Goal: Contribute content: Add original content to the website for others to see

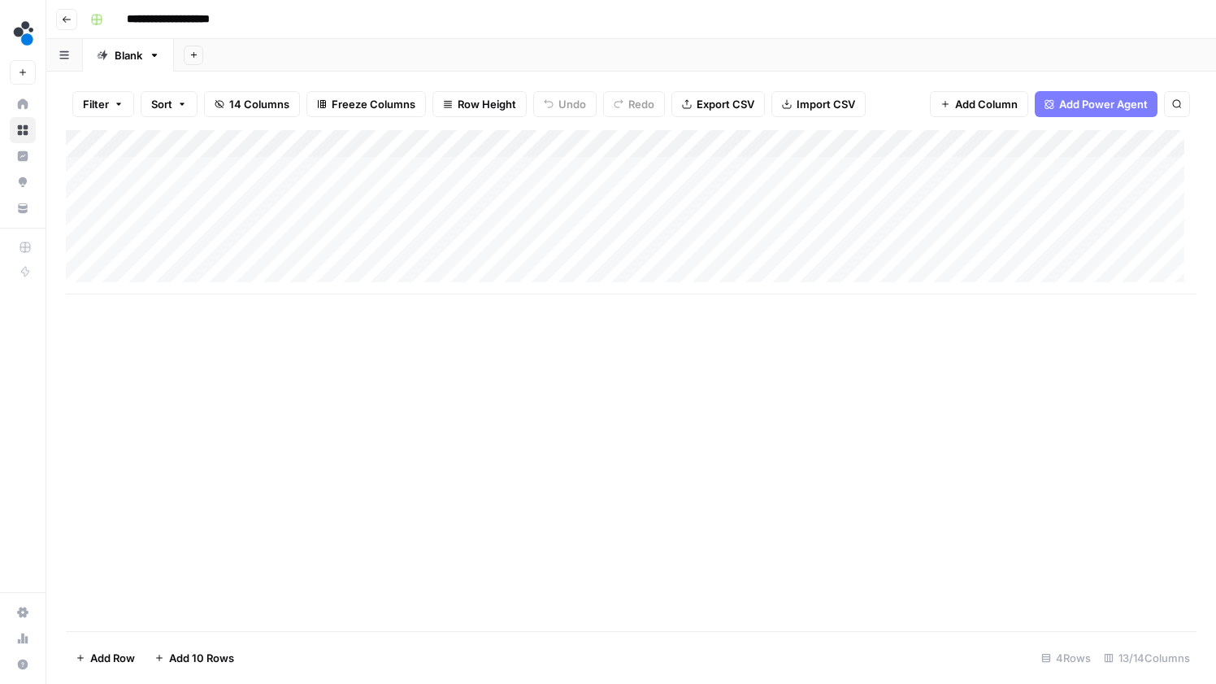
click at [250, 252] on div "Add Column" at bounding box center [631, 212] width 1131 height 164
click at [241, 243] on div "Add Column" at bounding box center [631, 212] width 1131 height 164
click at [241, 246] on textarea at bounding box center [252, 254] width 260 height 23
drag, startPoint x: 139, startPoint y: 253, endPoint x: 114, endPoint y: 253, distance: 25.2
click at [114, 253] on body "**********" at bounding box center [608, 342] width 1216 height 684
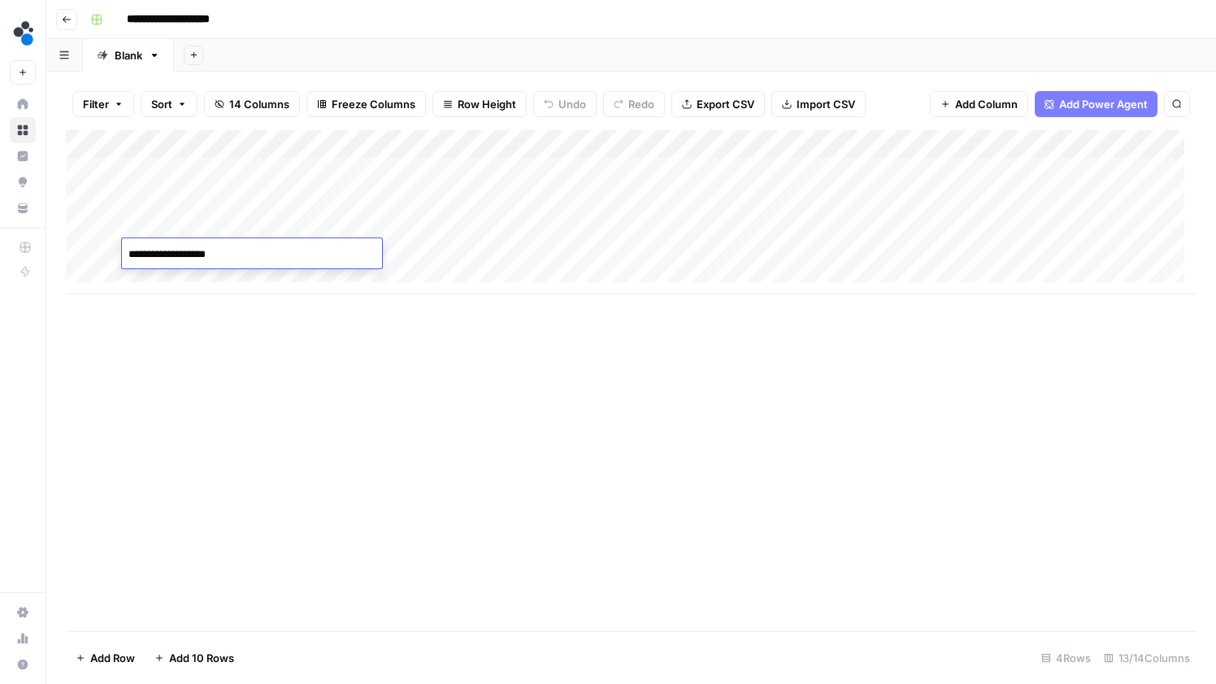
type textarea "**********"
click at [450, 305] on div "Add Column" at bounding box center [631, 380] width 1131 height 501
click at [384, 249] on div "Add Column" at bounding box center [631, 212] width 1131 height 164
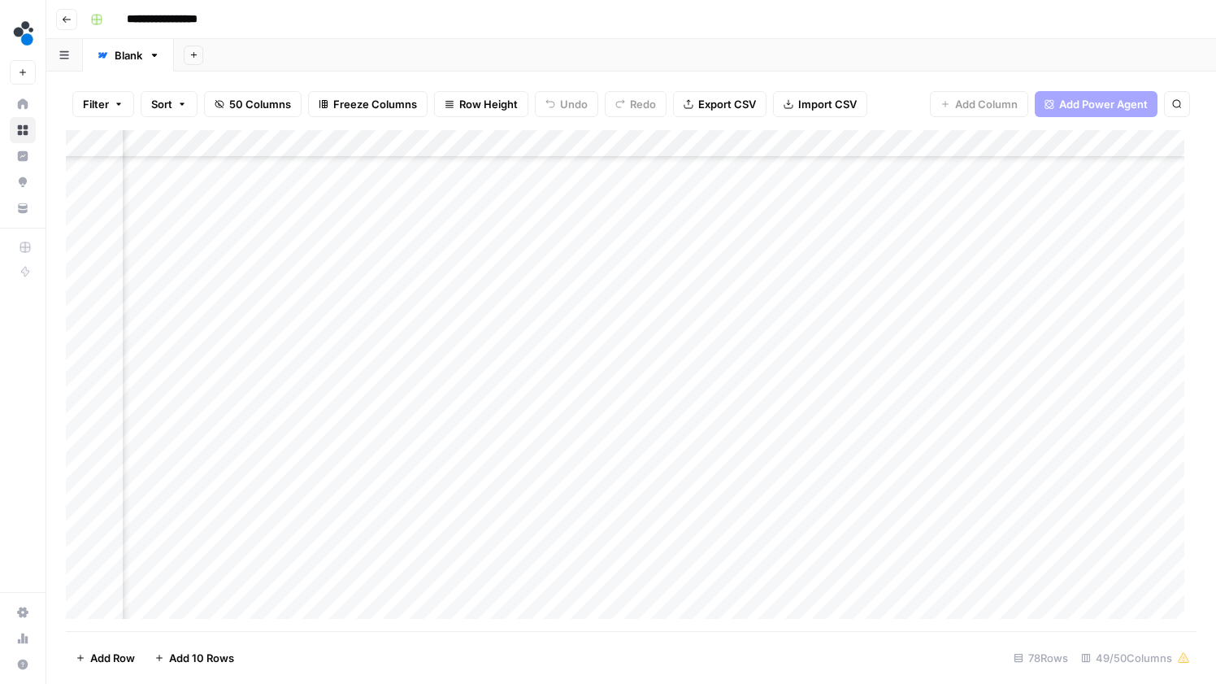
scroll to position [659, 5835]
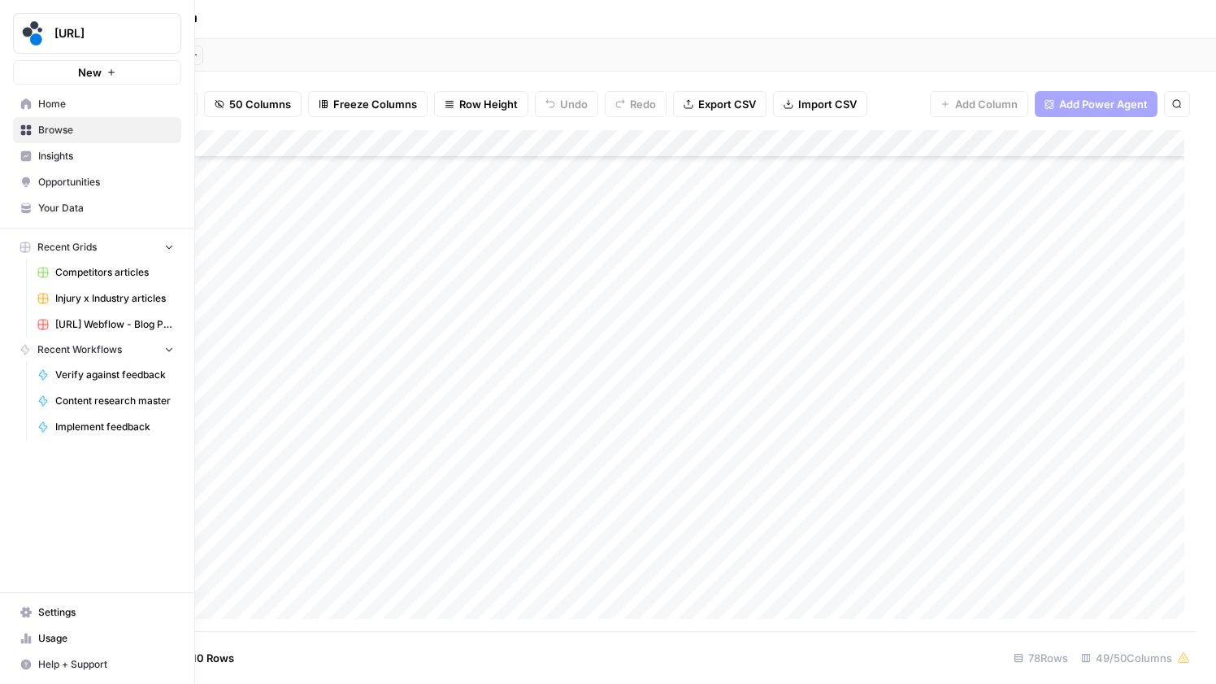
click at [62, 156] on span "Insights" at bounding box center [106, 156] width 136 height 15
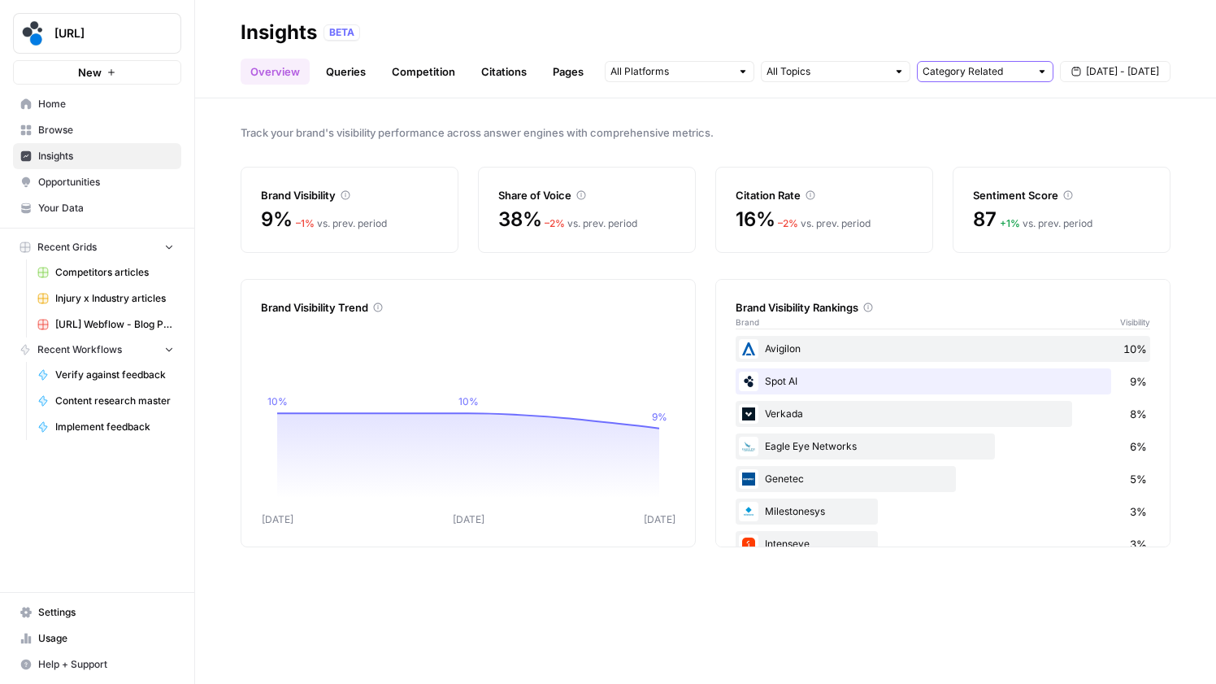
click at [989, 67] on input "text" at bounding box center [976, 71] width 107 height 16
click at [974, 135] on span "Brand Related" at bounding box center [982, 130] width 102 height 16
type input "Brand Related"
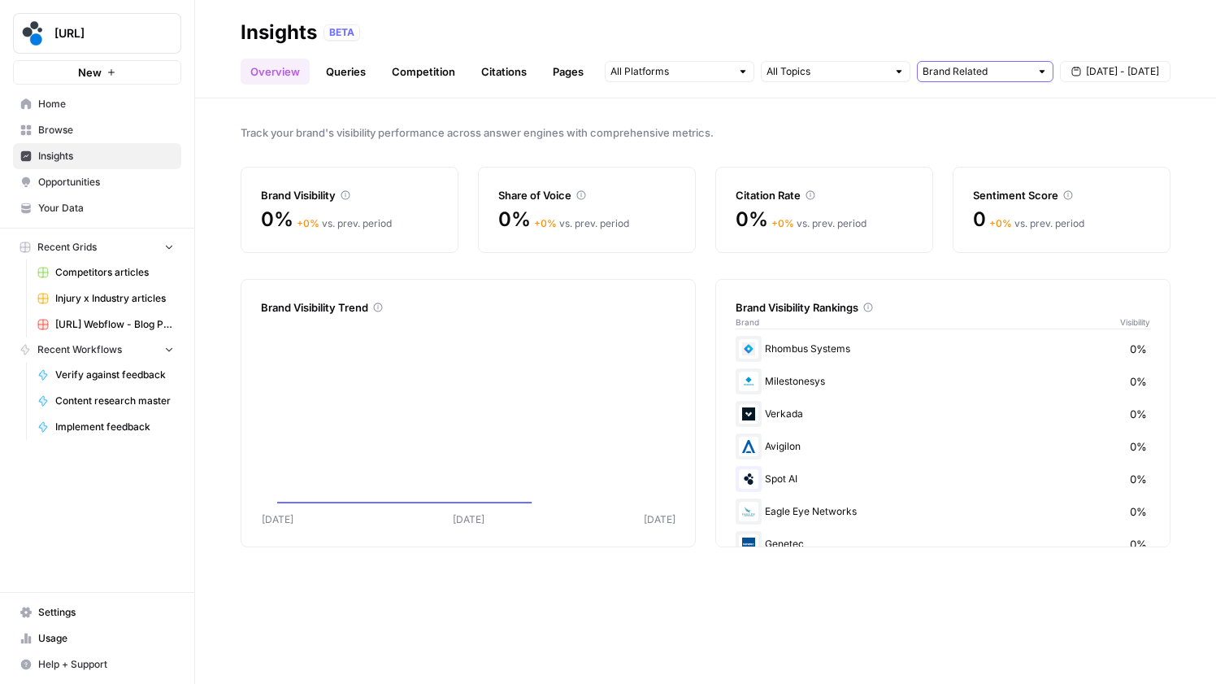
click at [994, 67] on input "text" at bounding box center [976, 71] width 107 height 16
click at [967, 104] on span "All Queries" at bounding box center [982, 107] width 102 height 16
type input "All Queries"
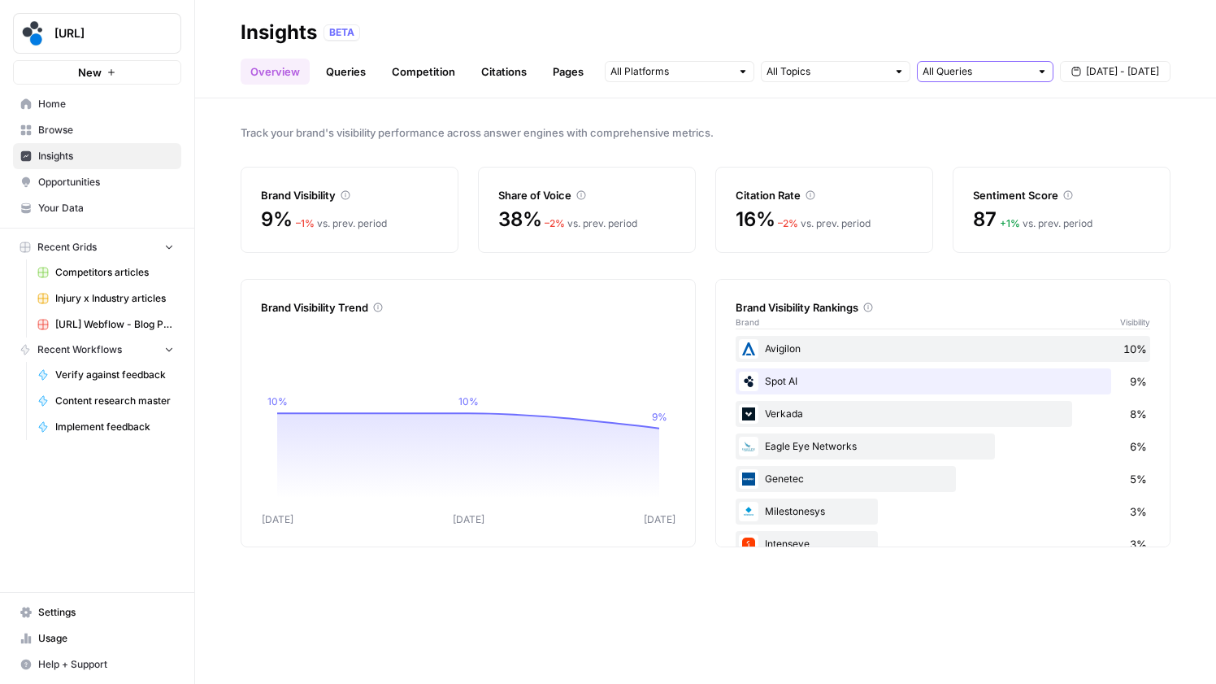
click at [972, 77] on input "text" at bounding box center [976, 71] width 107 height 16
click at [950, 150] on span "Category Related" at bounding box center [982, 153] width 102 height 16
type input "Category Related"
click at [337, 84] on link "Queries" at bounding box center [345, 72] width 59 height 26
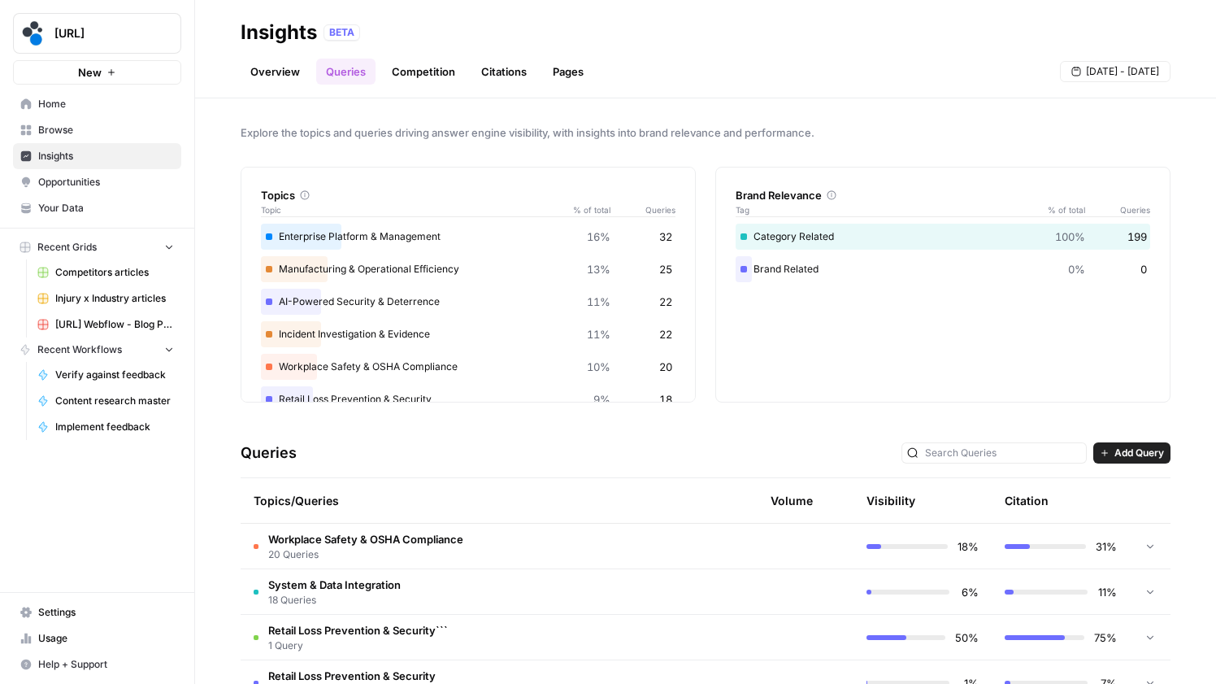
click at [89, 188] on span "Opportunities" at bounding box center [106, 182] width 136 height 15
click at [441, 78] on link "Competition" at bounding box center [423, 72] width 83 height 26
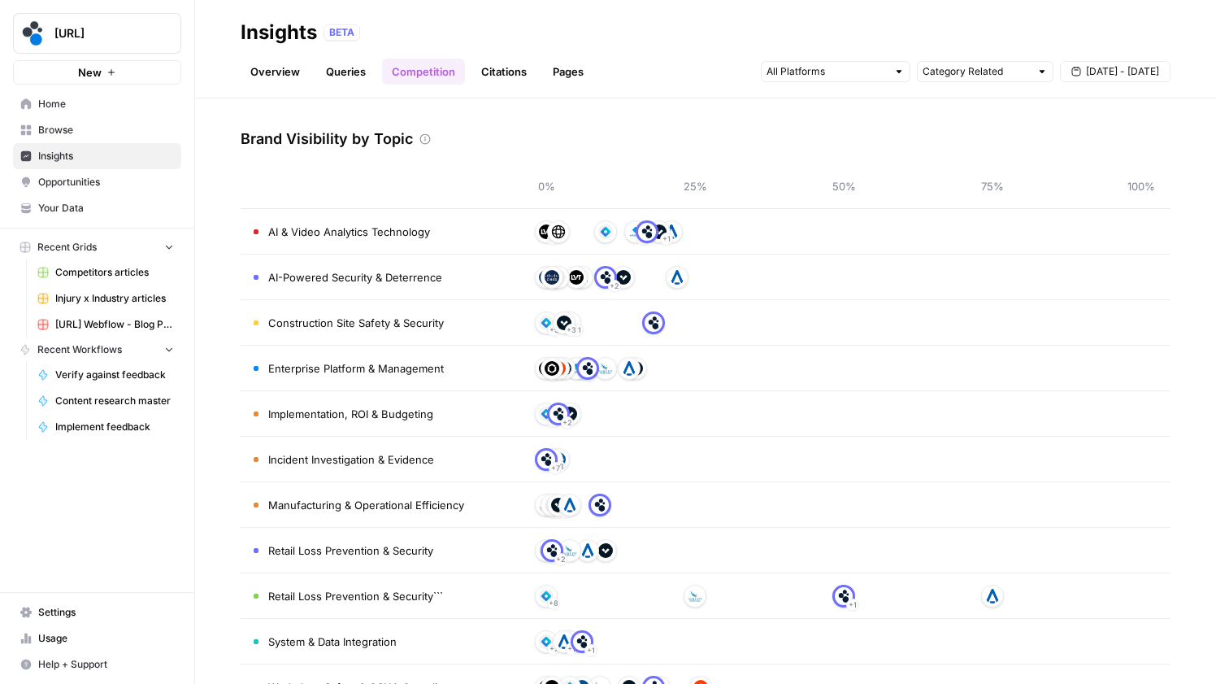
scroll to position [104, 0]
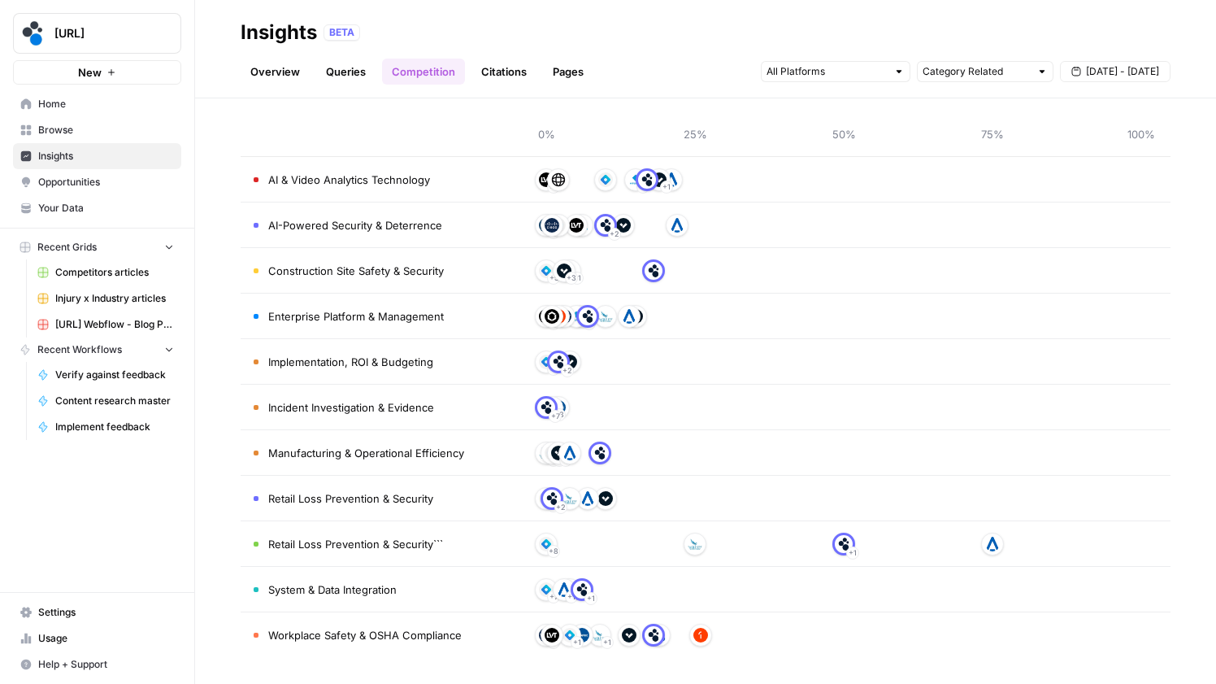
click at [358, 72] on link "Queries" at bounding box center [345, 72] width 59 height 26
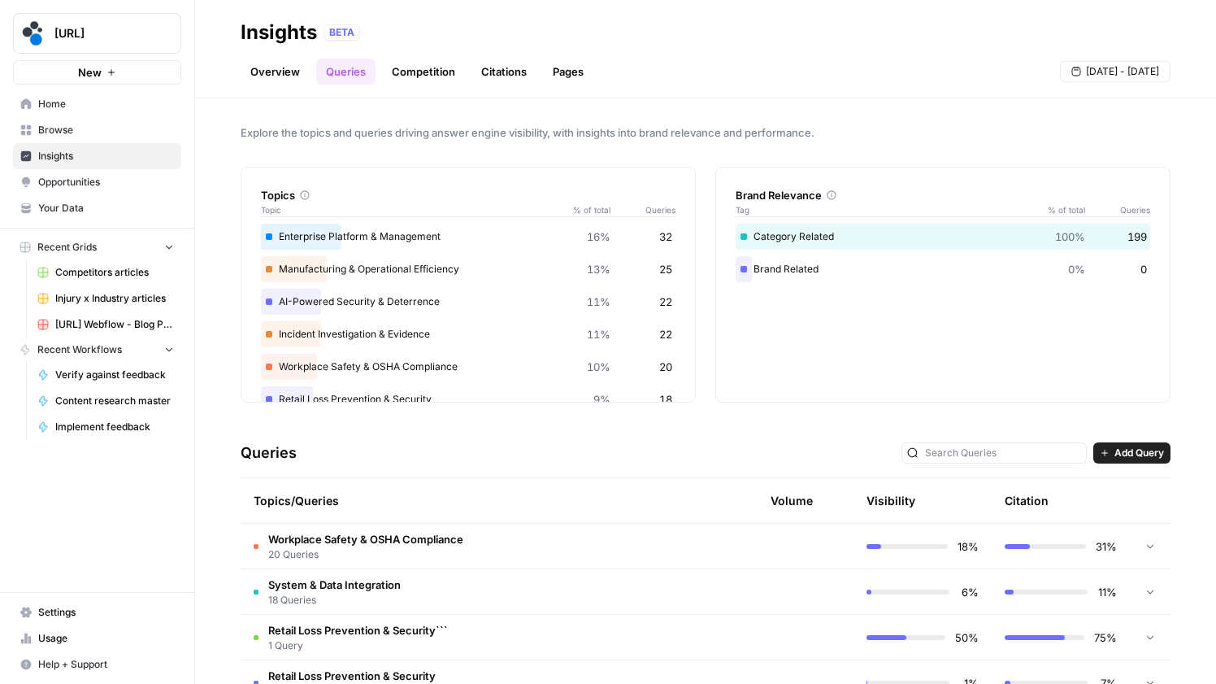
scroll to position [367, 0]
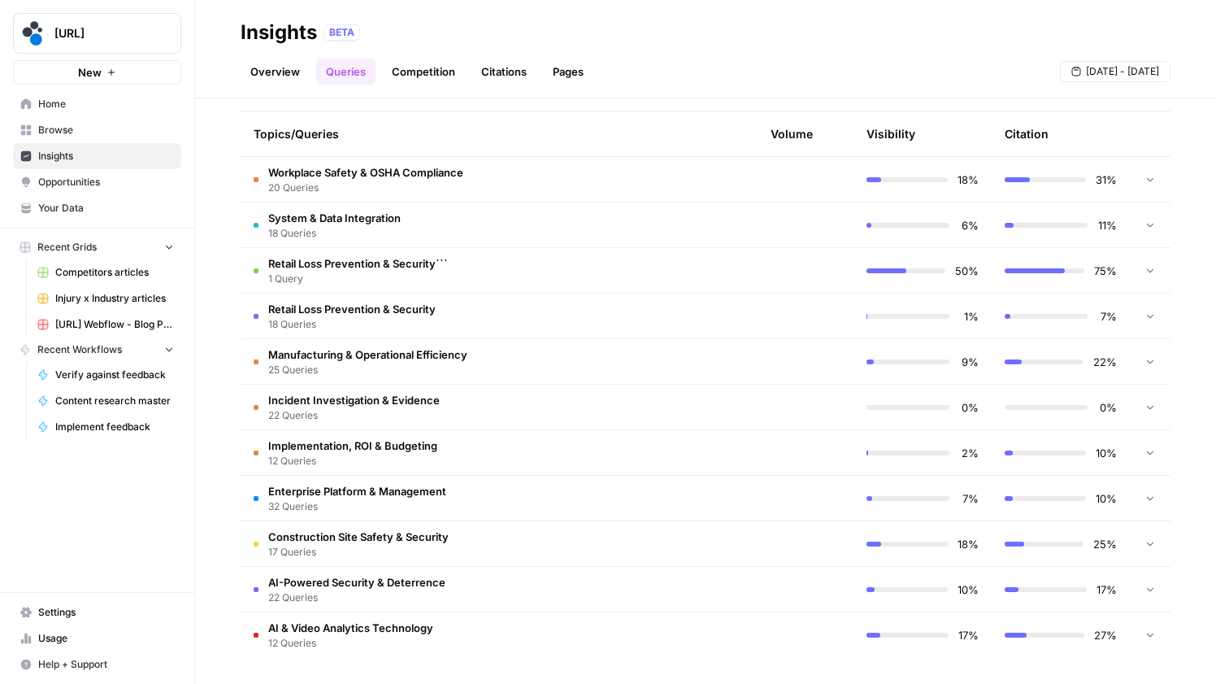
click at [376, 309] on span "Retail Loss Prevention & Security" at bounding box center [351, 309] width 167 height 16
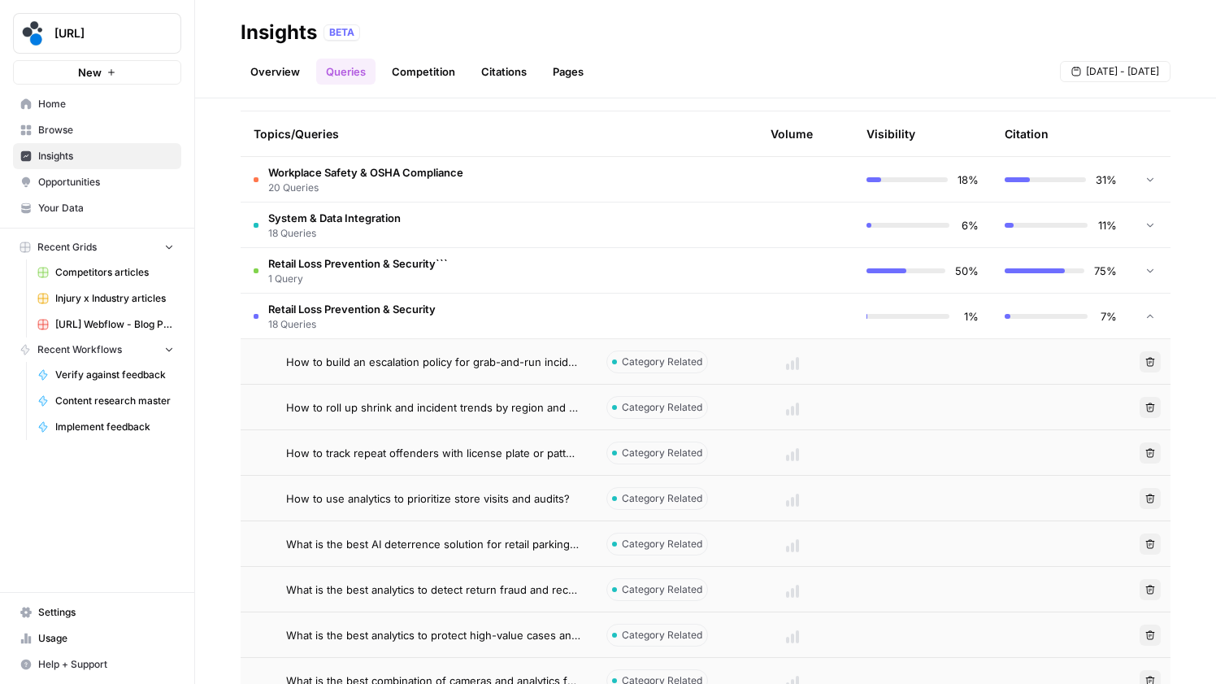
click at [376, 310] on span "Retail Loss Prevention & Security" at bounding box center [351, 309] width 167 height 16
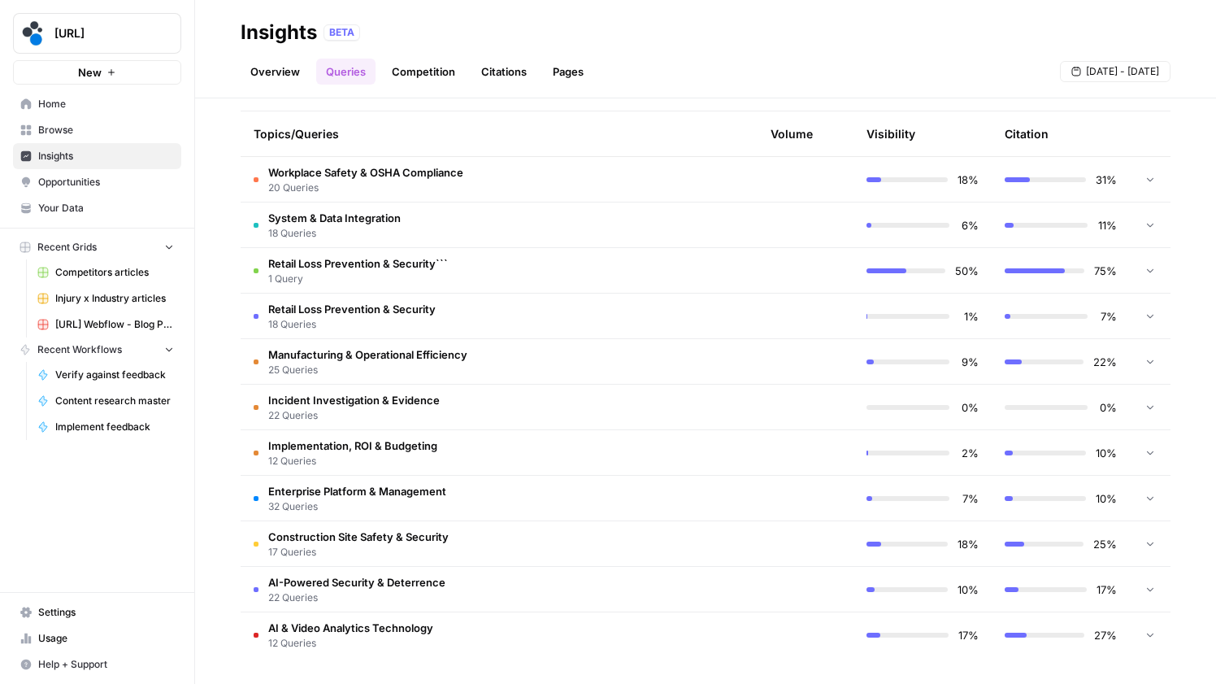
click at [374, 260] on span "Retail Loss Prevention & Security```" at bounding box center [358, 263] width 180 height 16
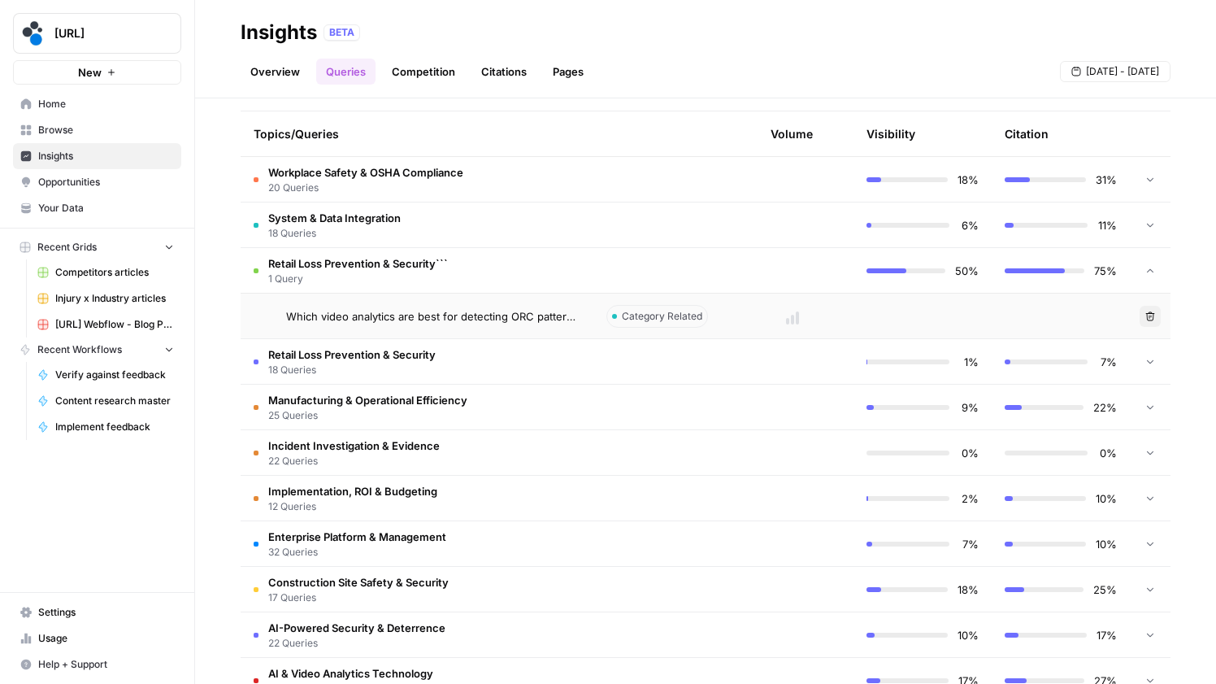
click at [498, 317] on span "Which video analytics are best for detecting ORC patterns in retail?" at bounding box center [433, 316] width 294 height 16
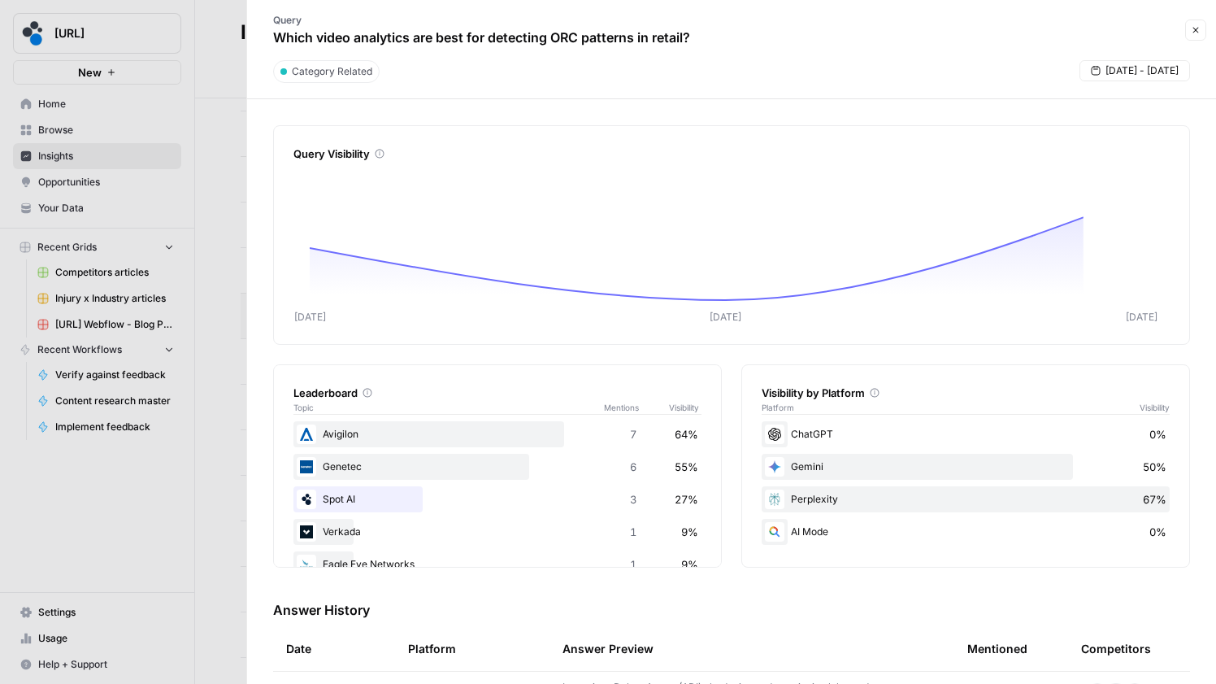
click at [506, 44] on p "Which video analytics are best for detecting ORC patterns in retail?" at bounding box center [481, 38] width 417 height 20
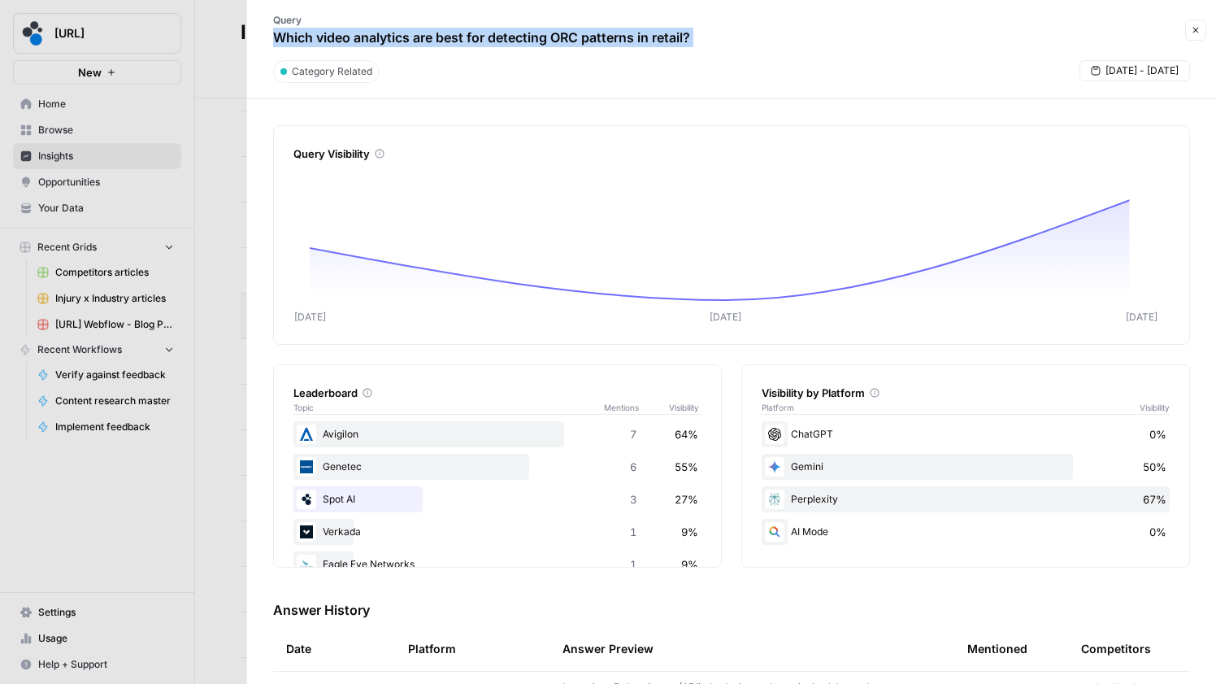
click at [506, 44] on p "Which video analytics are best for detecting ORC patterns in retail?" at bounding box center [481, 38] width 417 height 20
copy div "Which video analytics are best for detecting ORC patterns in retail? Close"
click at [1194, 31] on icon "button" at bounding box center [1196, 30] width 10 height 10
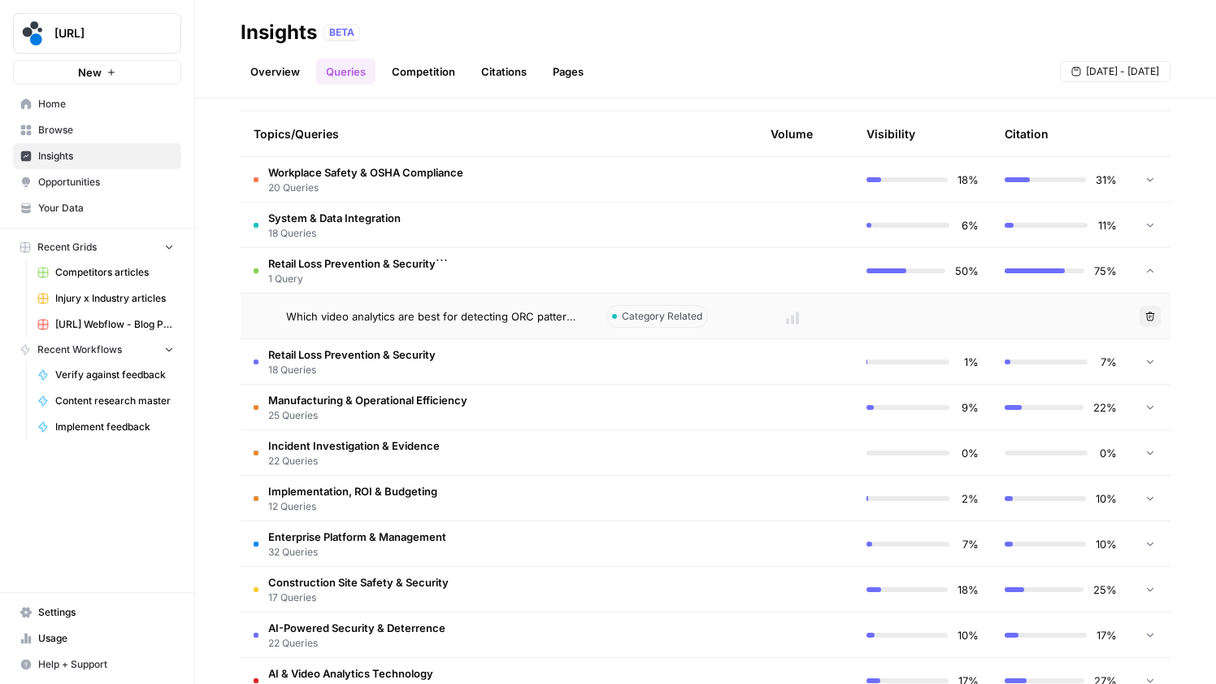
click at [427, 366] on span "18 Queries" at bounding box center [351, 370] width 167 height 15
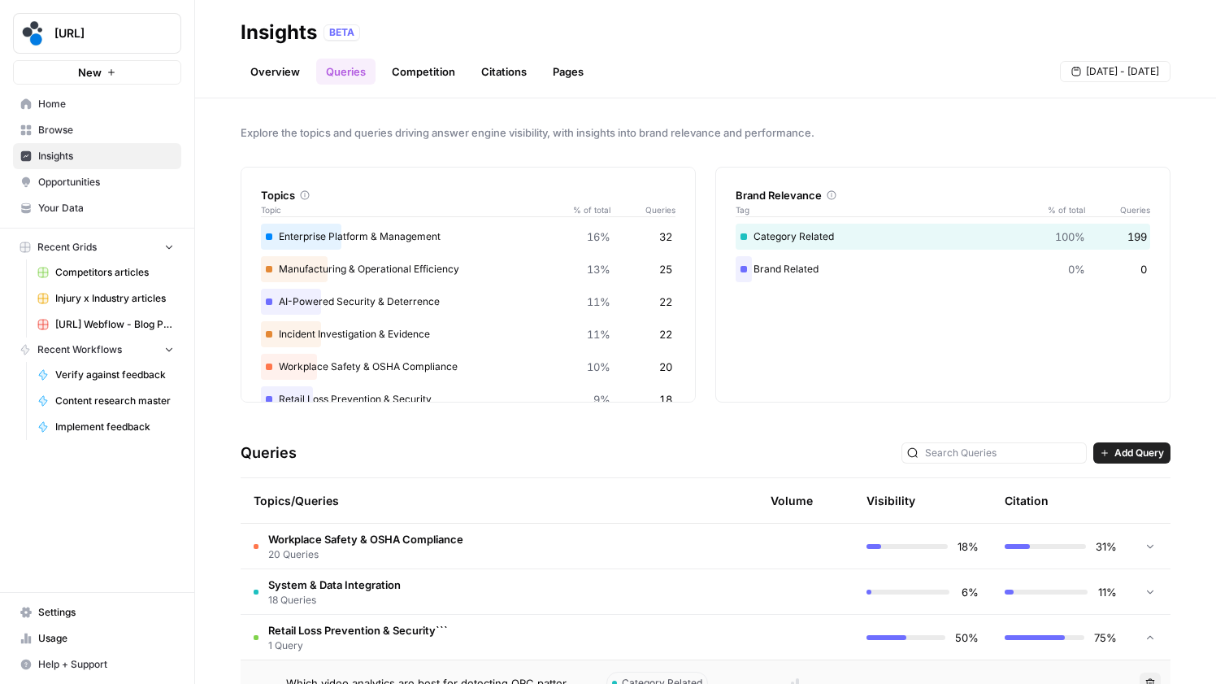
click at [1115, 451] on span "Add Query" at bounding box center [1140, 453] width 50 height 15
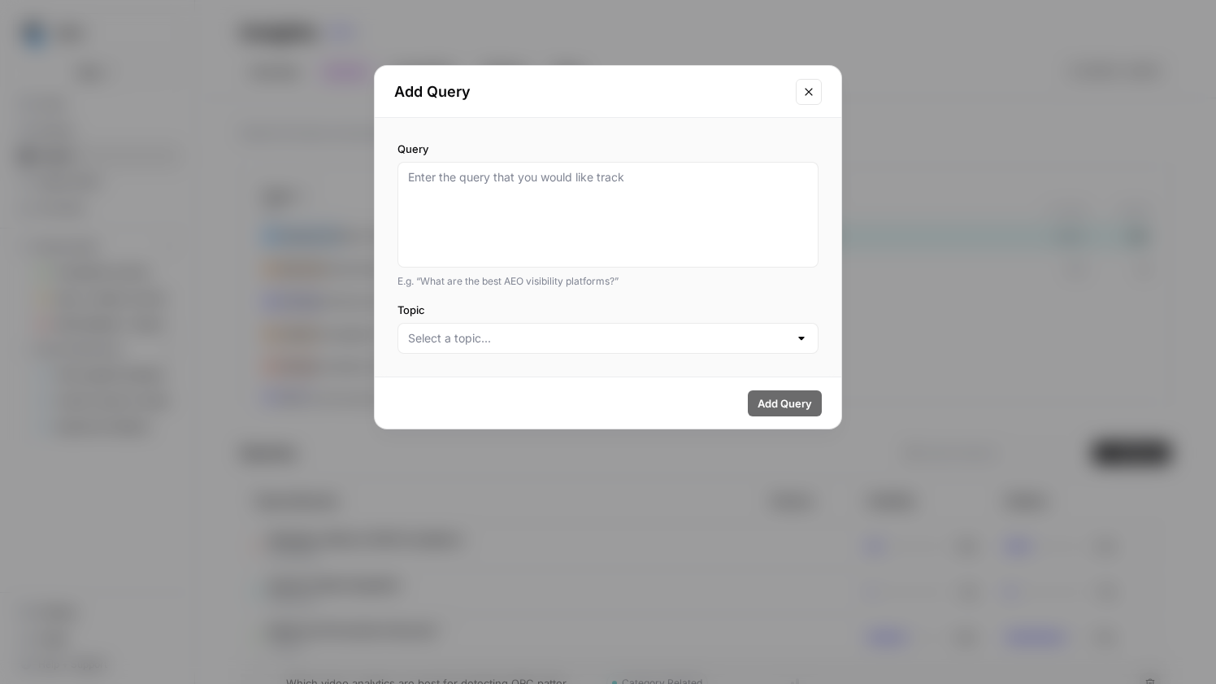
drag, startPoint x: 518, startPoint y: 359, endPoint x: 526, endPoint y: 341, distance: 20.4
click at [526, 341] on div "Query E.g. “What are the best AEO visibility platforms?” Topic" at bounding box center [608, 247] width 467 height 259
click at [555, 308] on label "Topic" at bounding box center [608, 310] width 421 height 16
click at [555, 330] on input "Topic" at bounding box center [598, 338] width 381 height 16
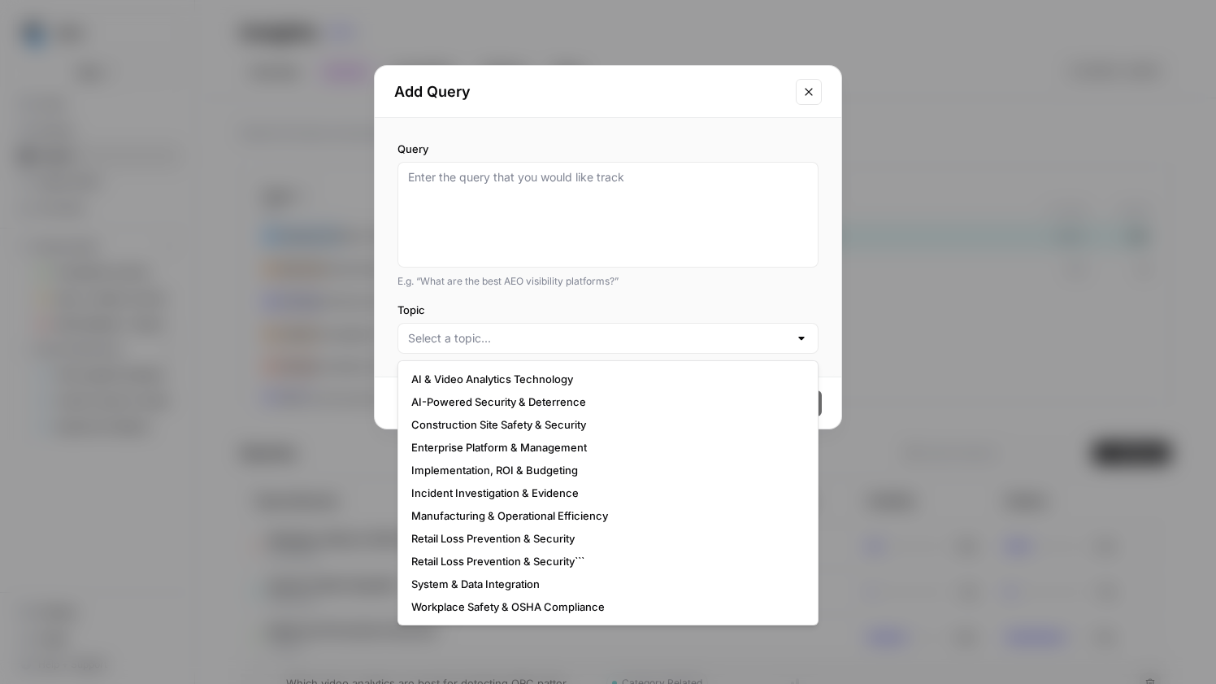
click at [543, 329] on div at bounding box center [608, 338] width 421 height 31
click at [523, 537] on span "Retail Loss Prevention & Security" at bounding box center [604, 538] width 387 height 16
type input "Retail Loss Prevention & Security"
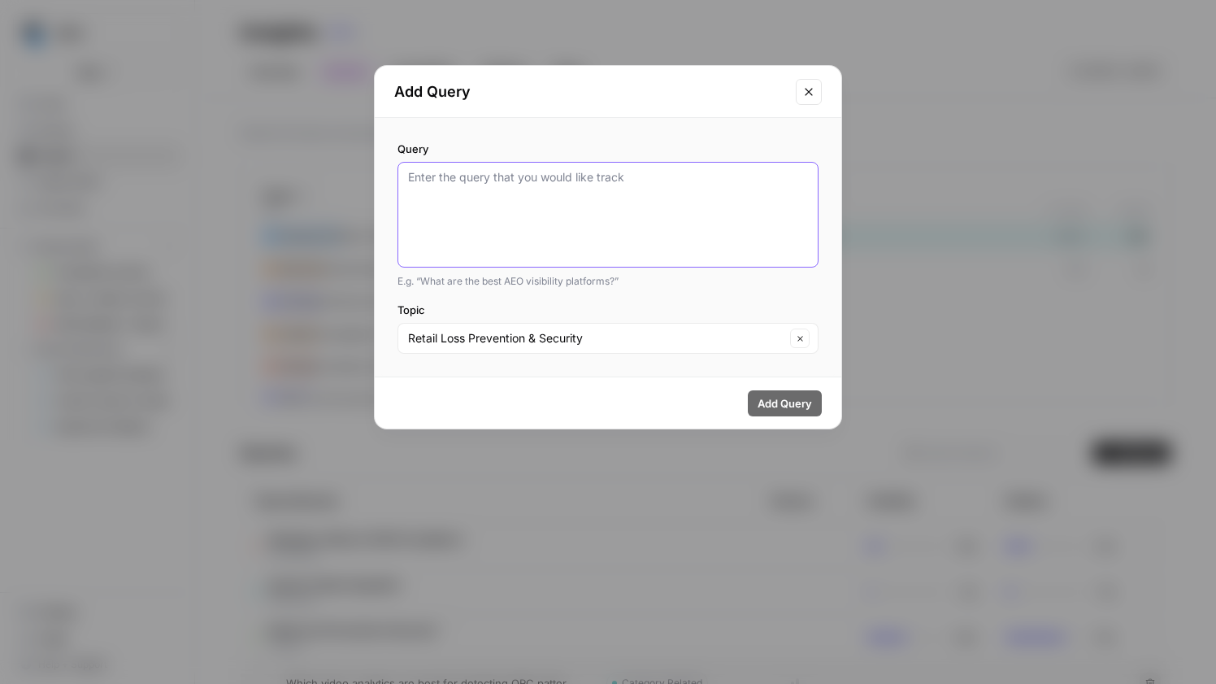
click at [472, 209] on textarea "Query" at bounding box center [608, 214] width 400 height 91
paste textarea "Which video analytics are best for detecting ORC patterns in retail?"
type textarea "Which video analytics are best for detecting ORC patterns in retail?"
click at [776, 399] on span "Add Query" at bounding box center [785, 403] width 54 height 16
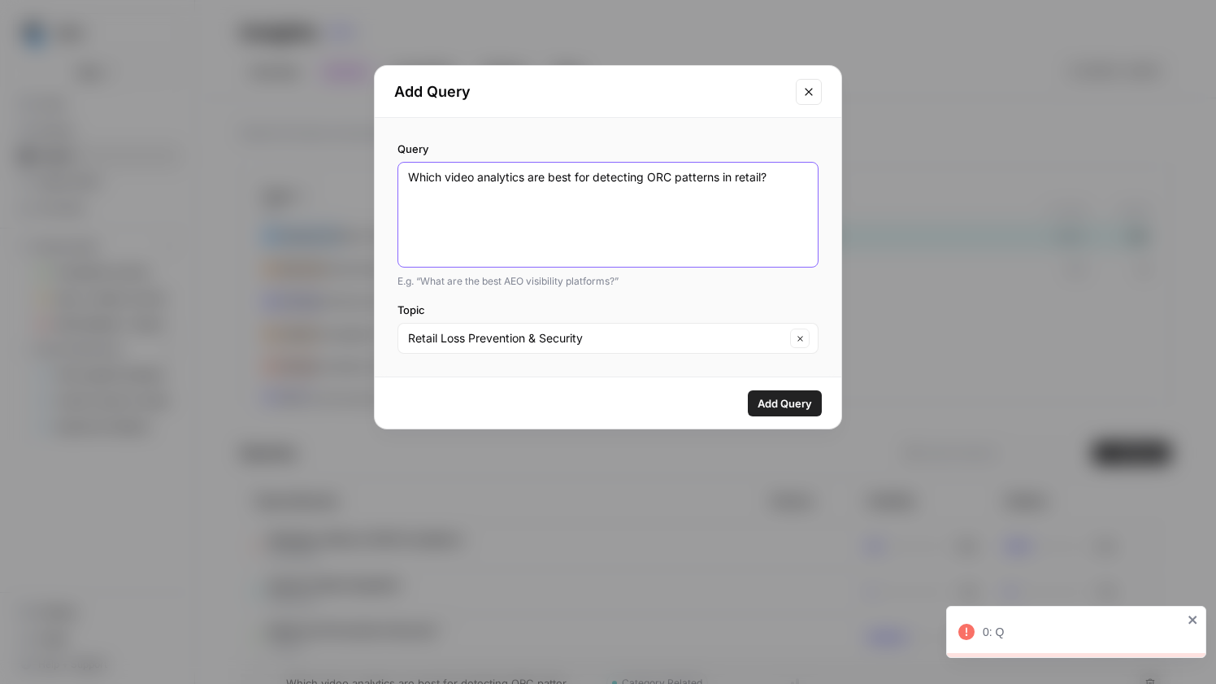
click at [607, 245] on textarea "Which video analytics are best for detecting ORC patterns in retail?" at bounding box center [608, 214] width 400 height 91
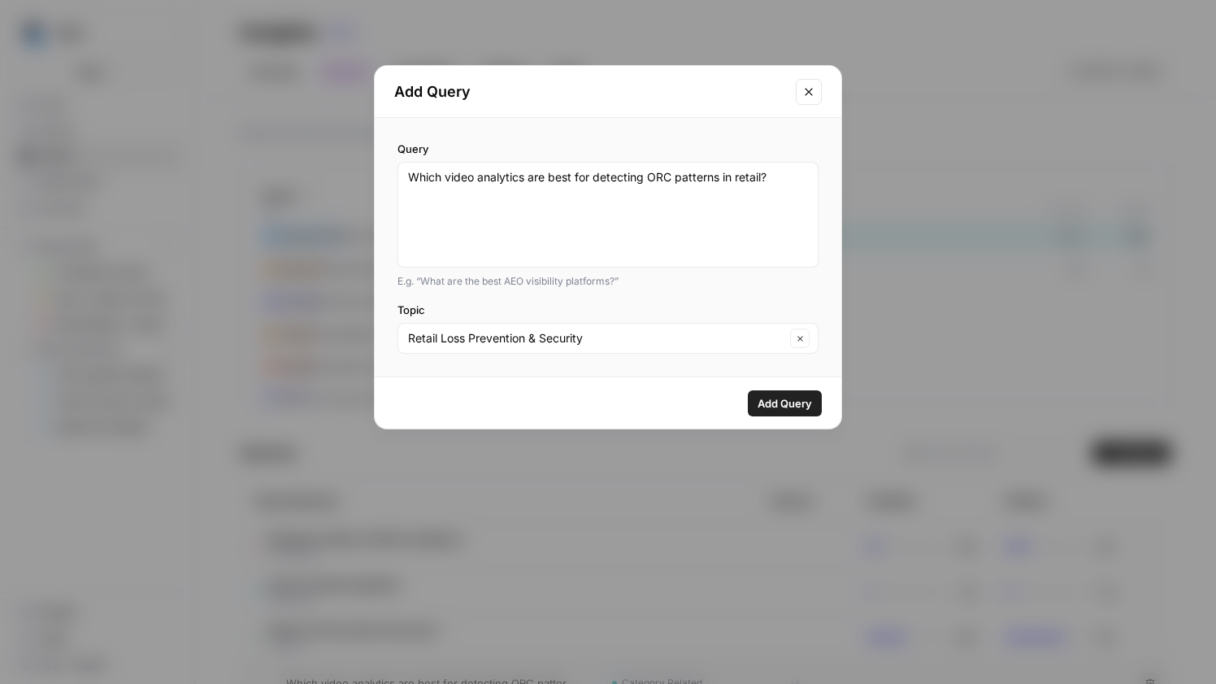
click at [800, 408] on span "Add Query" at bounding box center [785, 403] width 54 height 16
click at [806, 92] on icon "Close modal" at bounding box center [809, 91] width 13 height 13
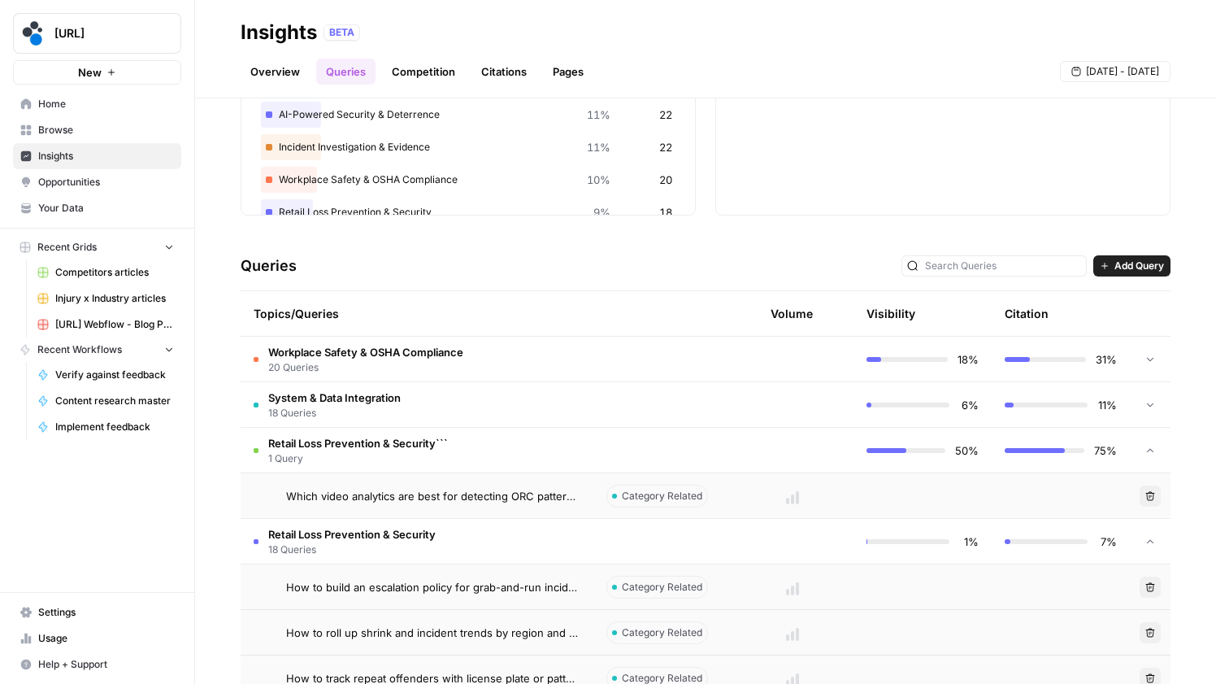
scroll to position [219, 0]
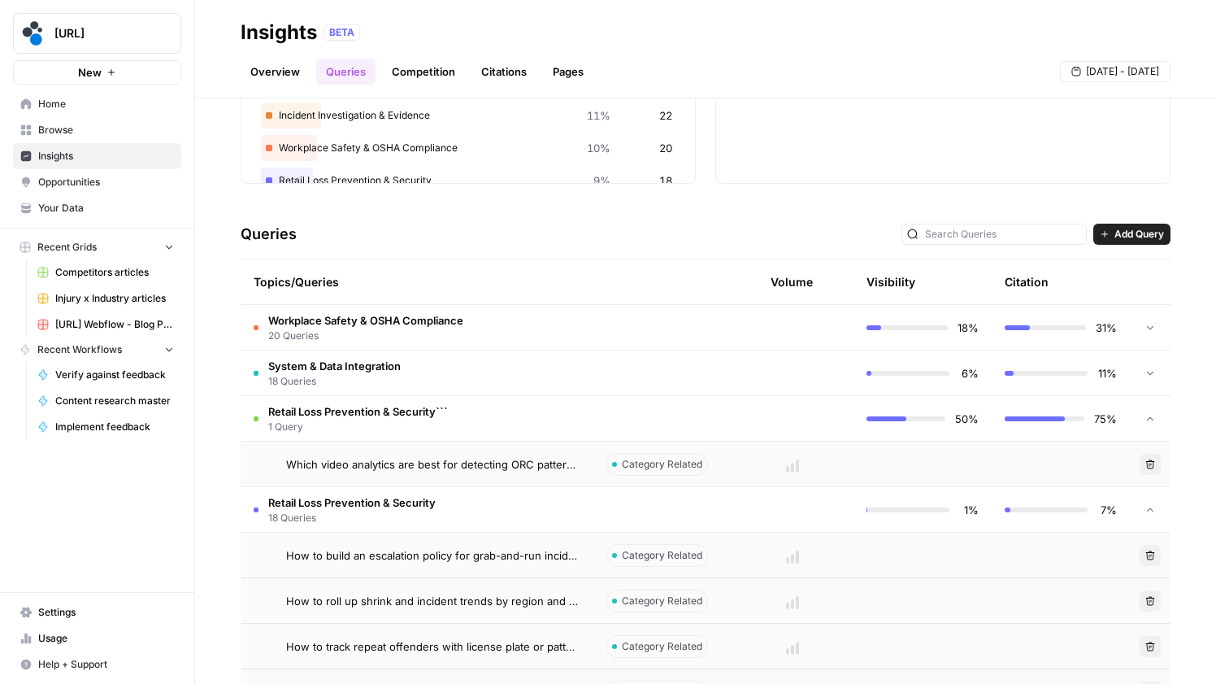
click at [1146, 463] on icon "button" at bounding box center [1151, 464] width 10 height 10
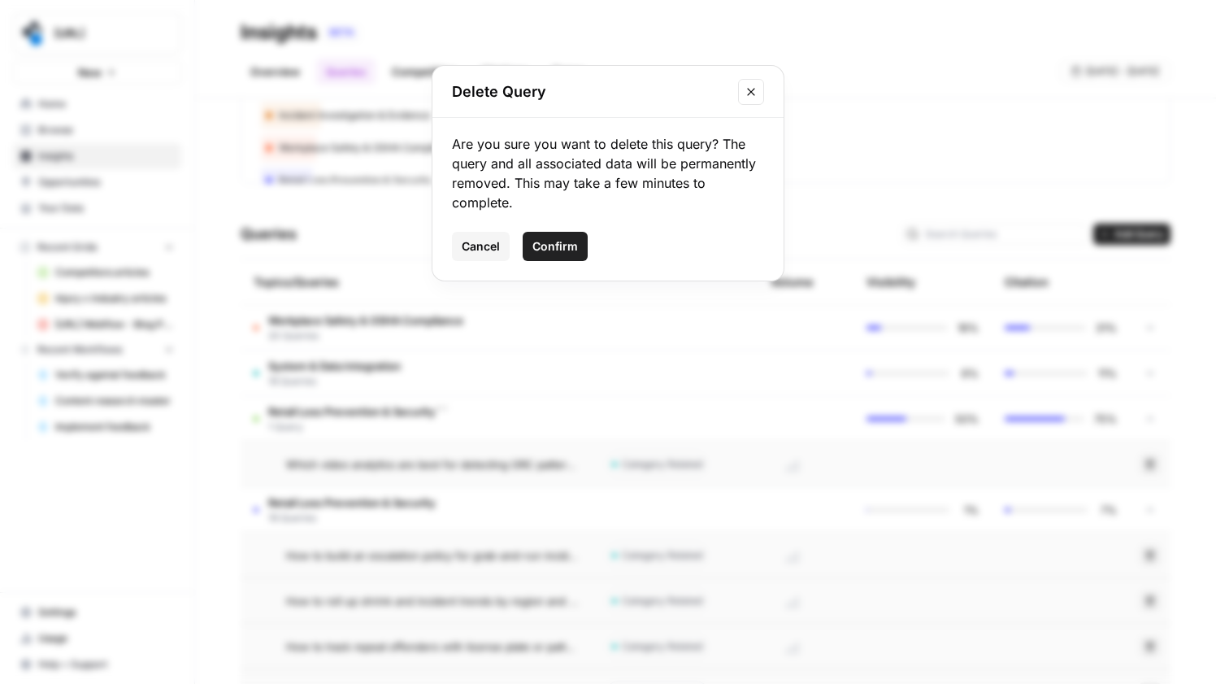
click at [579, 252] on button "Confirm" at bounding box center [555, 246] width 65 height 29
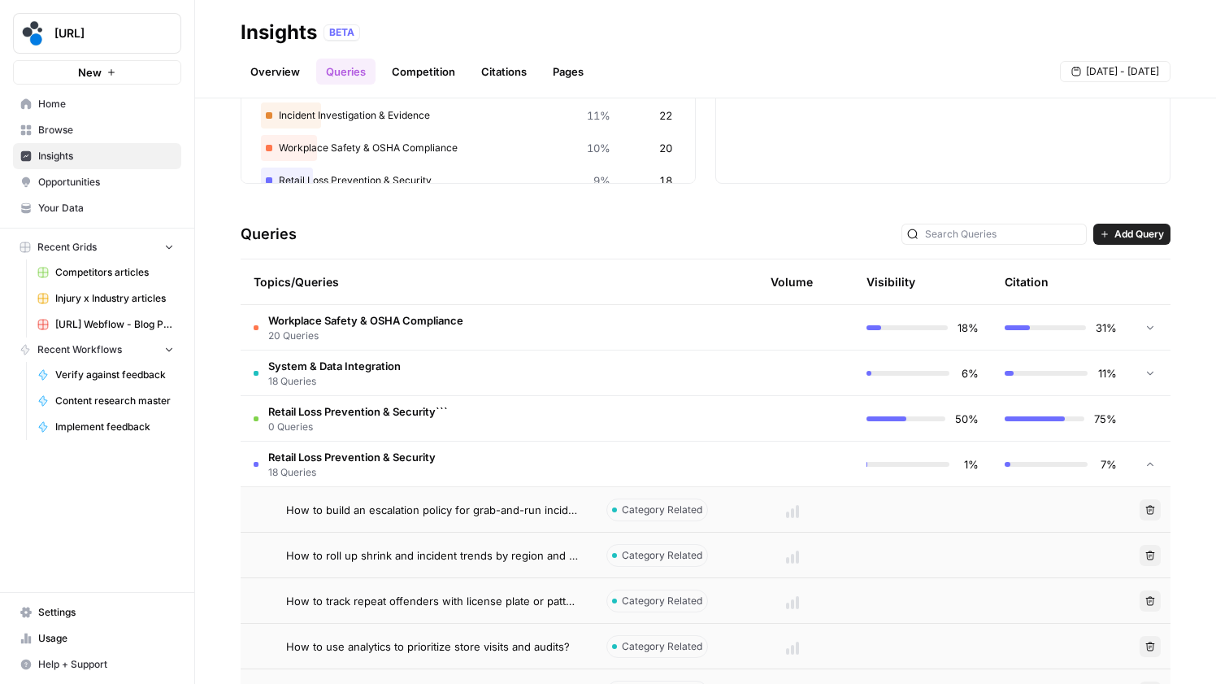
click at [1115, 237] on span "Add Query" at bounding box center [1140, 234] width 50 height 15
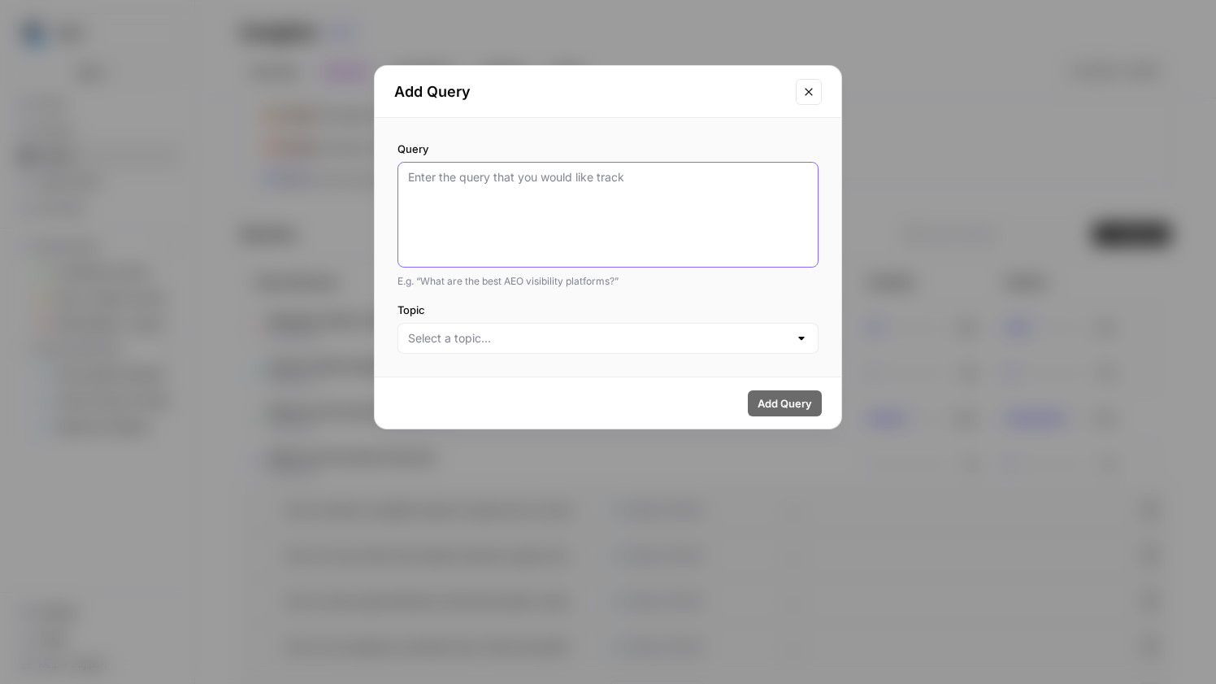
click at [601, 205] on textarea "Query" at bounding box center [608, 214] width 400 height 91
type textarea "Which video analytics are best for detecting ORC patterns in retail?"
click at [488, 334] on input "Topic" at bounding box center [598, 338] width 381 height 16
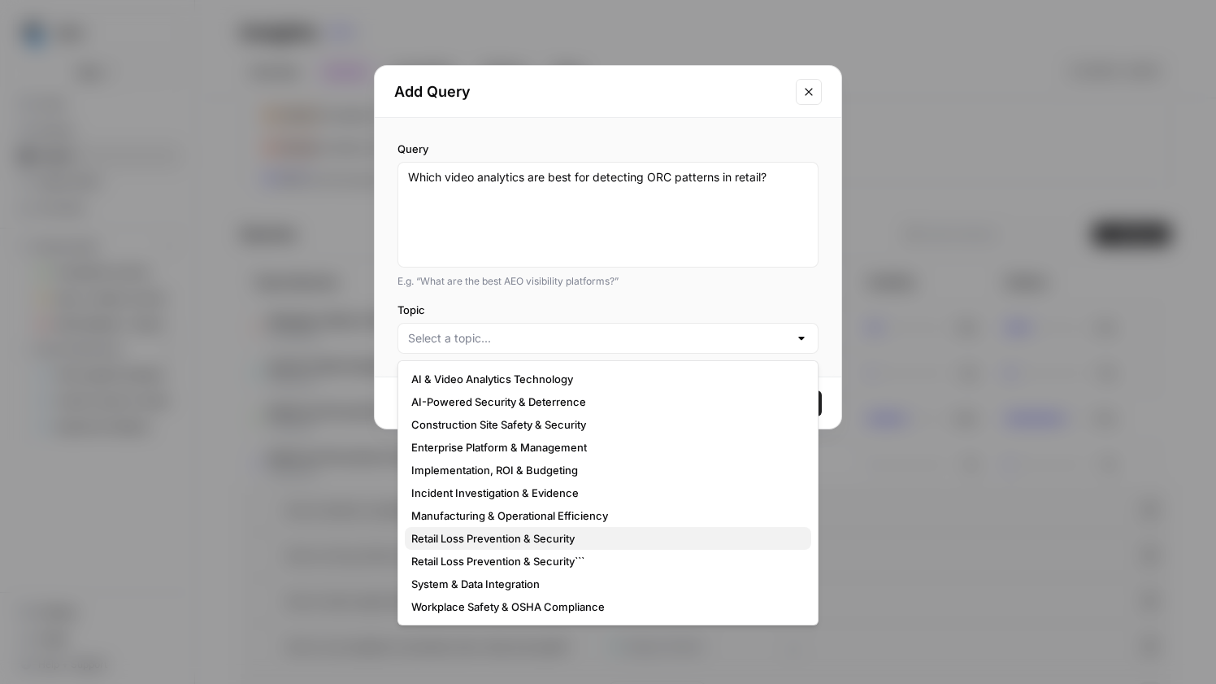
click at [573, 543] on span "Retail Loss Prevention & Security" at bounding box center [604, 538] width 387 height 16
type input "Retail Loss Prevention & Security"
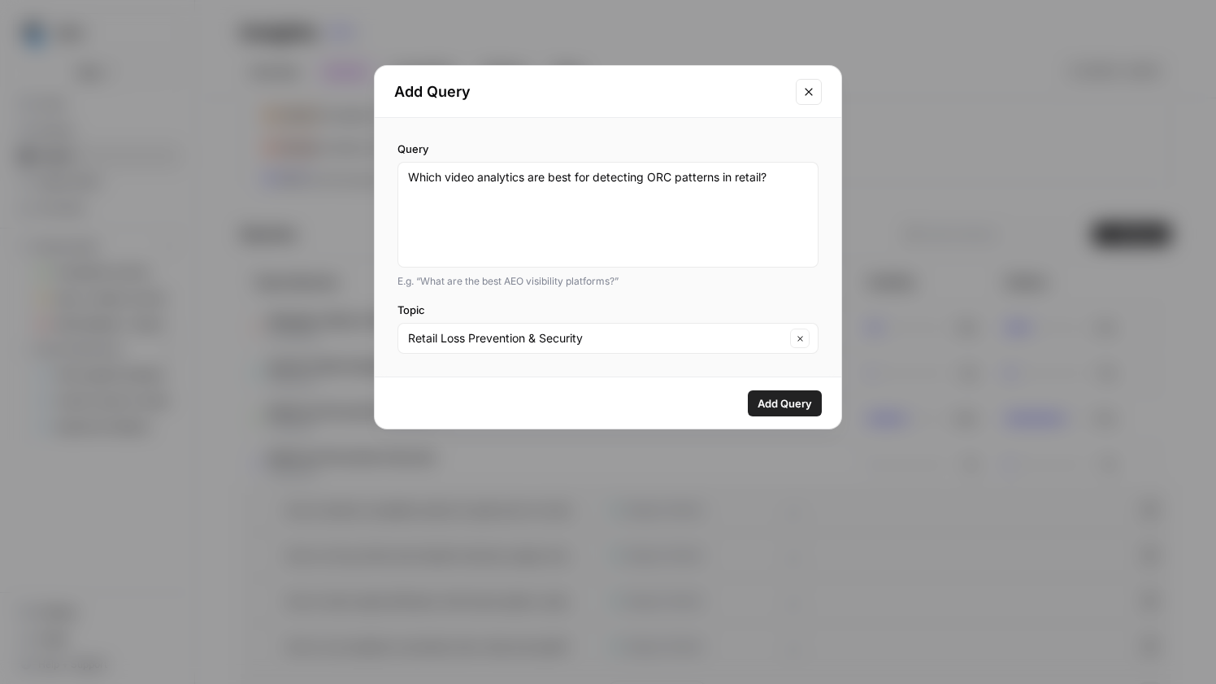
click at [789, 400] on span "Add Query" at bounding box center [785, 403] width 54 height 16
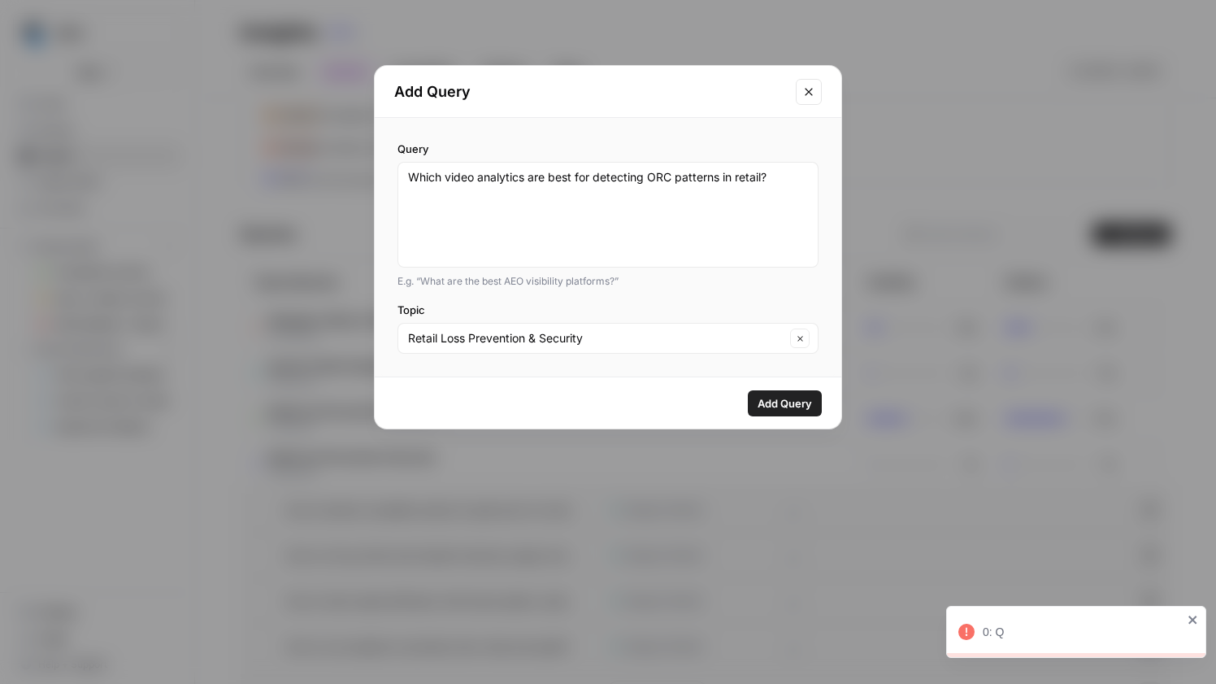
click at [811, 95] on icon "Close modal" at bounding box center [809, 91] width 13 height 13
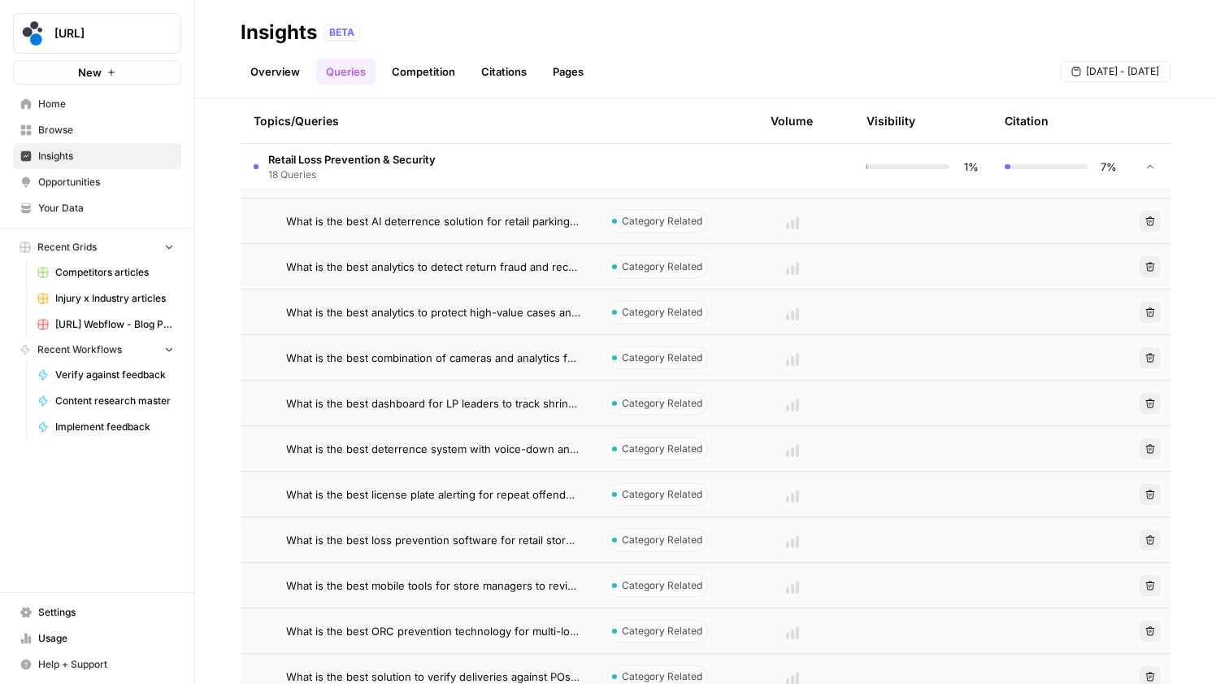
scroll to position [885, 0]
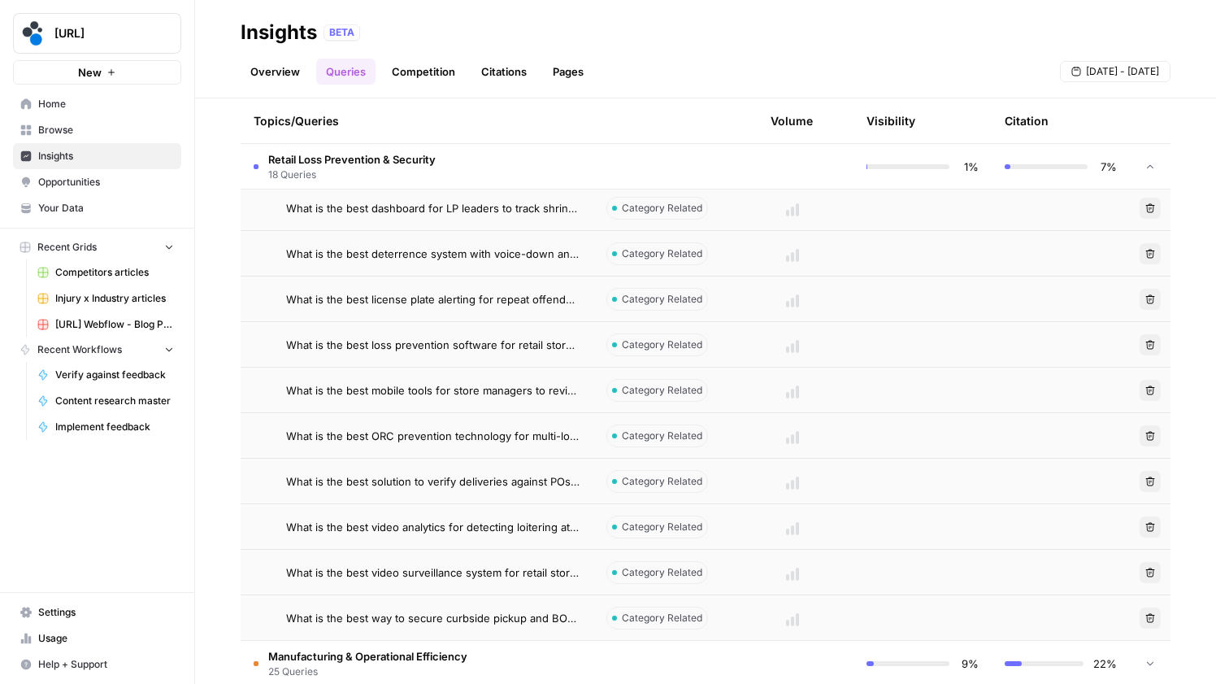
click at [435, 167] on span "18 Queries" at bounding box center [351, 174] width 167 height 15
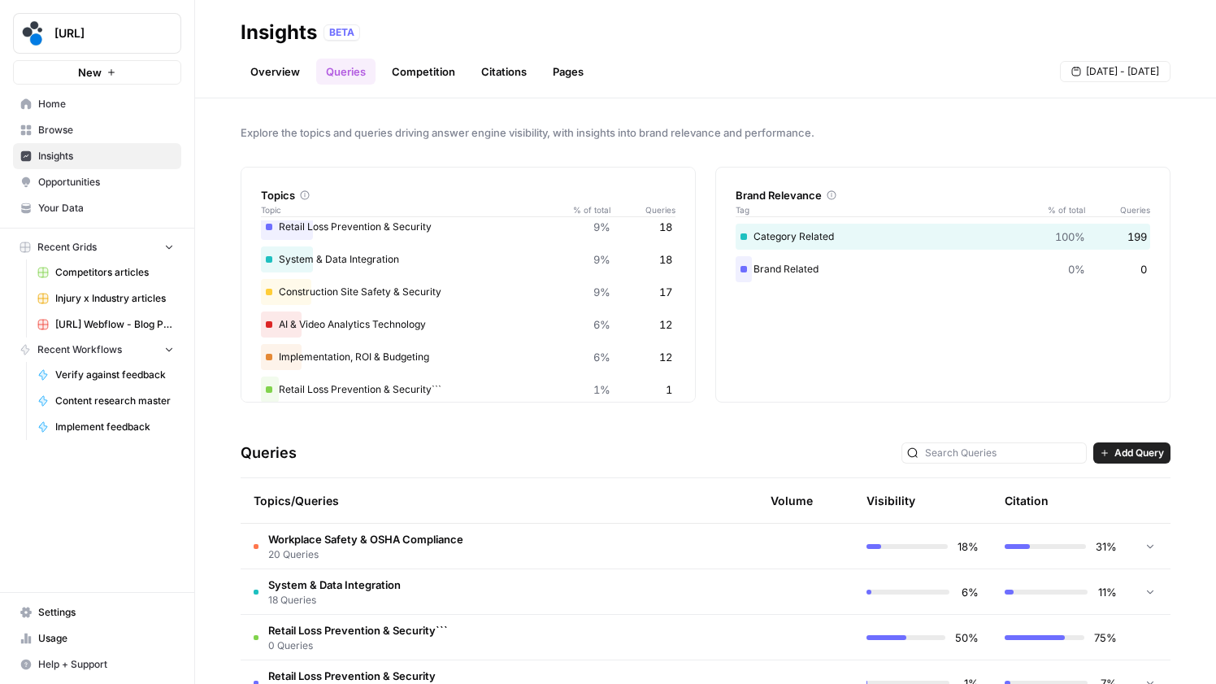
scroll to position [0, 0]
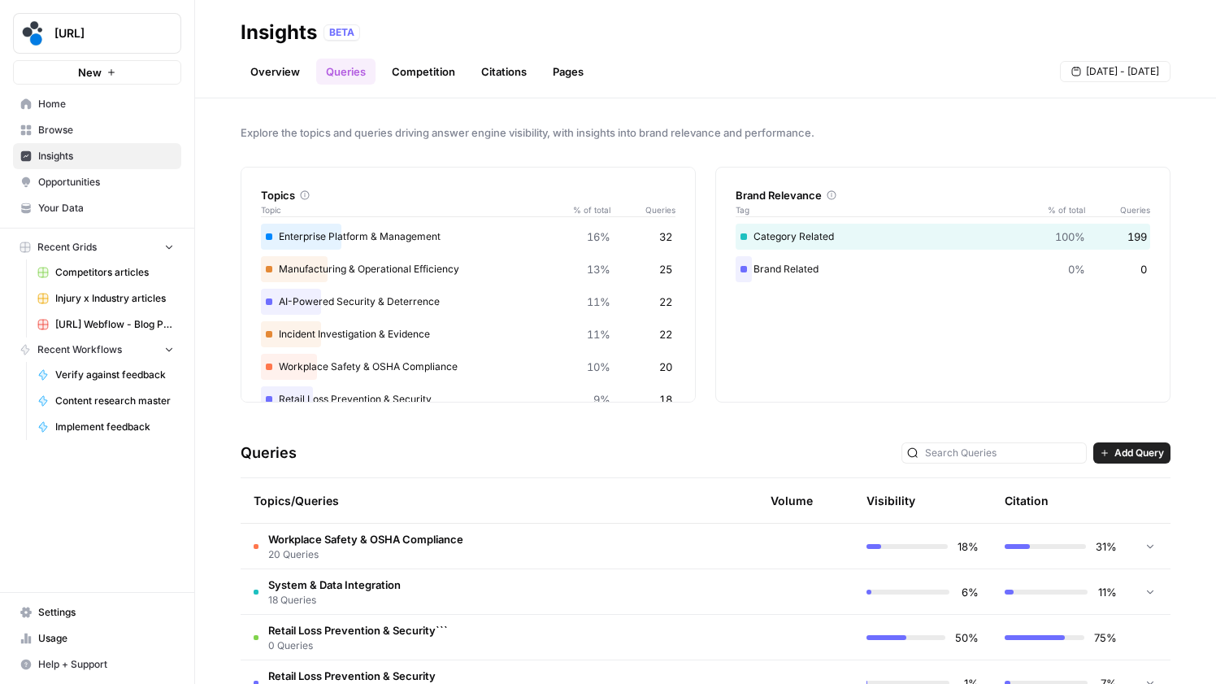
click at [627, 439] on div "Queries Add Query" at bounding box center [706, 453] width 930 height 50
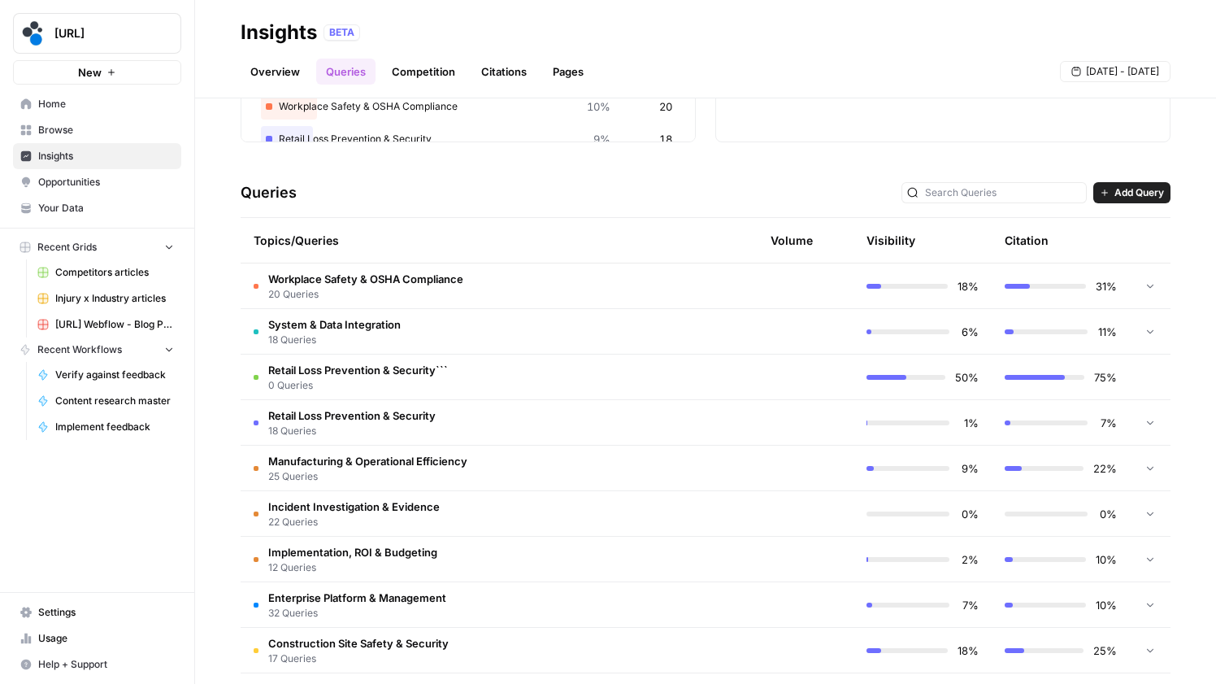
scroll to position [107, 0]
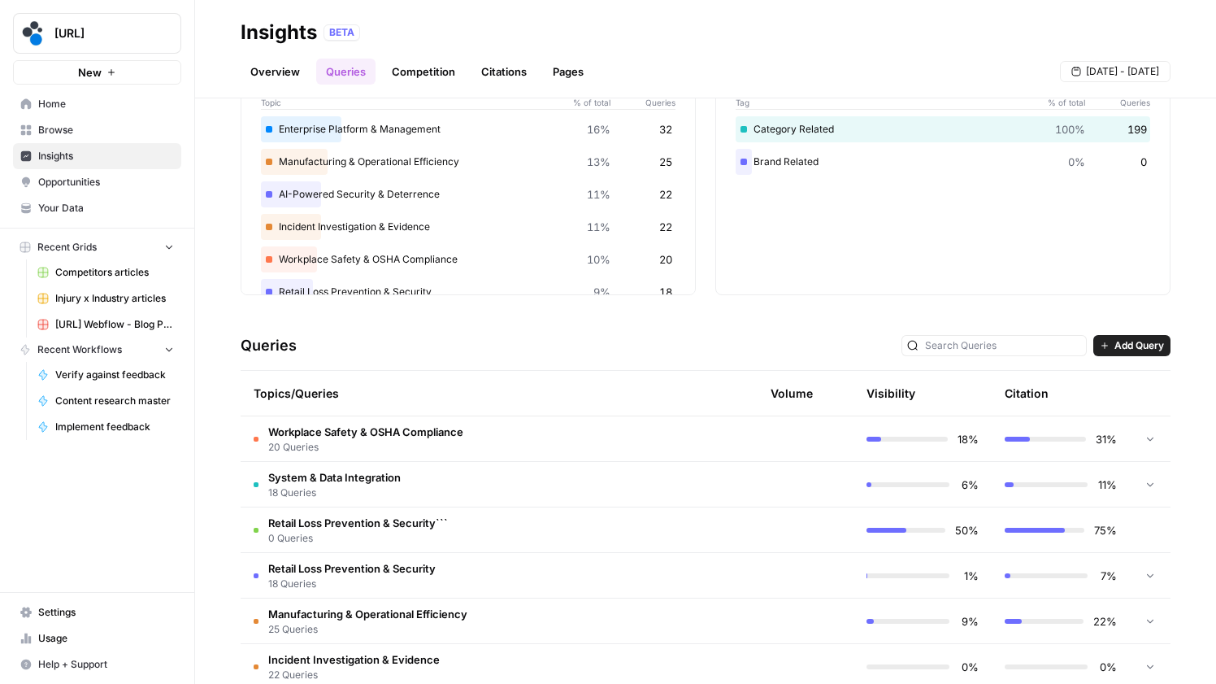
click at [537, 80] on ul "Overview Queries Competition Citations Pages" at bounding box center [417, 72] width 353 height 26
click at [507, 66] on link "Citations" at bounding box center [504, 72] width 65 height 26
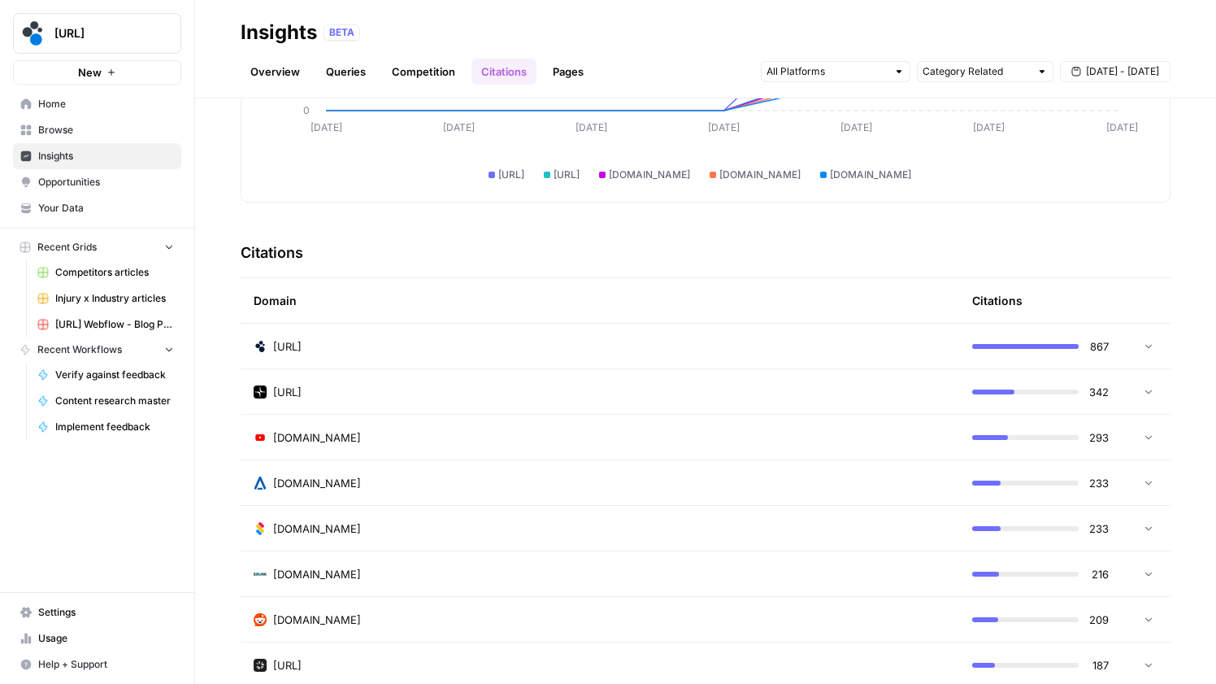
scroll to position [259, 0]
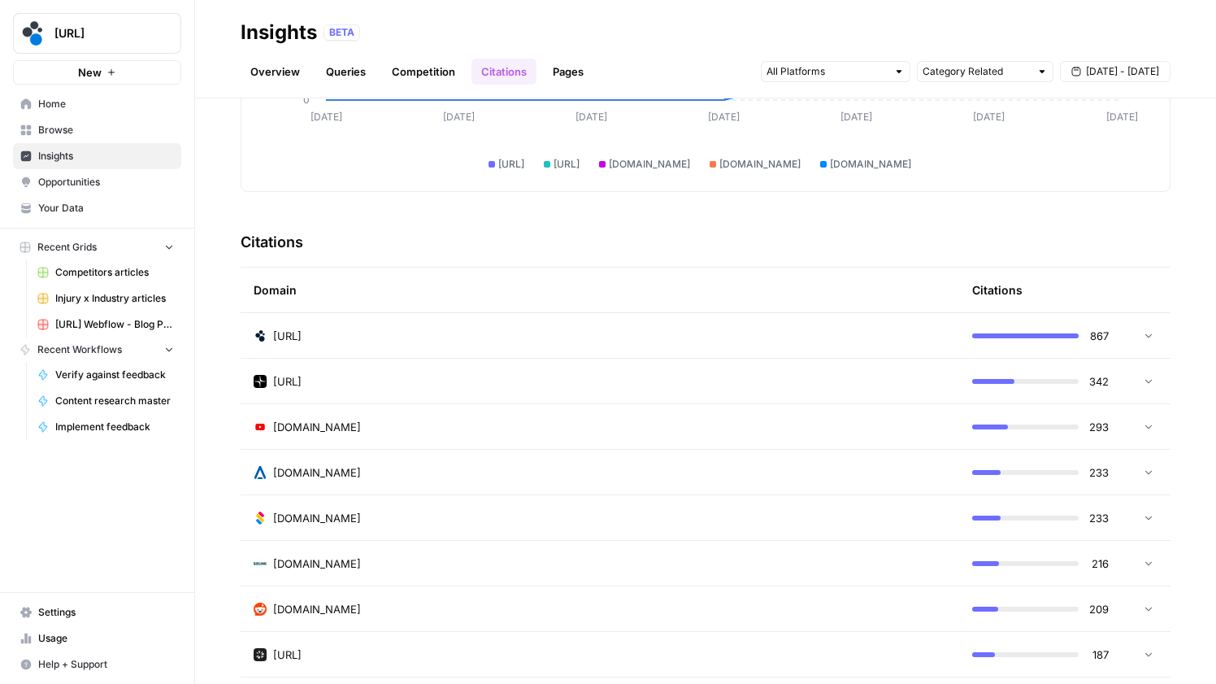
click at [1142, 328] on td at bounding box center [1146, 335] width 49 height 45
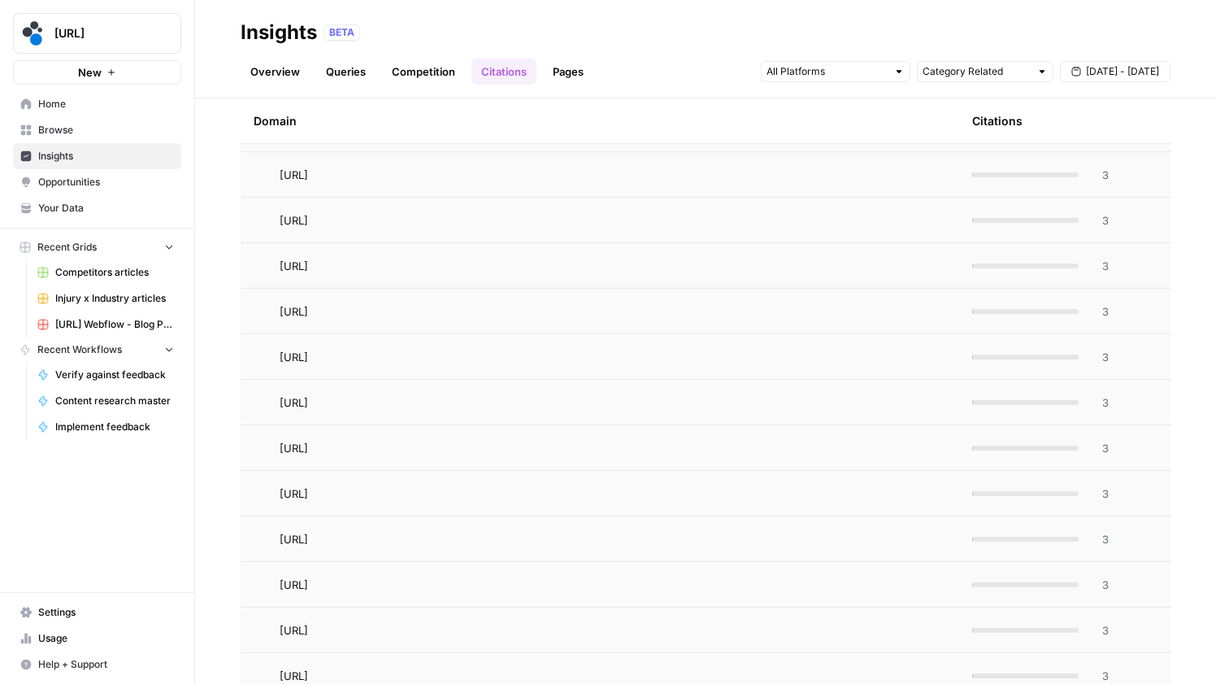
scroll to position [2184, 0]
click at [308, 415] on span "https://www.spot.ai/blog/slips-trips-falls-warehousing-ai-video-analytics-preve…" at bounding box center [294, 415] width 28 height 16
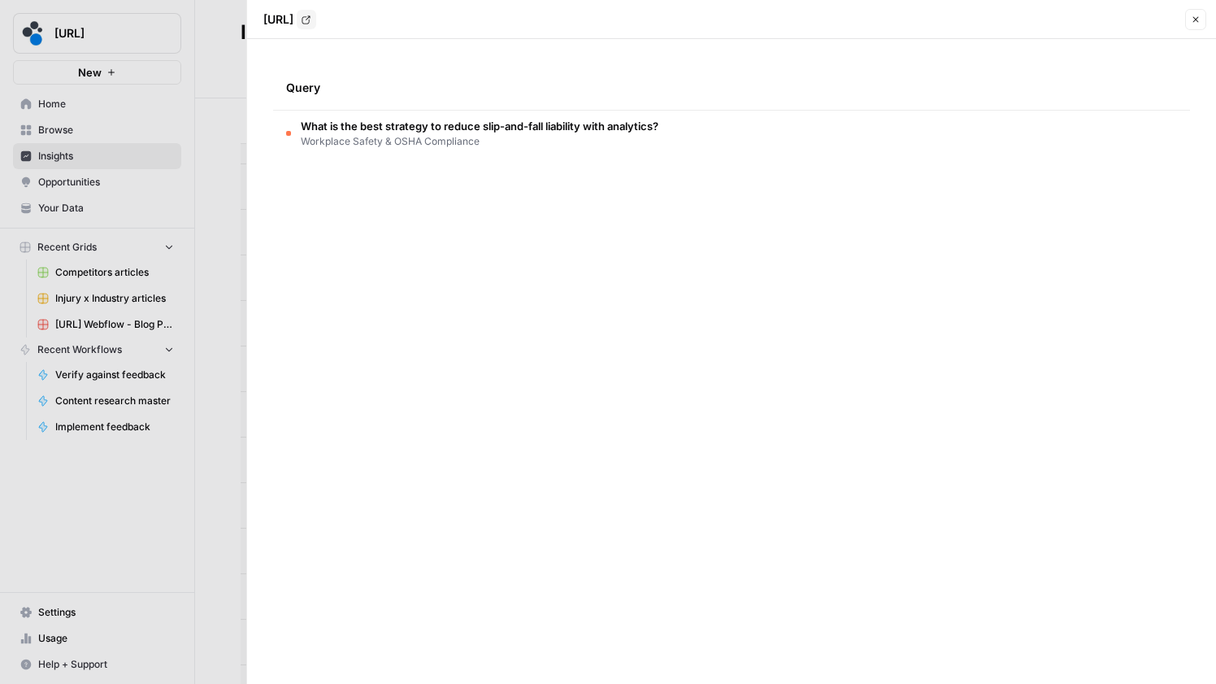
click at [464, 120] on span "What is the best strategy to reduce slip-and-fall liability with analytics?" at bounding box center [480, 126] width 358 height 16
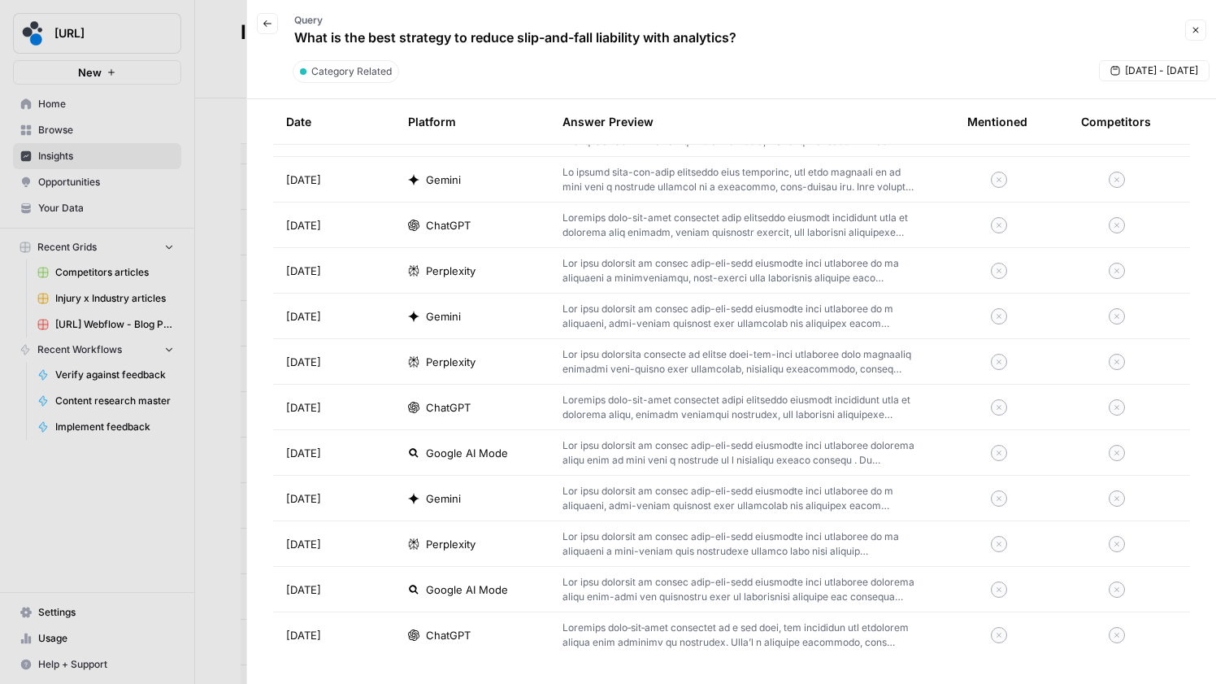
scroll to position [0, 0]
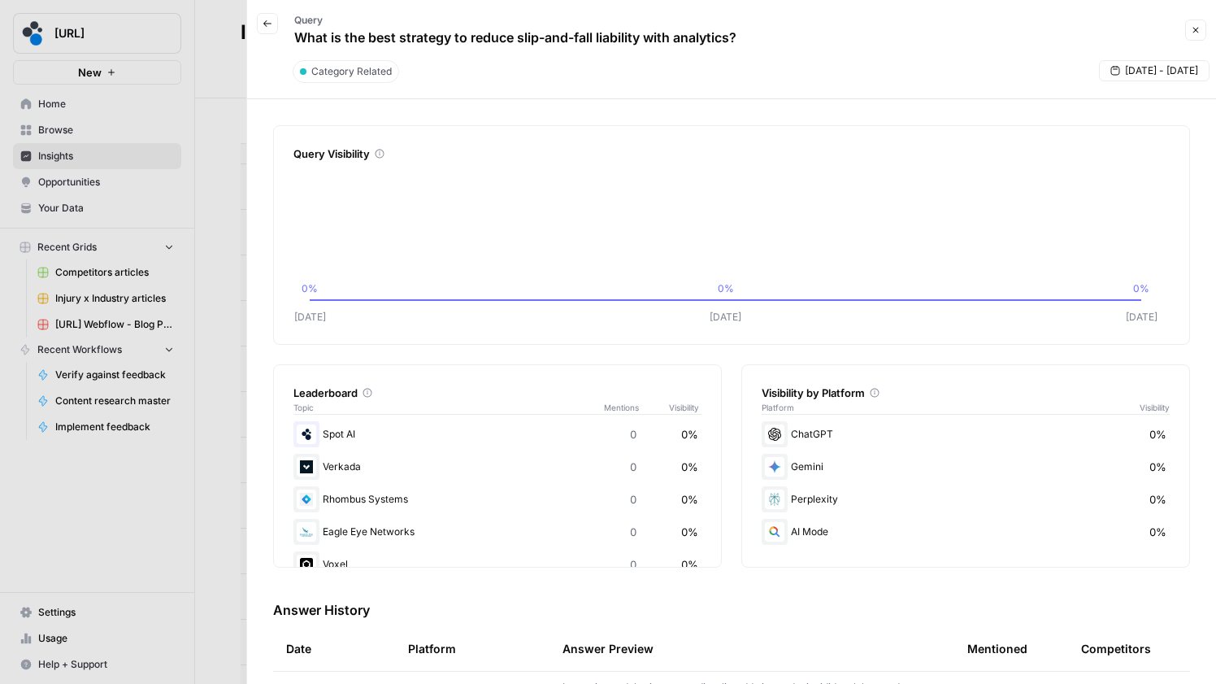
click at [1203, 27] on button "Close" at bounding box center [1195, 30] width 21 height 21
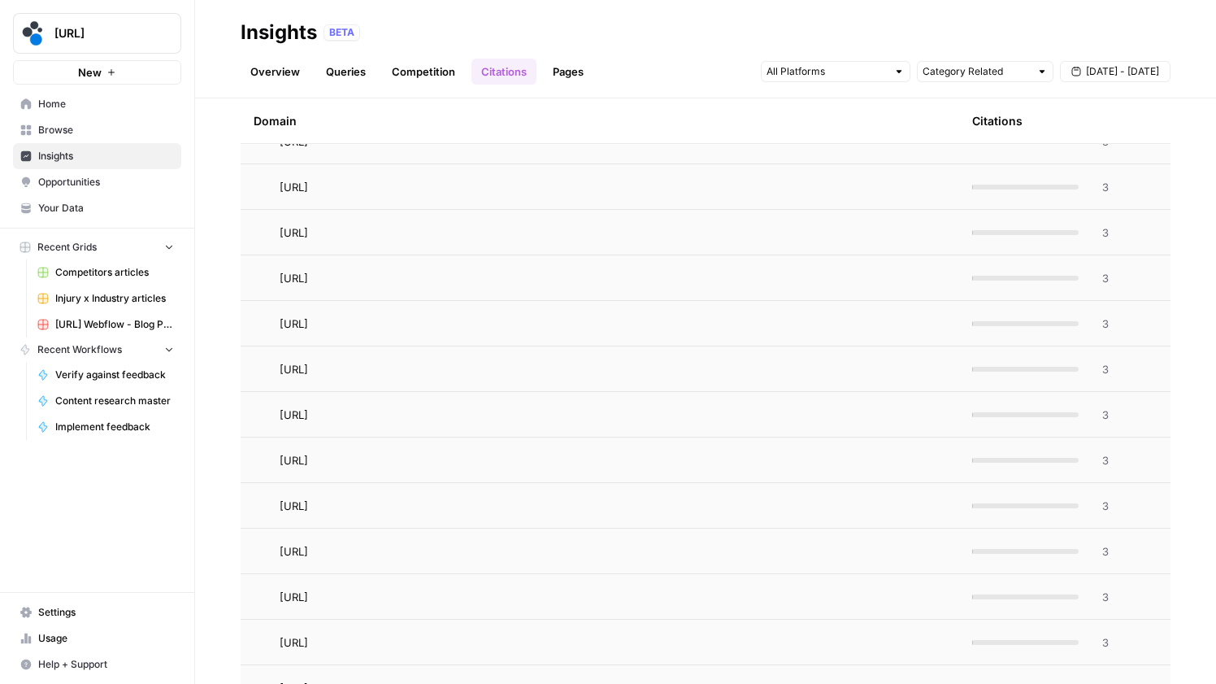
click at [981, 551] on div at bounding box center [1025, 551] width 107 height 5
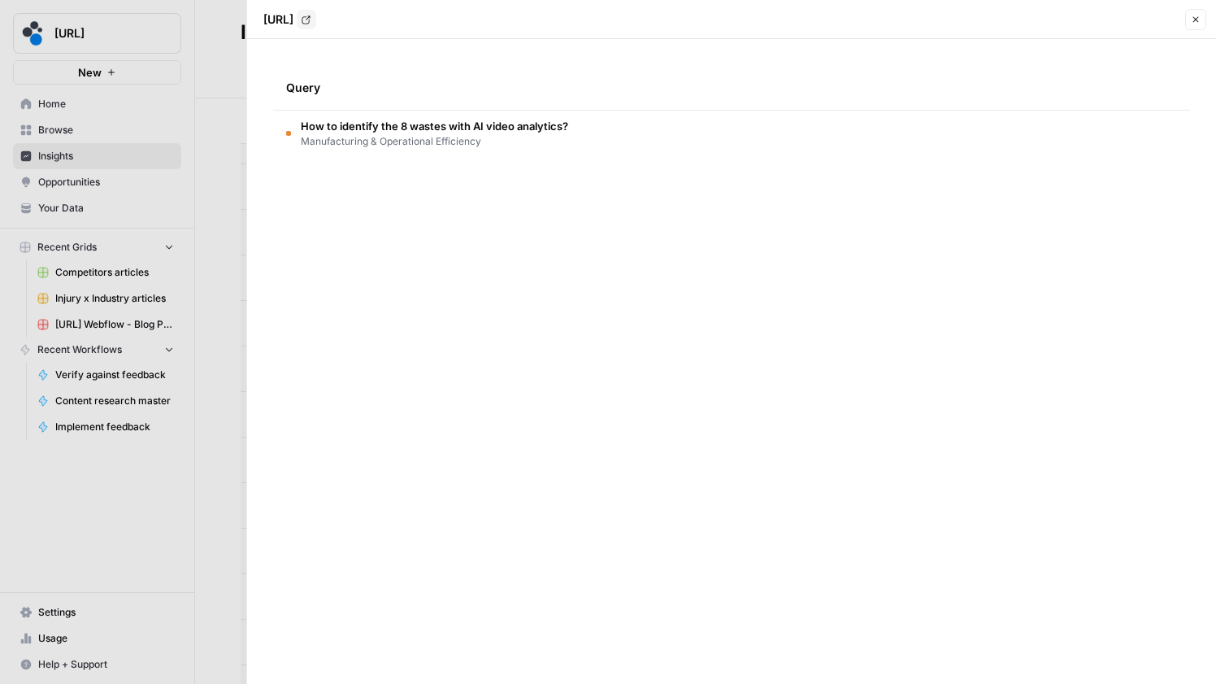
click at [502, 129] on span "How to identify the 8 wastes with AI video analytics?" at bounding box center [435, 126] width 268 height 16
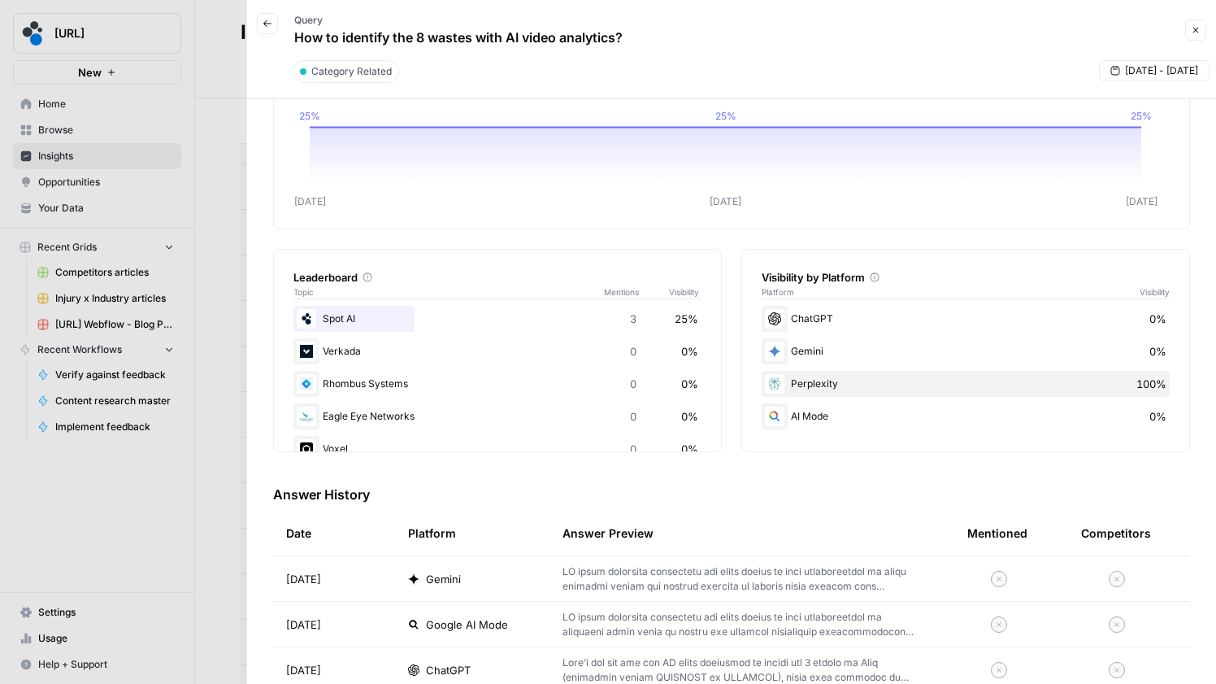
scroll to position [287, 0]
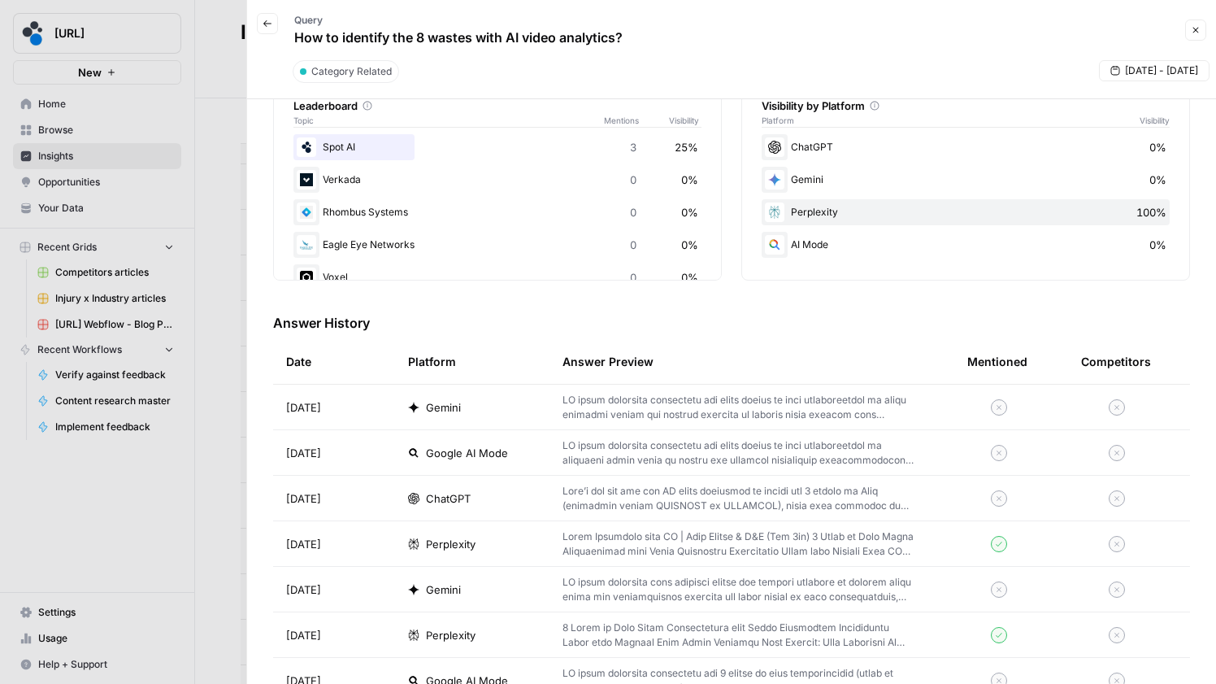
click at [358, 146] on div "Spot AI 3 25%" at bounding box center [498, 147] width 408 height 26
click at [630, 143] on span "3" at bounding box center [633, 147] width 7 height 16
click at [751, 153] on div "Visibility by Platform Platform Visibility ChatGPT 0% Gemini 0% Perplexity 100%…" at bounding box center [966, 178] width 449 height 203
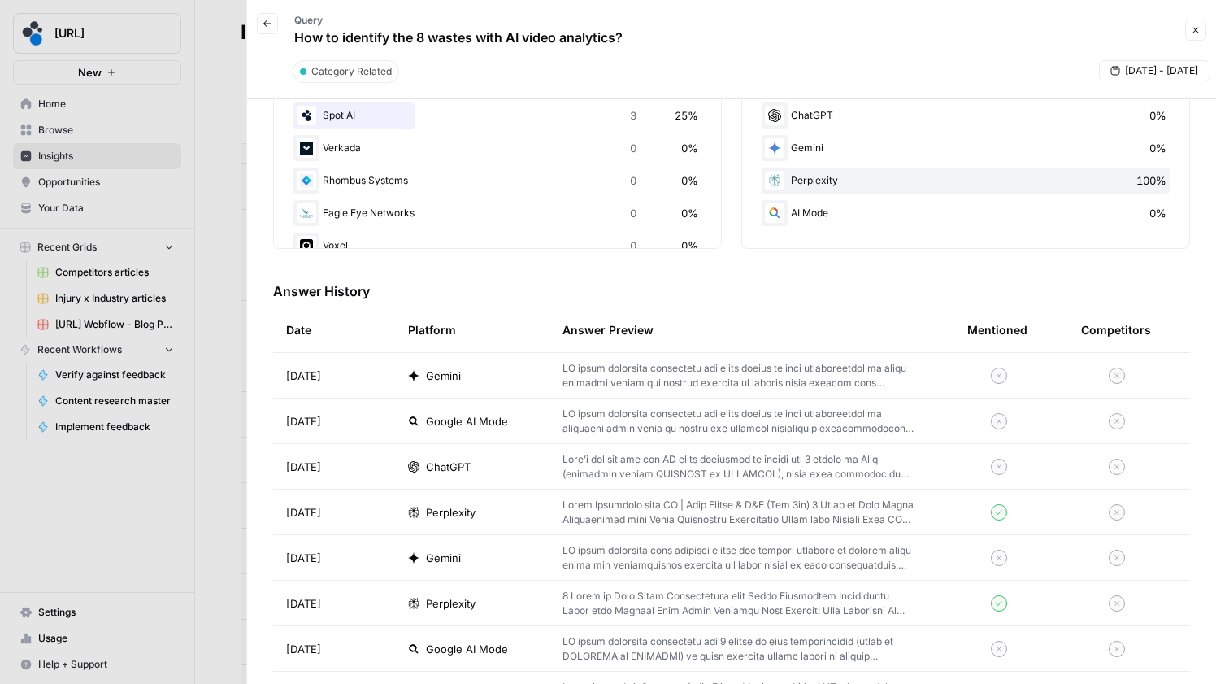
scroll to position [560, 0]
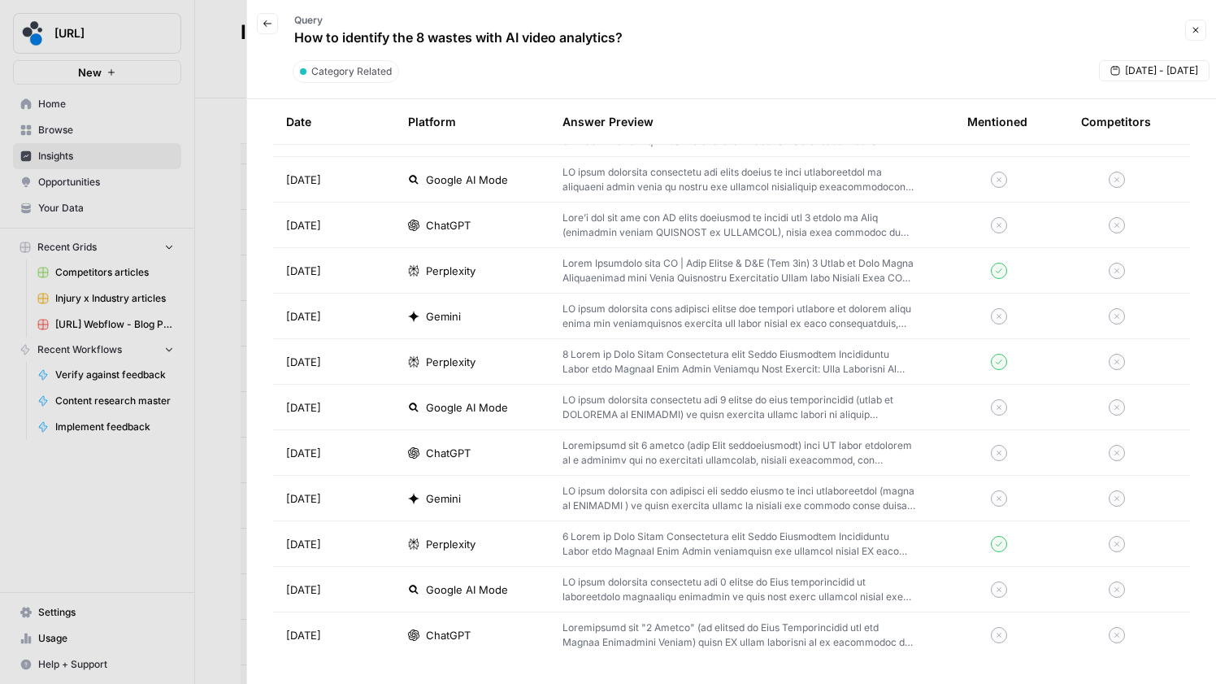
click at [603, 272] on p at bounding box center [739, 270] width 353 height 29
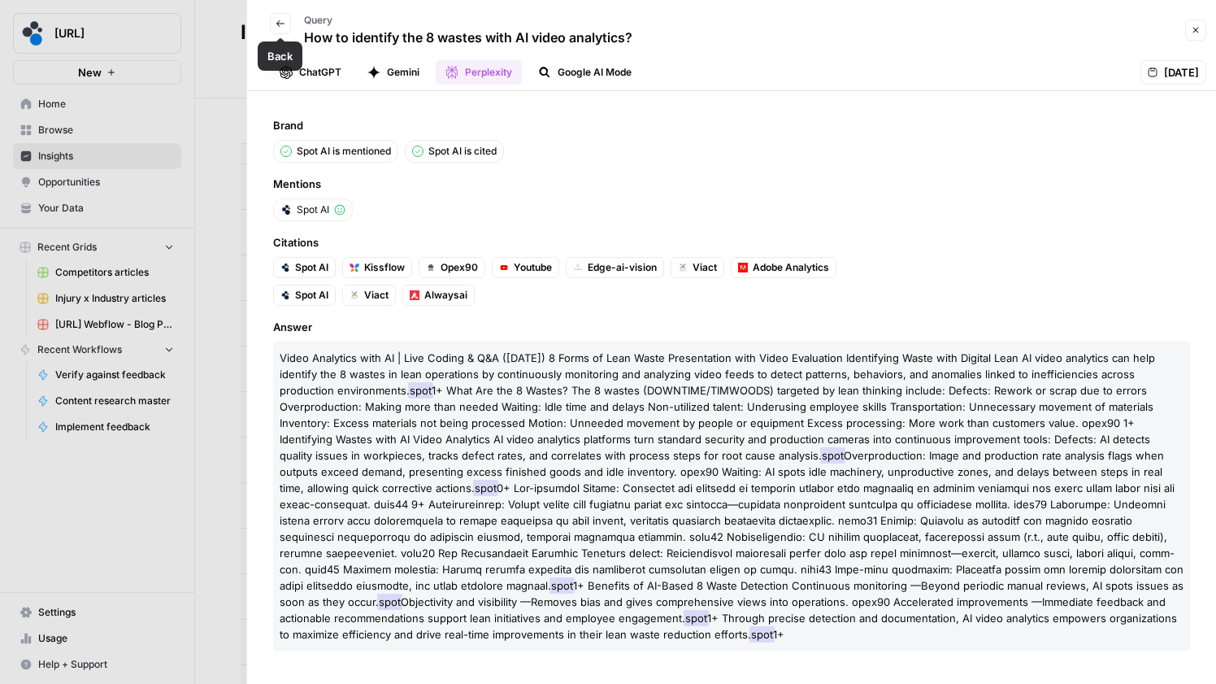
click at [282, 20] on icon "button" at bounding box center [281, 24] width 10 height 10
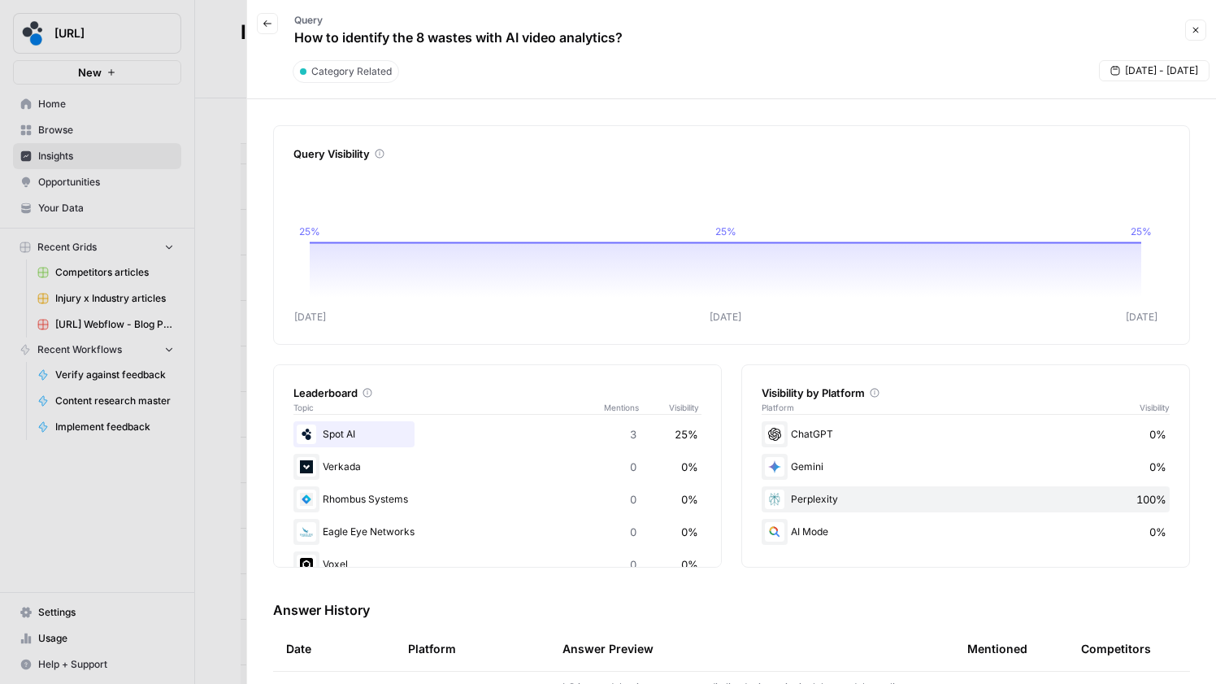
click at [274, 19] on button "Back" at bounding box center [267, 23] width 21 height 21
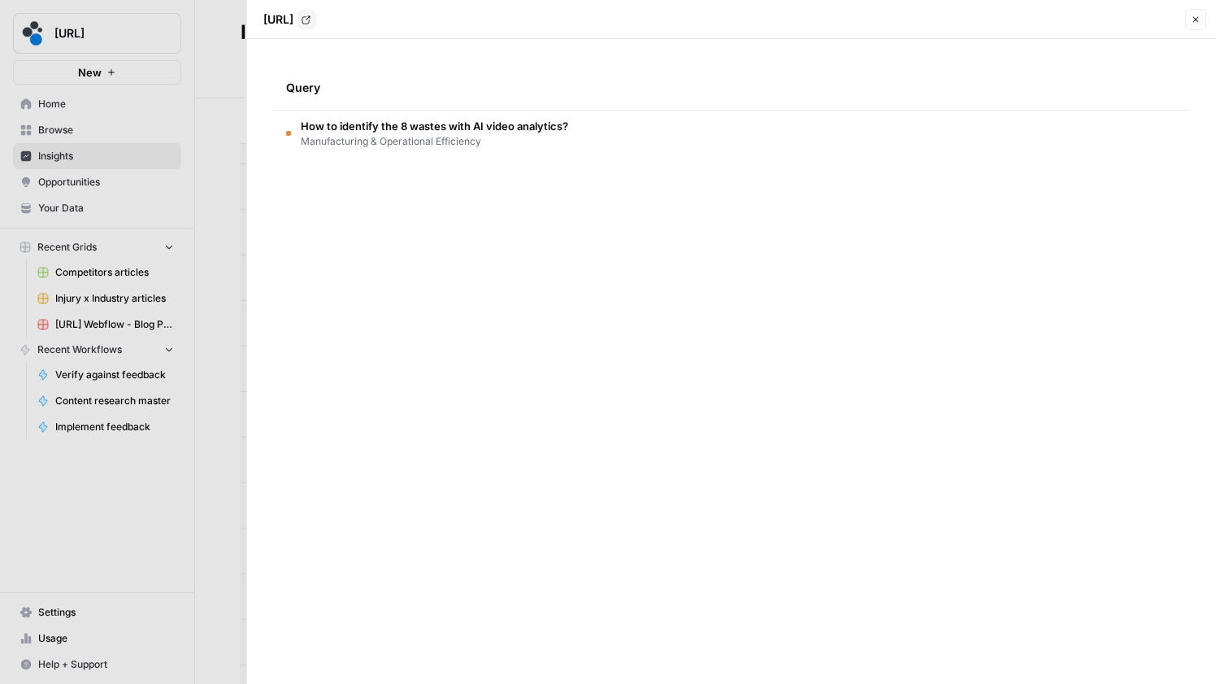
click at [1197, 18] on icon "button" at bounding box center [1196, 20] width 10 height 10
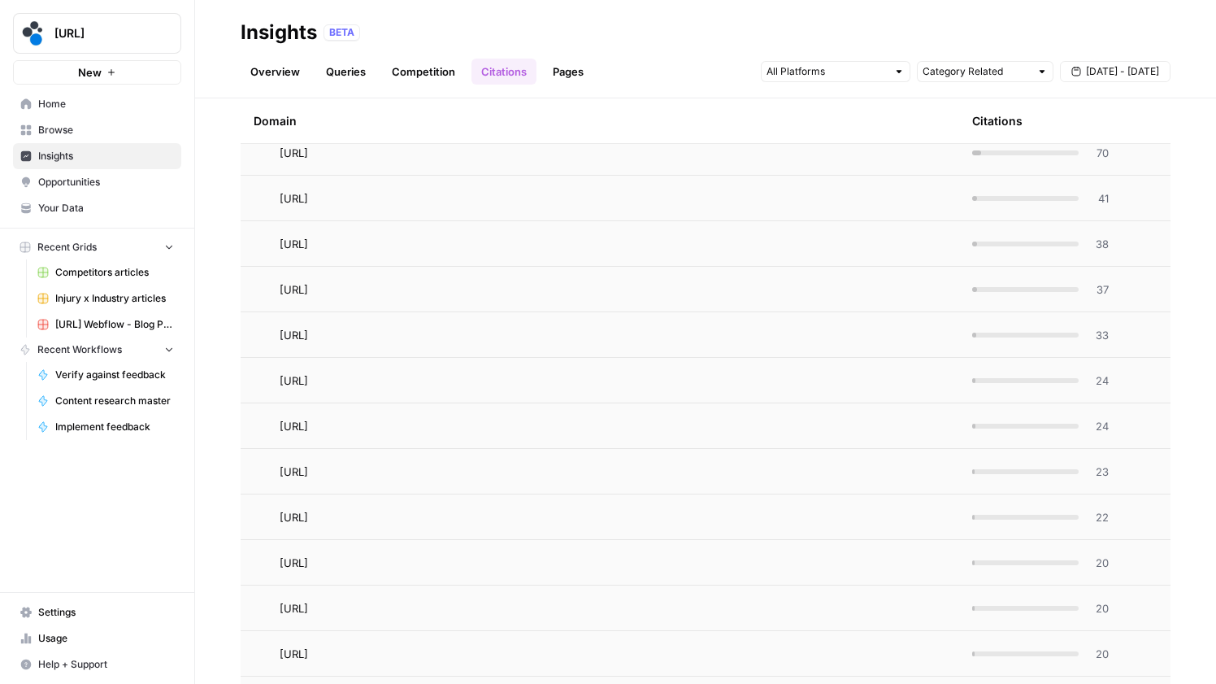
scroll to position [189, 0]
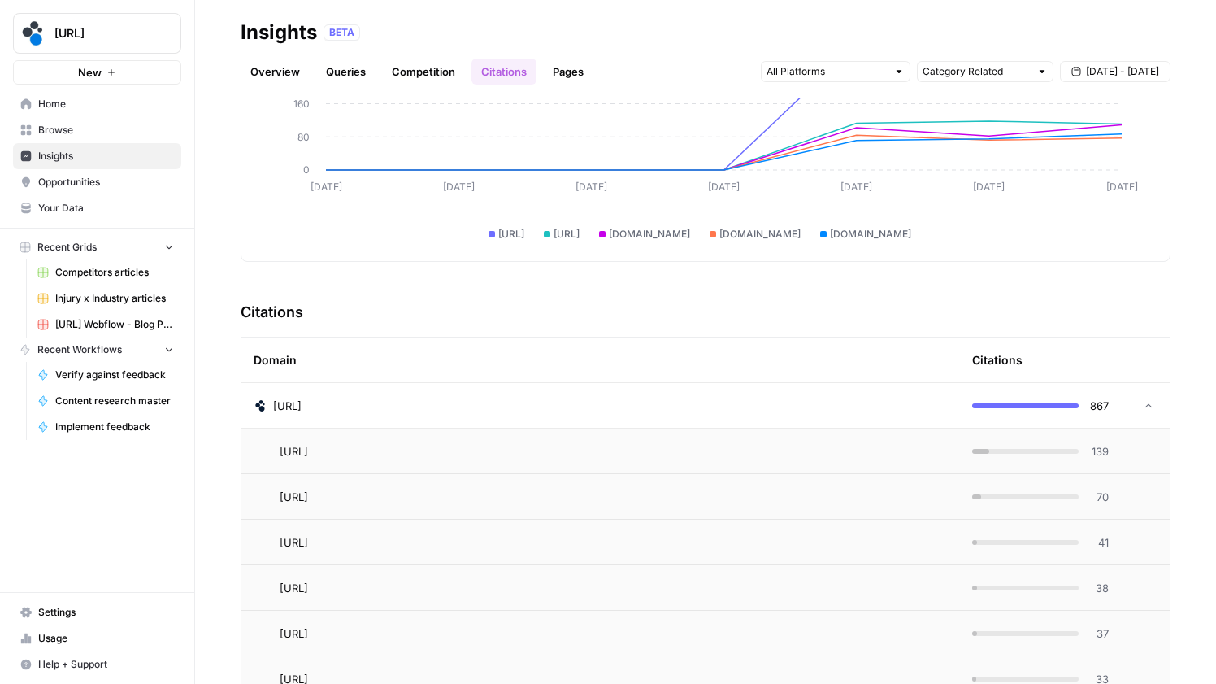
click at [1132, 396] on td at bounding box center [1146, 405] width 49 height 45
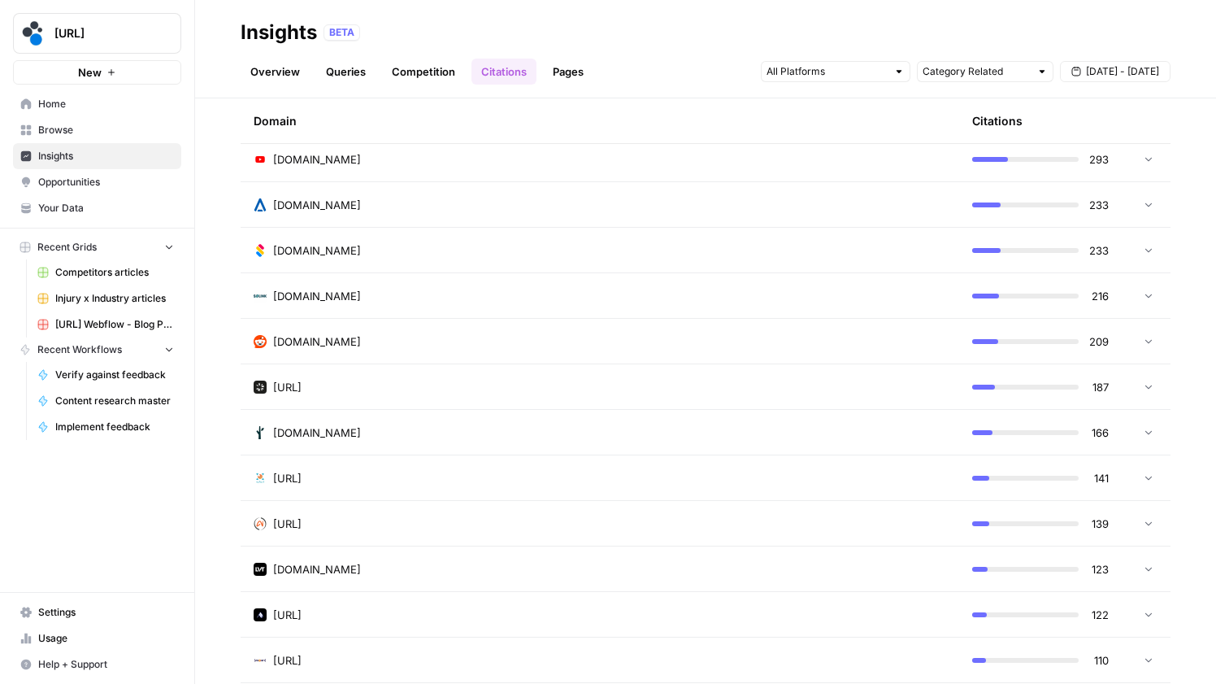
scroll to position [722, 0]
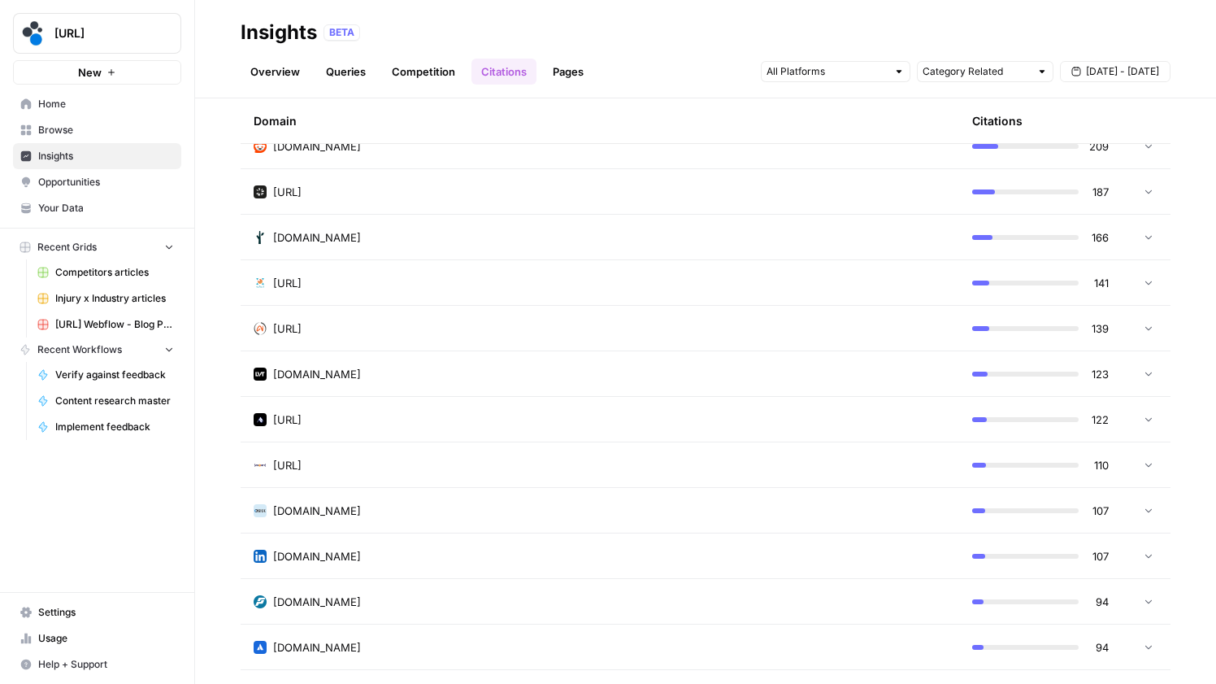
click at [557, 67] on link "Pages" at bounding box center [568, 72] width 50 height 26
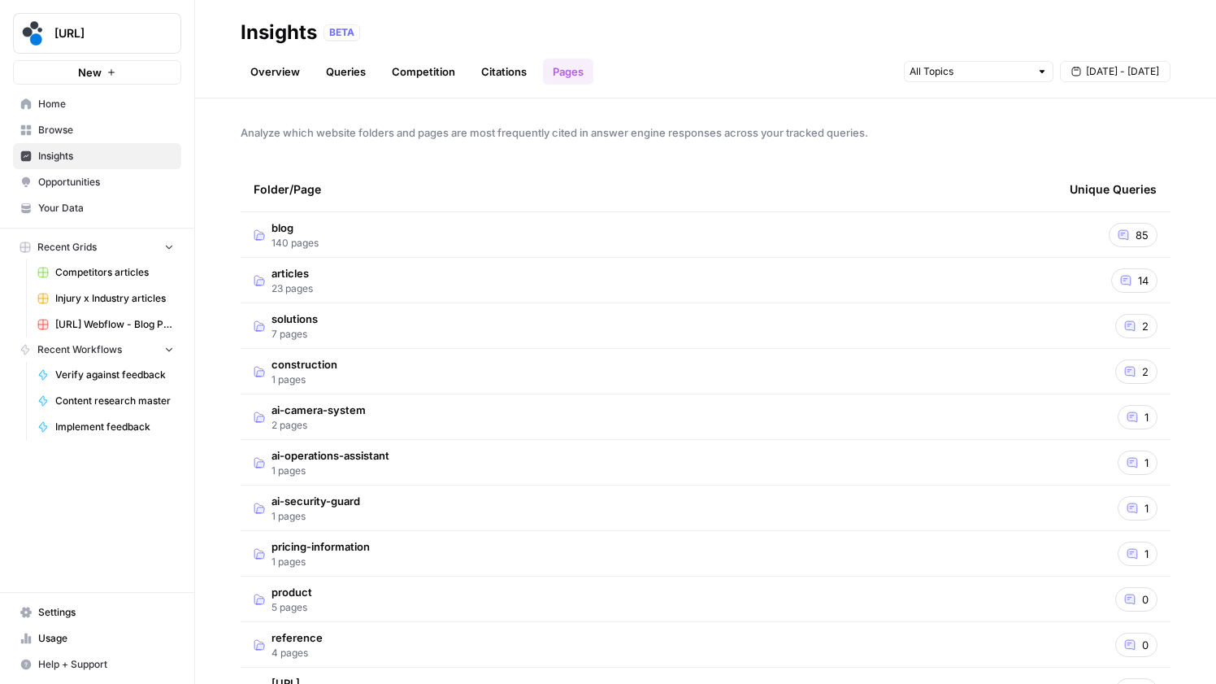
click at [316, 241] on span "140 pages" at bounding box center [295, 243] width 47 height 15
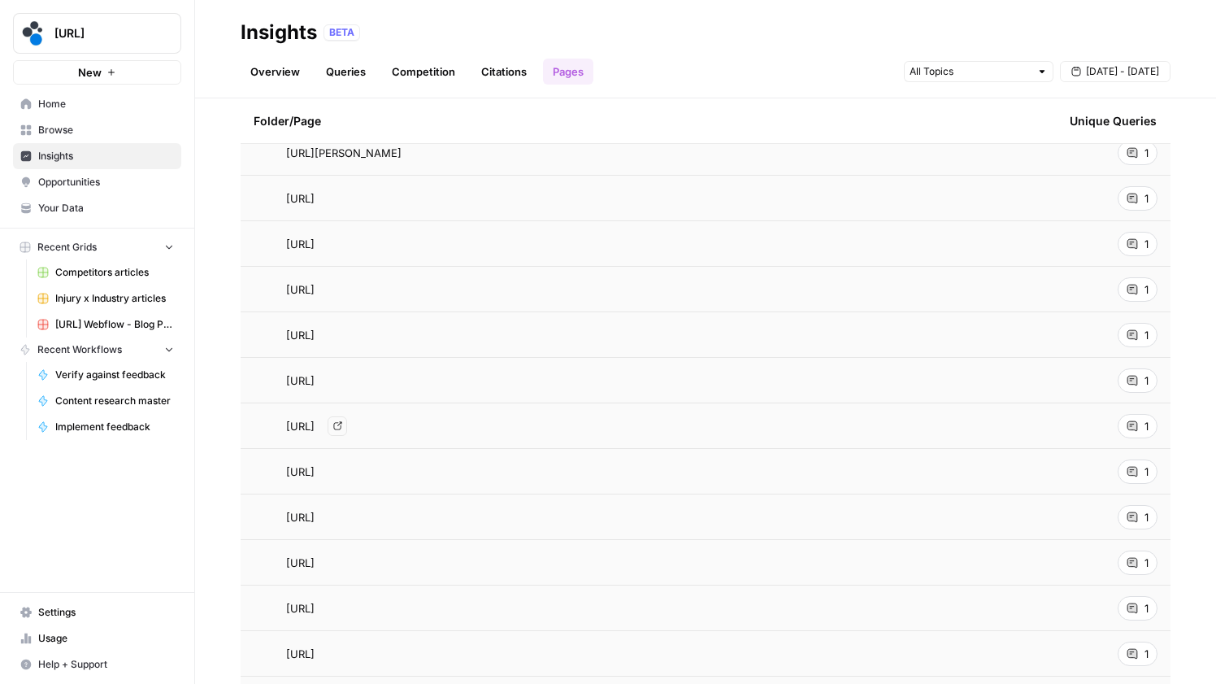
scroll to position [3326, 0]
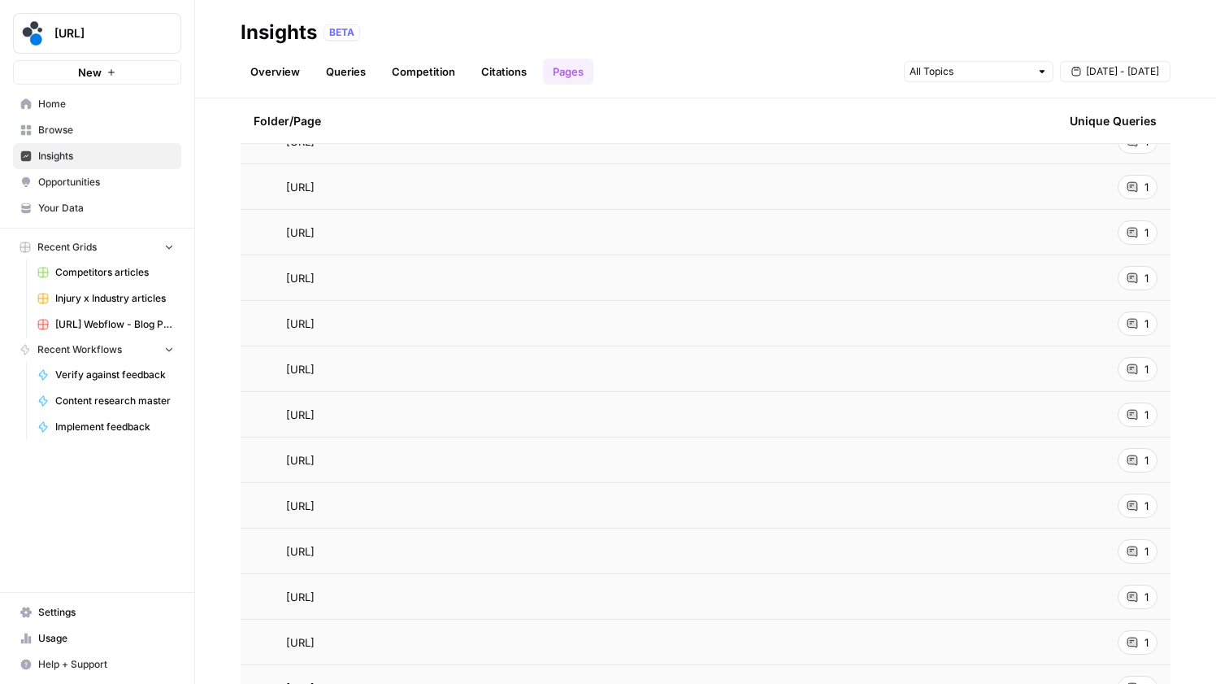
click at [1126, 367] on div "1" at bounding box center [1138, 369] width 40 height 24
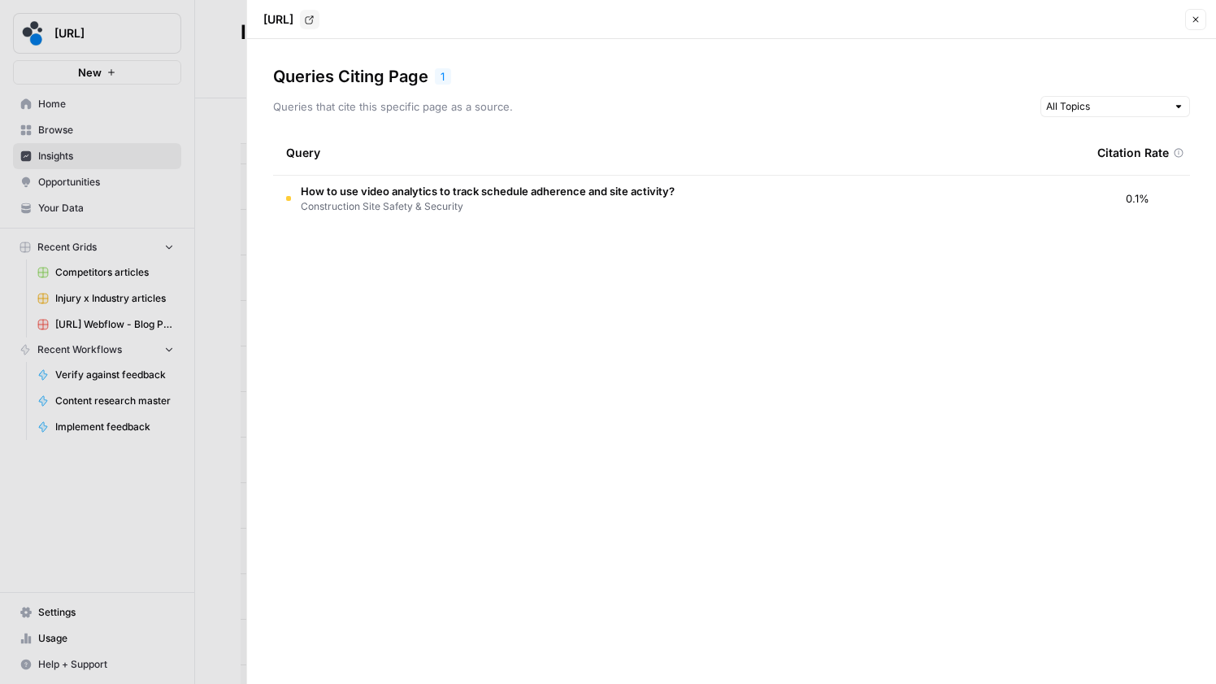
click at [1200, 18] on icon "button" at bounding box center [1196, 20] width 10 height 10
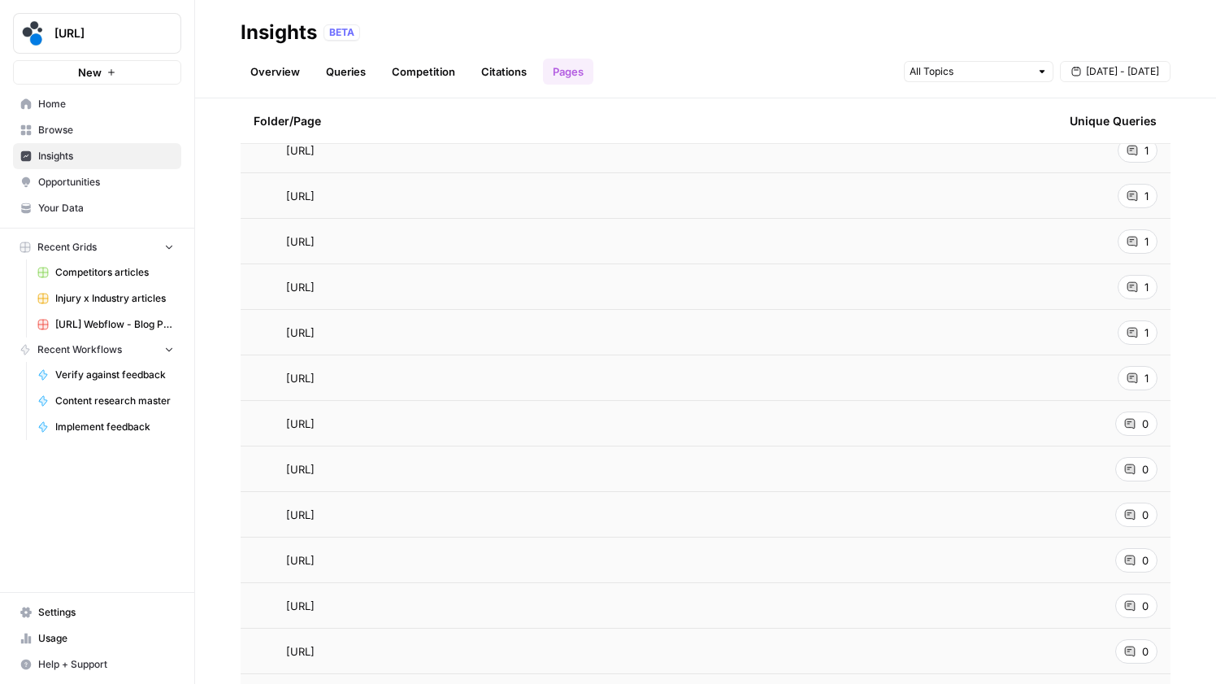
scroll to position [3827, 0]
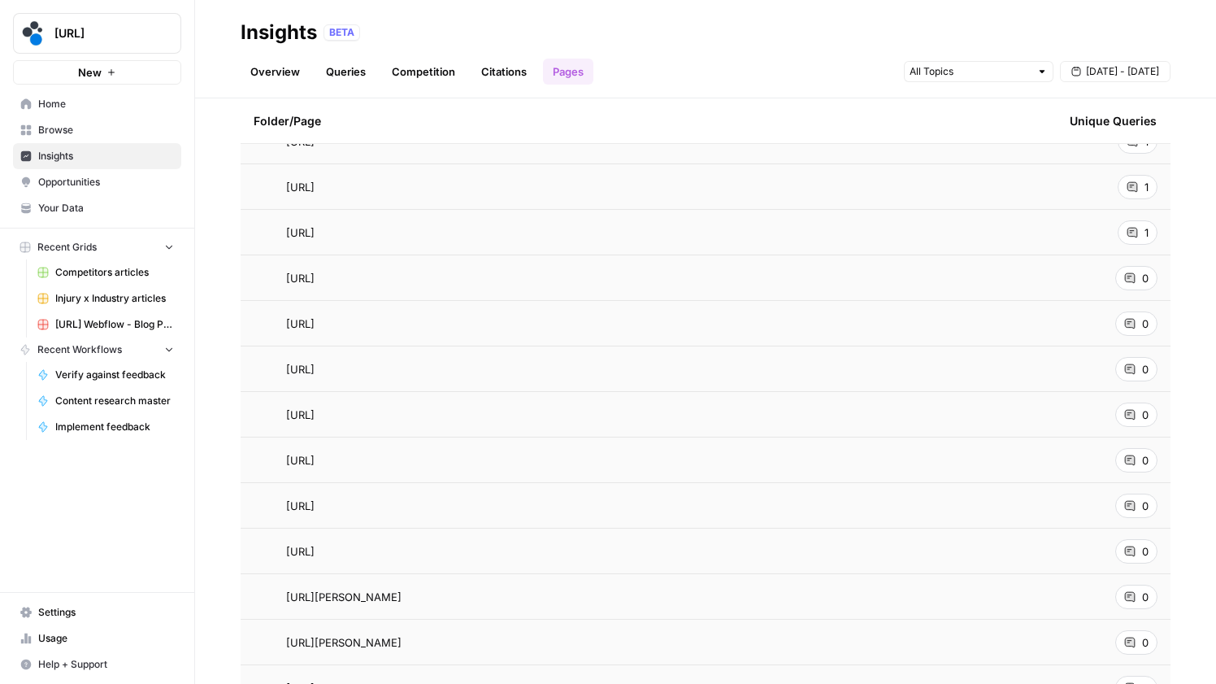
click at [1125, 366] on icon at bounding box center [1130, 369] width 10 height 10
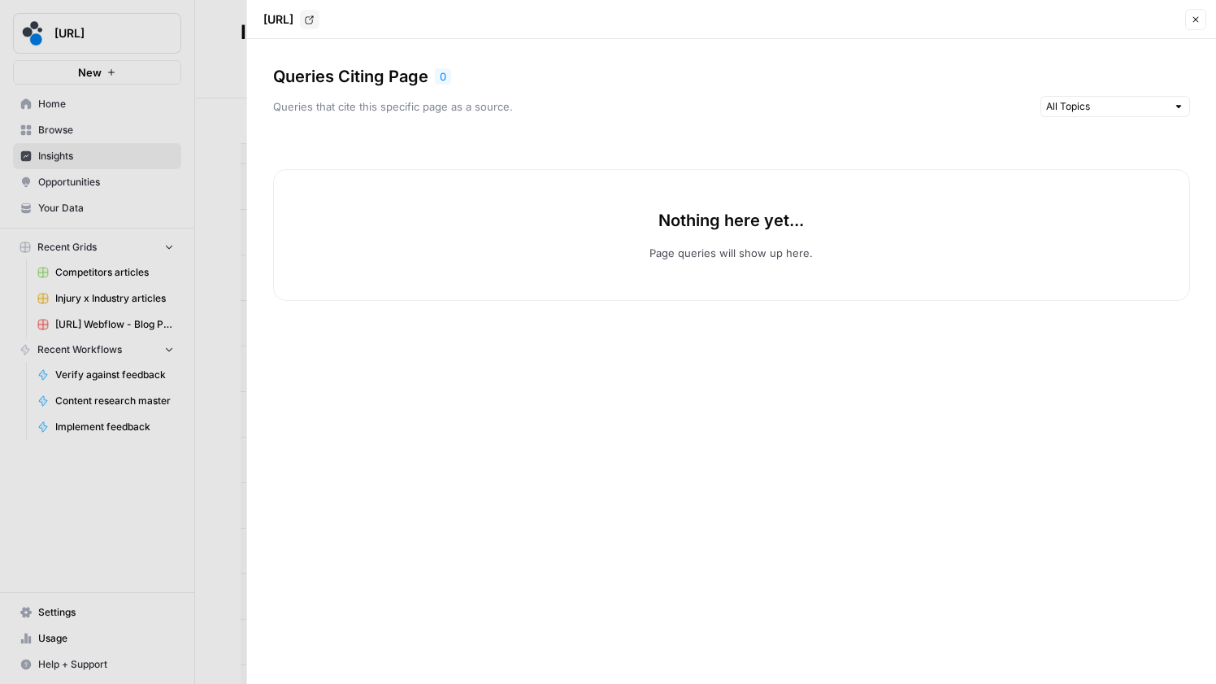
click at [1194, 23] on icon "button" at bounding box center [1196, 20] width 10 height 10
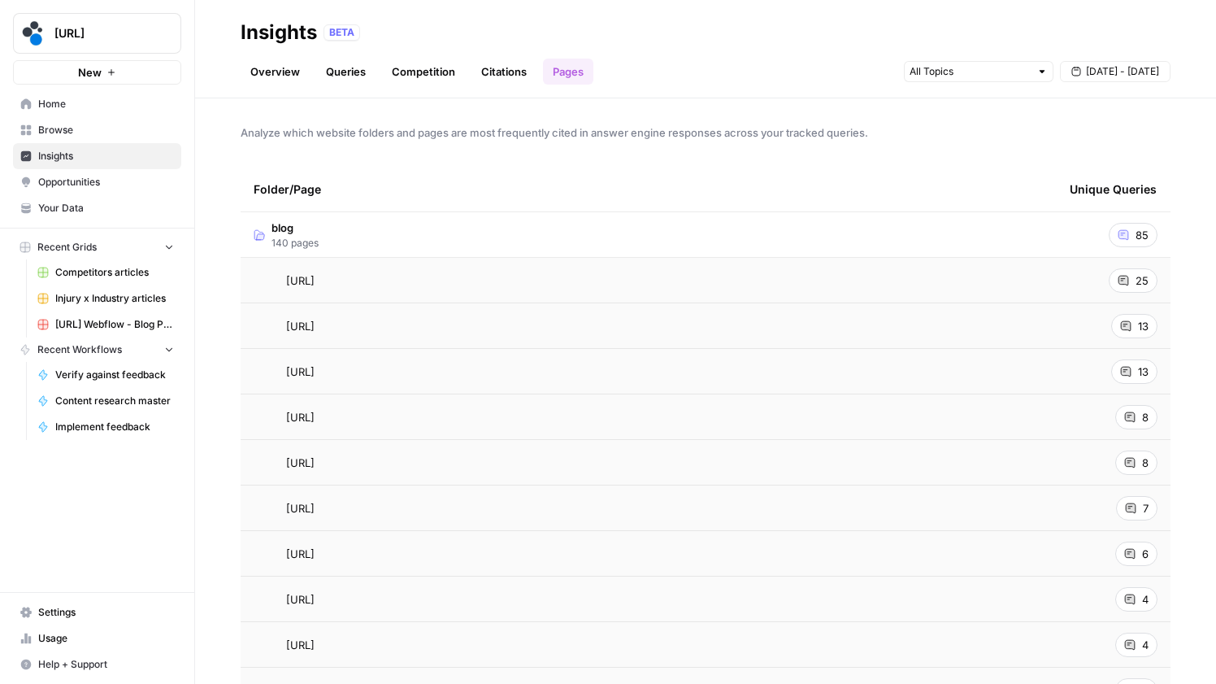
click at [396, 91] on header "Insights BETA Overview Queries Competition Citations Pages Sep 9 - Sep 15" at bounding box center [705, 49] width 1021 height 98
click at [262, 72] on link "Overview" at bounding box center [275, 72] width 69 height 26
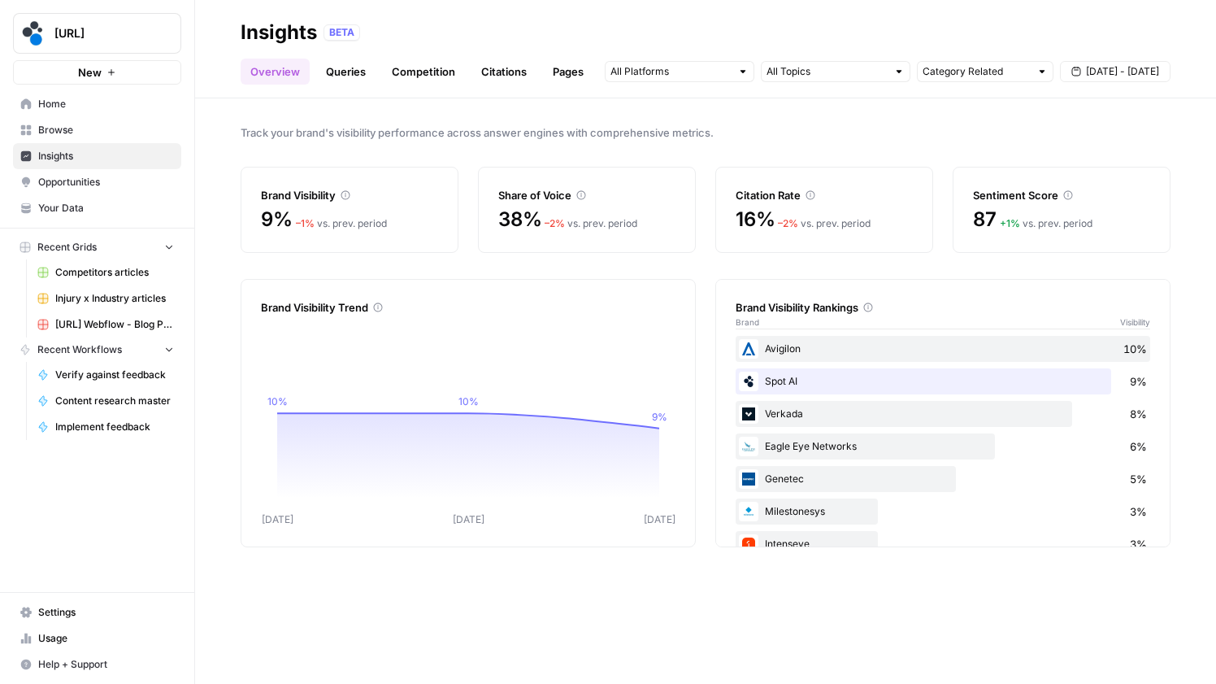
click at [345, 72] on link "Queries" at bounding box center [345, 72] width 59 height 26
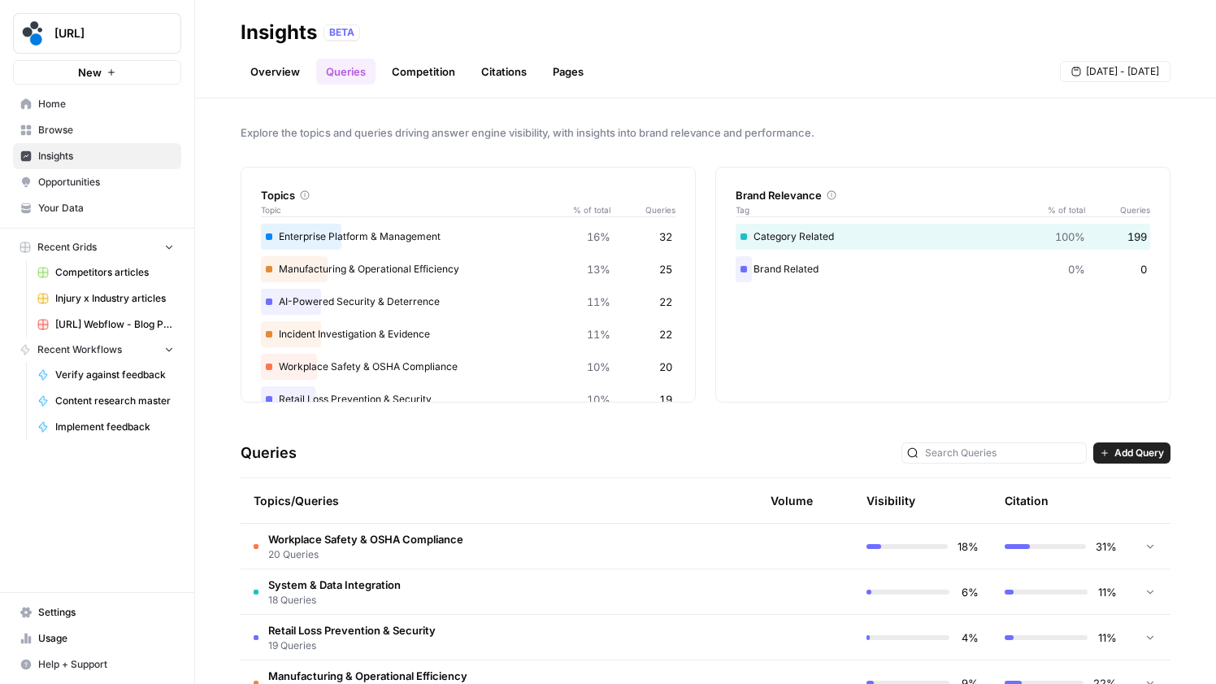
click at [1147, 446] on button "Add Query" at bounding box center [1132, 452] width 77 height 21
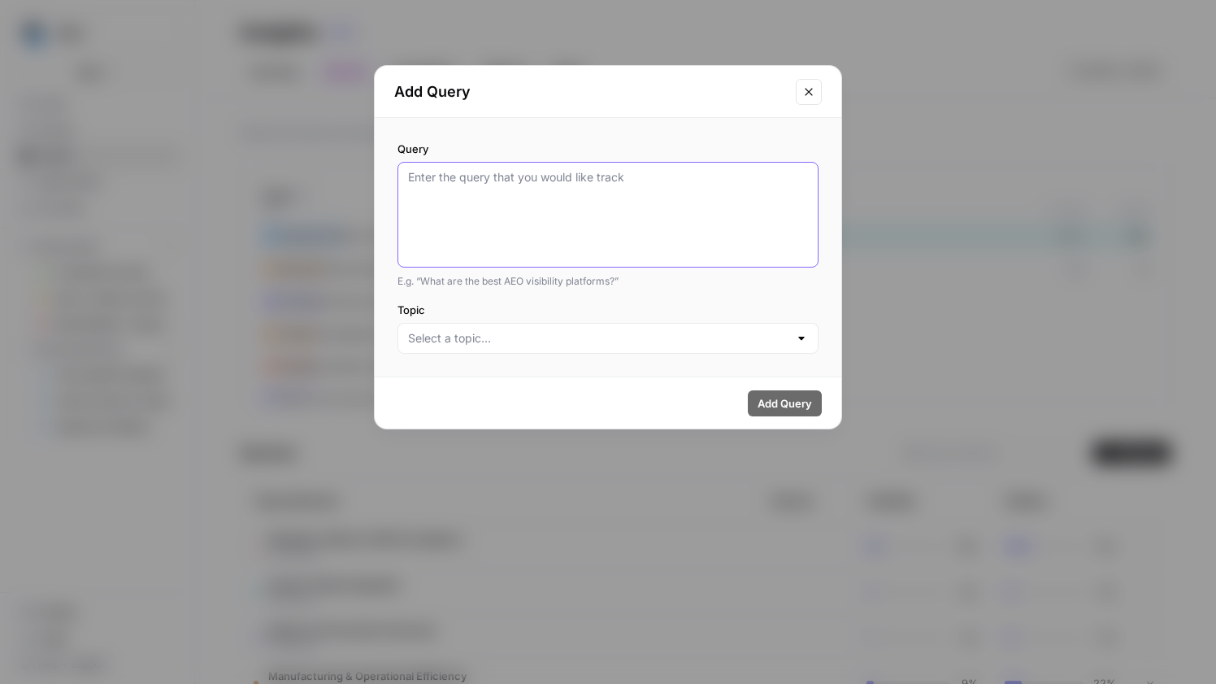
click at [609, 223] on textarea "Query" at bounding box center [608, 214] width 400 height 91
type textarea "Test query"
click at [576, 336] on input "Topic" at bounding box center [598, 338] width 381 height 16
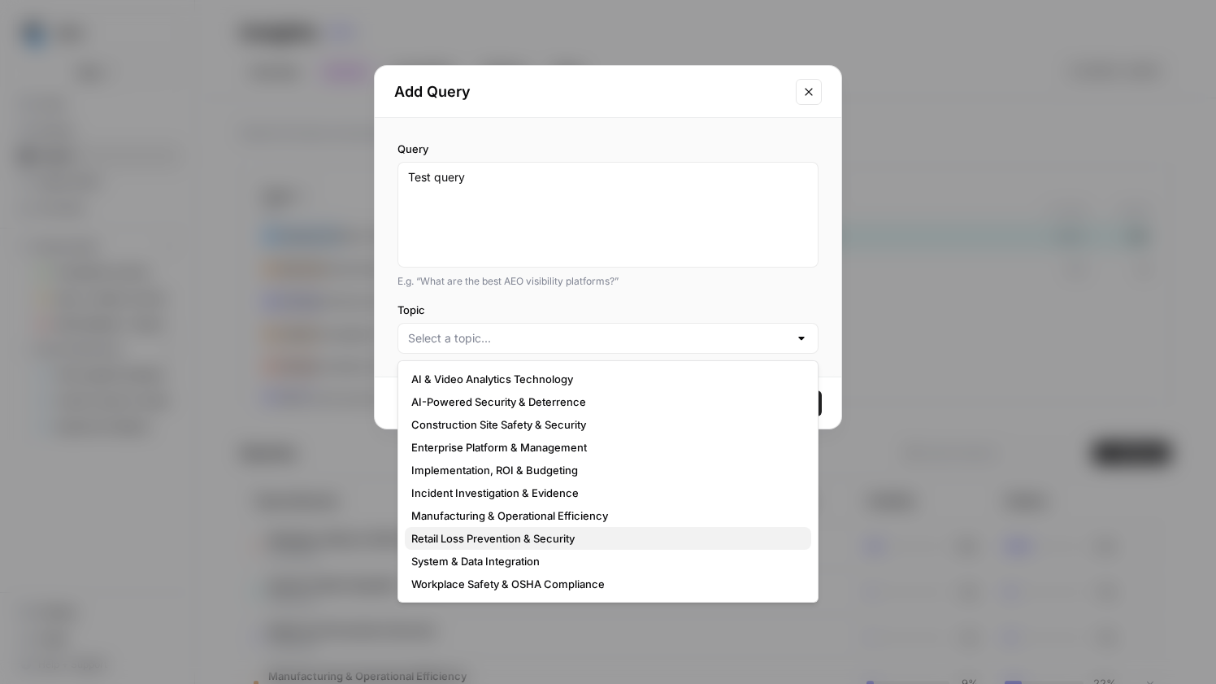
click at [538, 542] on span "Retail Loss Prevention & Security" at bounding box center [604, 538] width 387 height 16
type input "Retail Loss Prevention & Security"
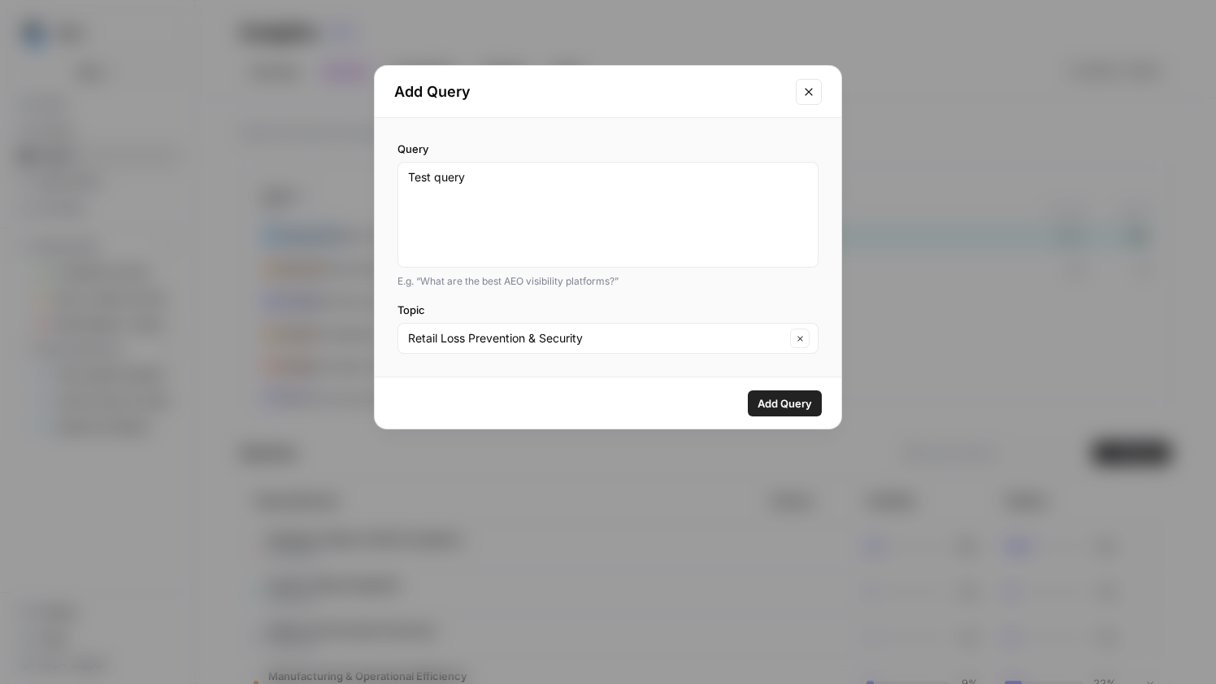
click at [818, 399] on button "Add Query" at bounding box center [785, 403] width 74 height 26
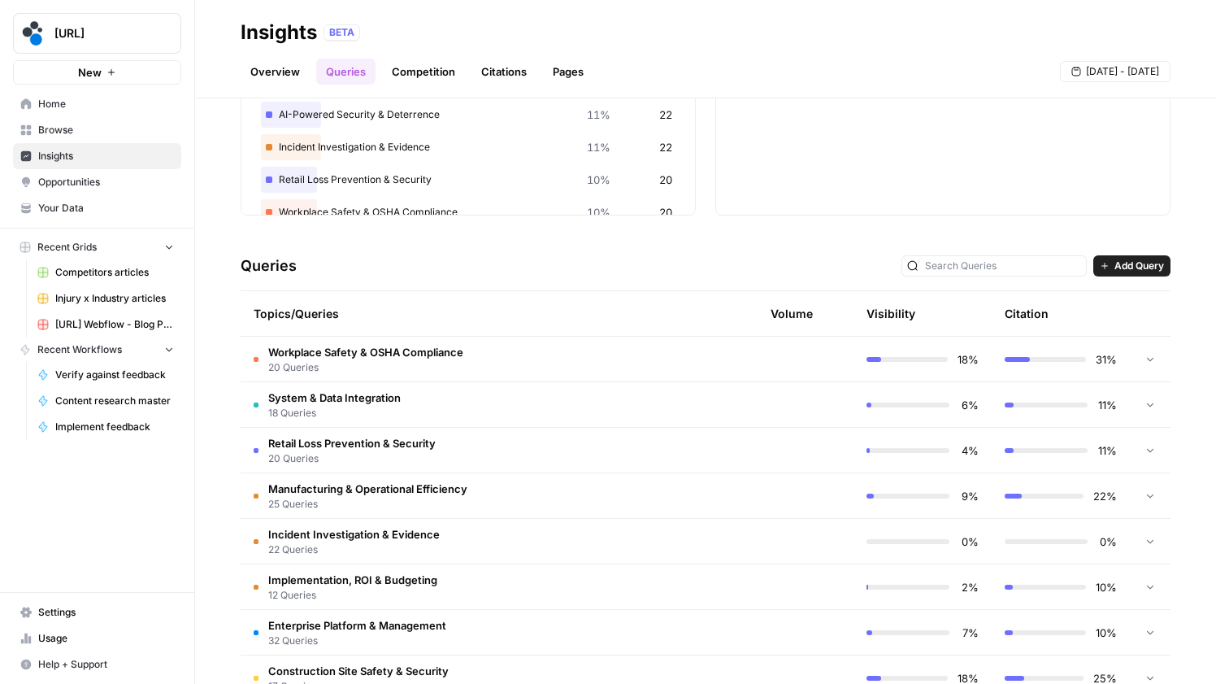
scroll to position [321, 0]
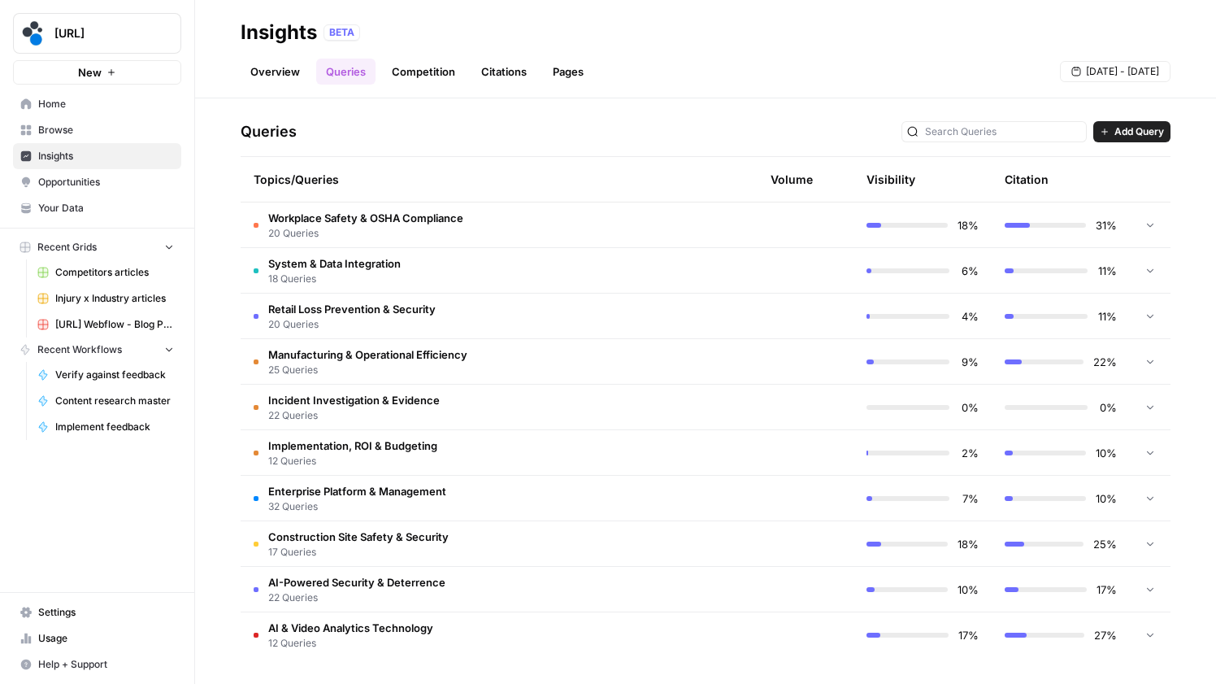
click at [337, 304] on span "Retail Loss Prevention & Security" at bounding box center [351, 309] width 167 height 16
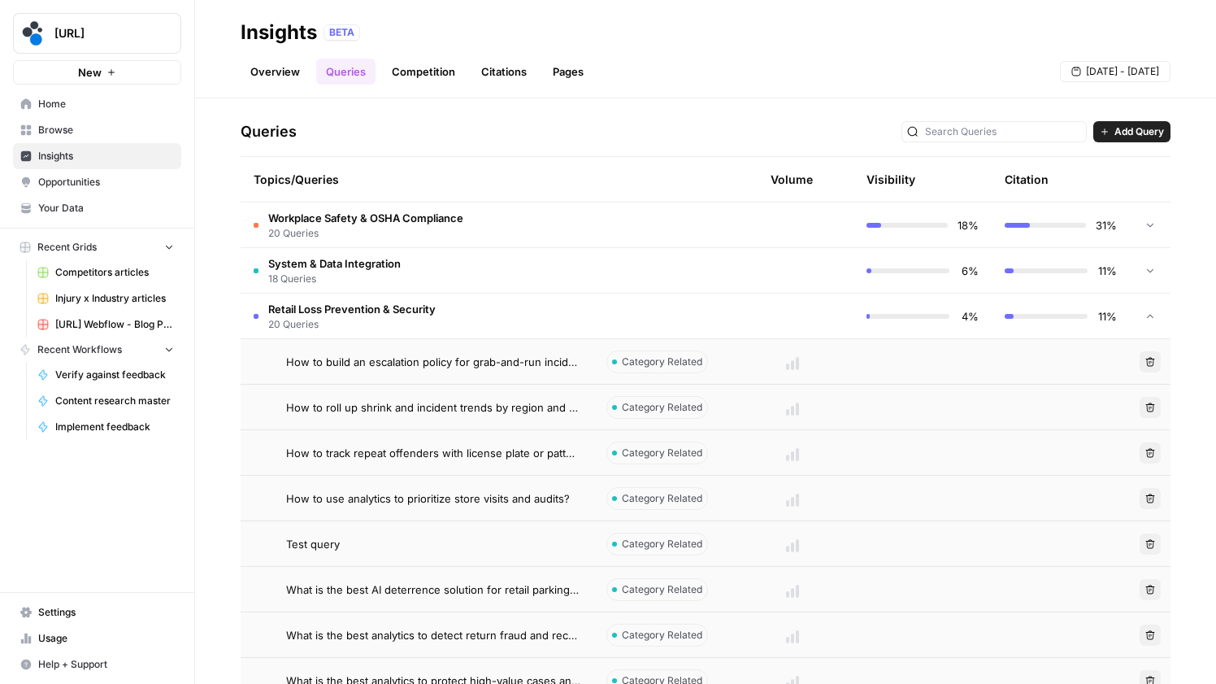
scroll to position [354, 0]
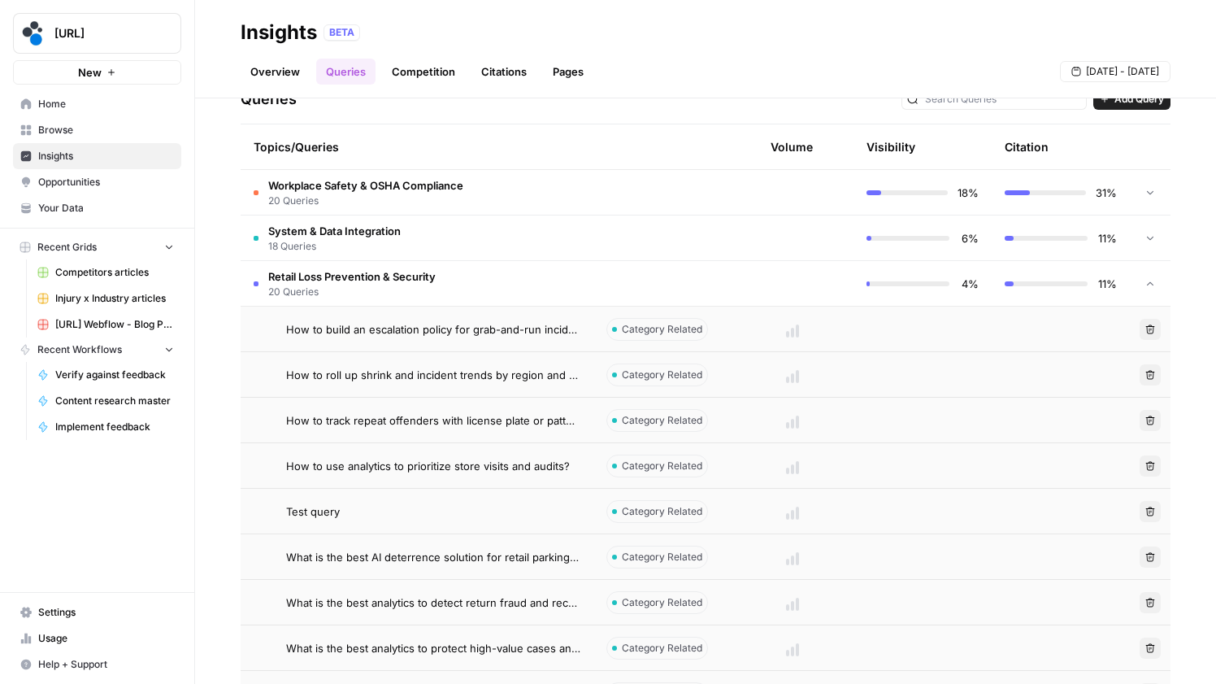
click at [1146, 507] on icon "button" at bounding box center [1151, 512] width 10 height 10
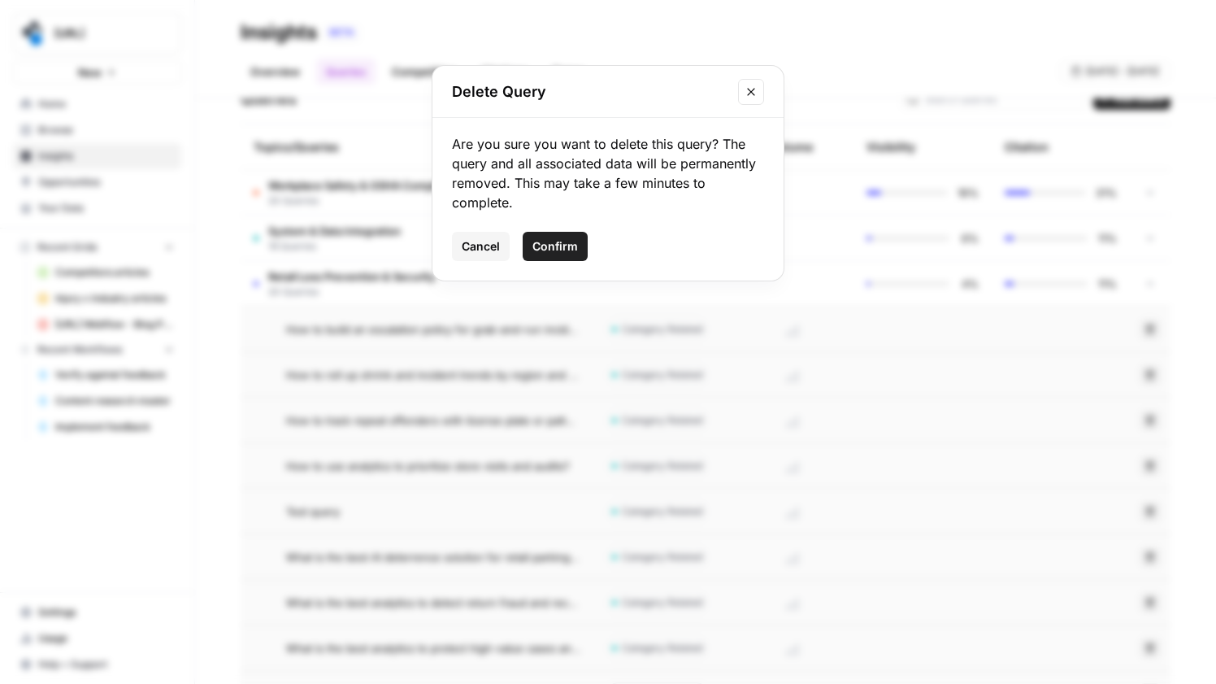
click at [527, 241] on button "Confirm" at bounding box center [555, 246] width 65 height 29
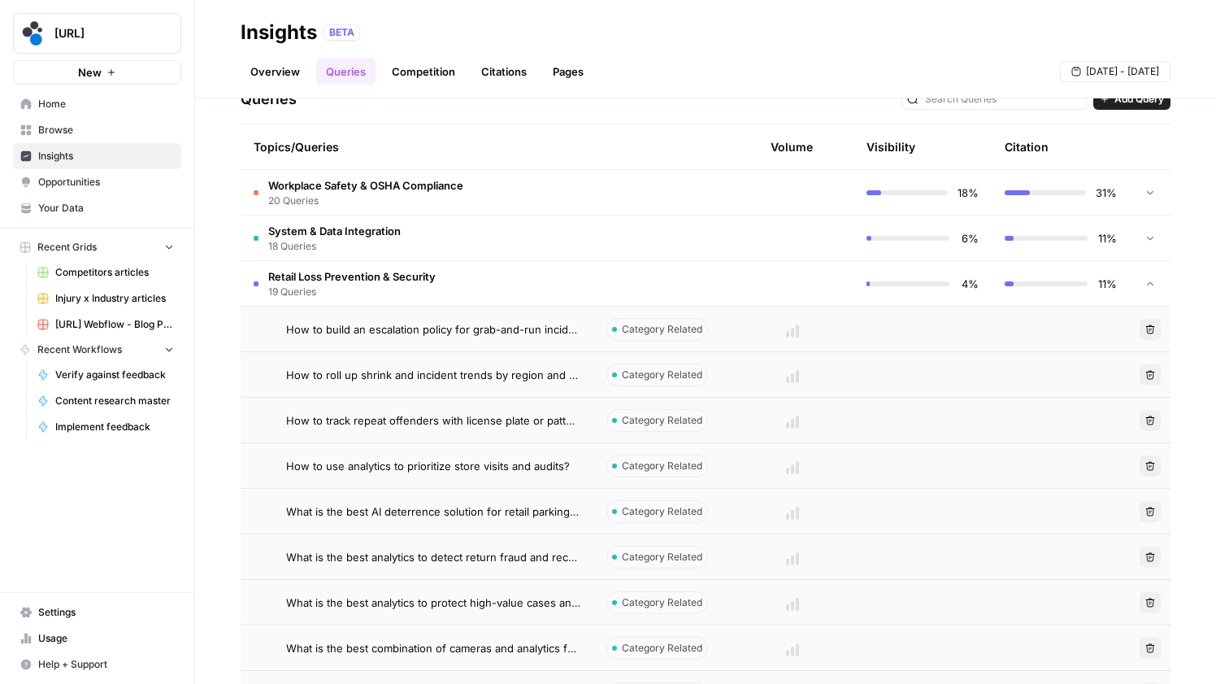
click at [523, 281] on td "Retail Loss Prevention & Security 19 Queries" at bounding box center [417, 283] width 353 height 45
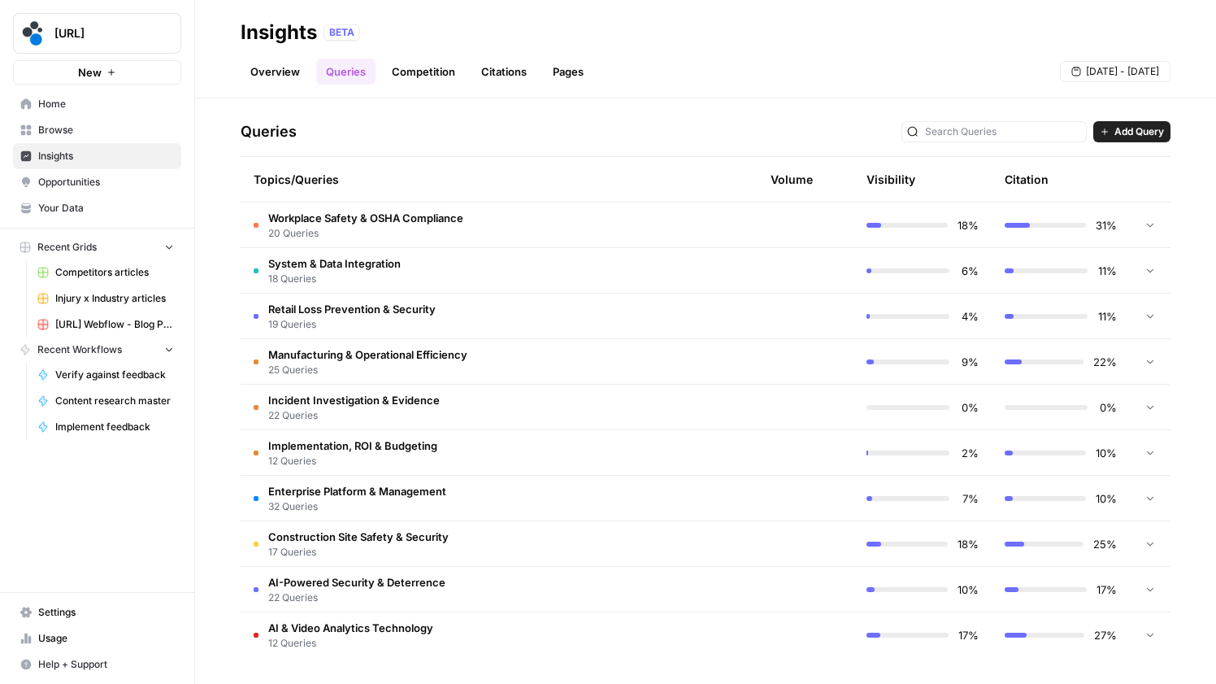
scroll to position [96, 0]
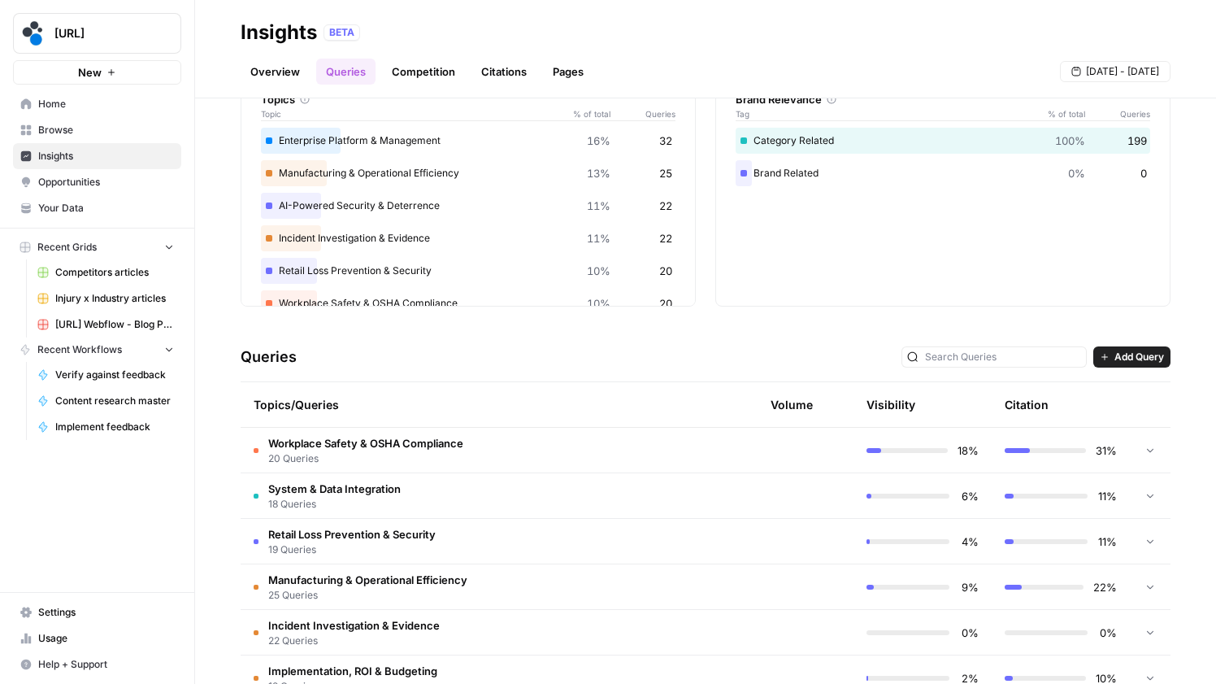
click at [399, 497] on span "18 Queries" at bounding box center [334, 504] width 133 height 15
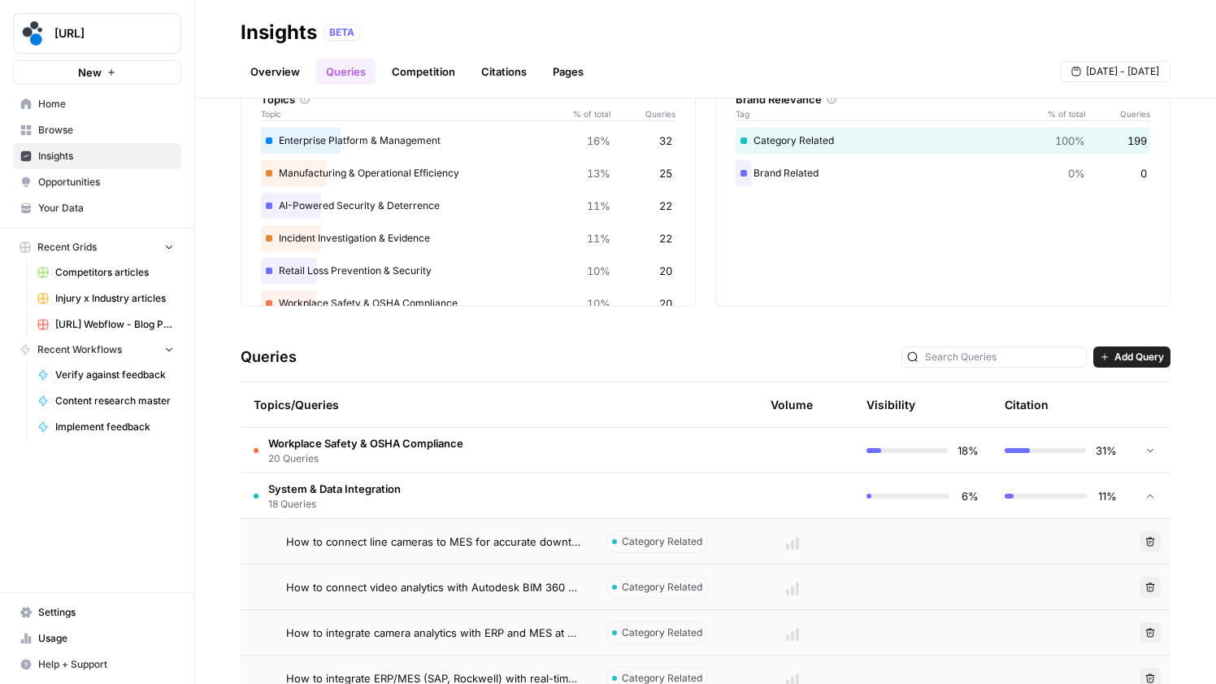
scroll to position [375, 0]
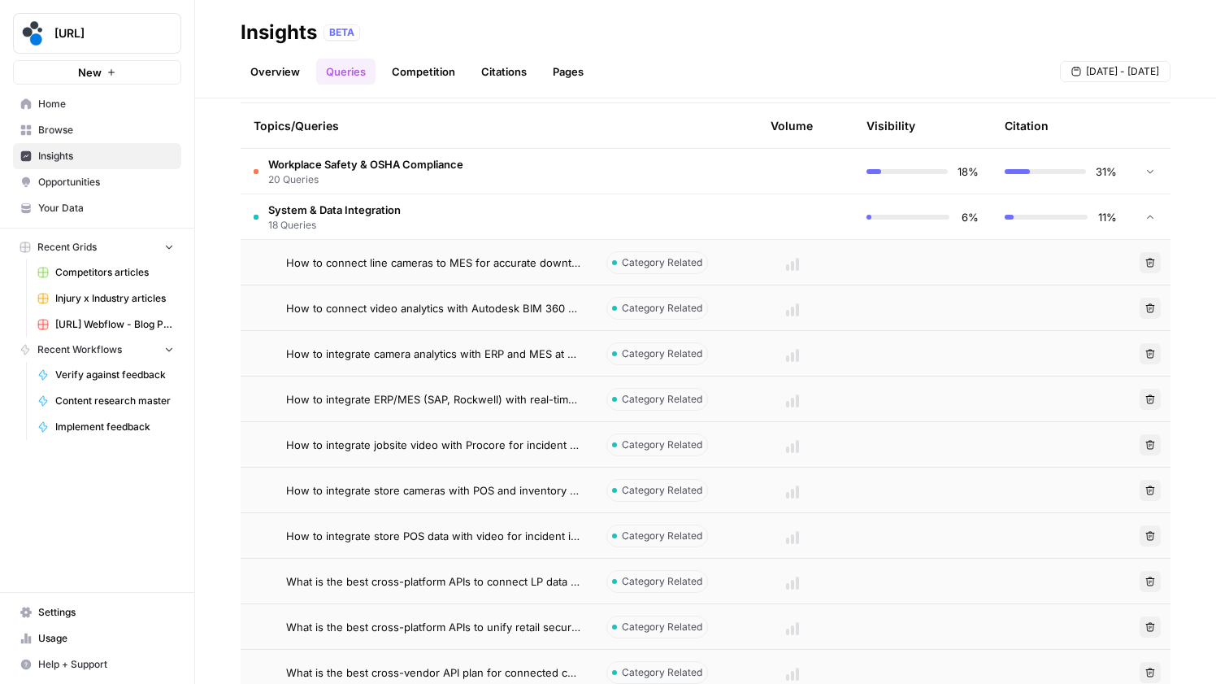
click at [334, 209] on span "System & Data Integration" at bounding box center [334, 210] width 133 height 16
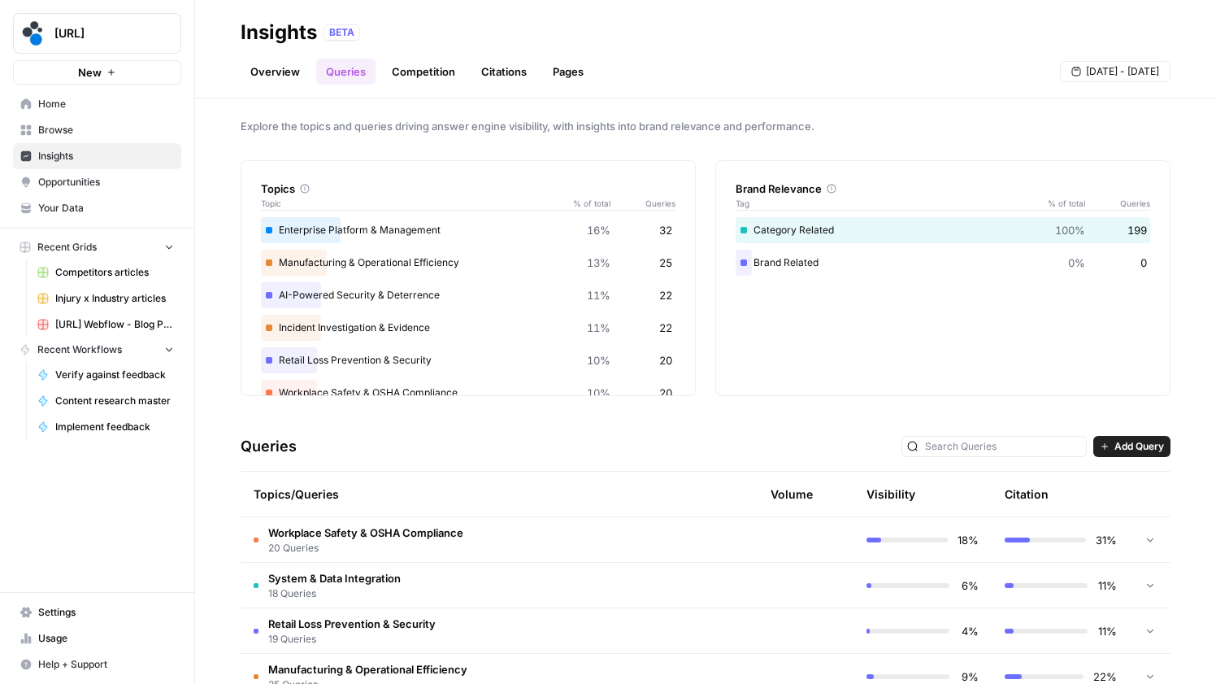
scroll to position [0, 0]
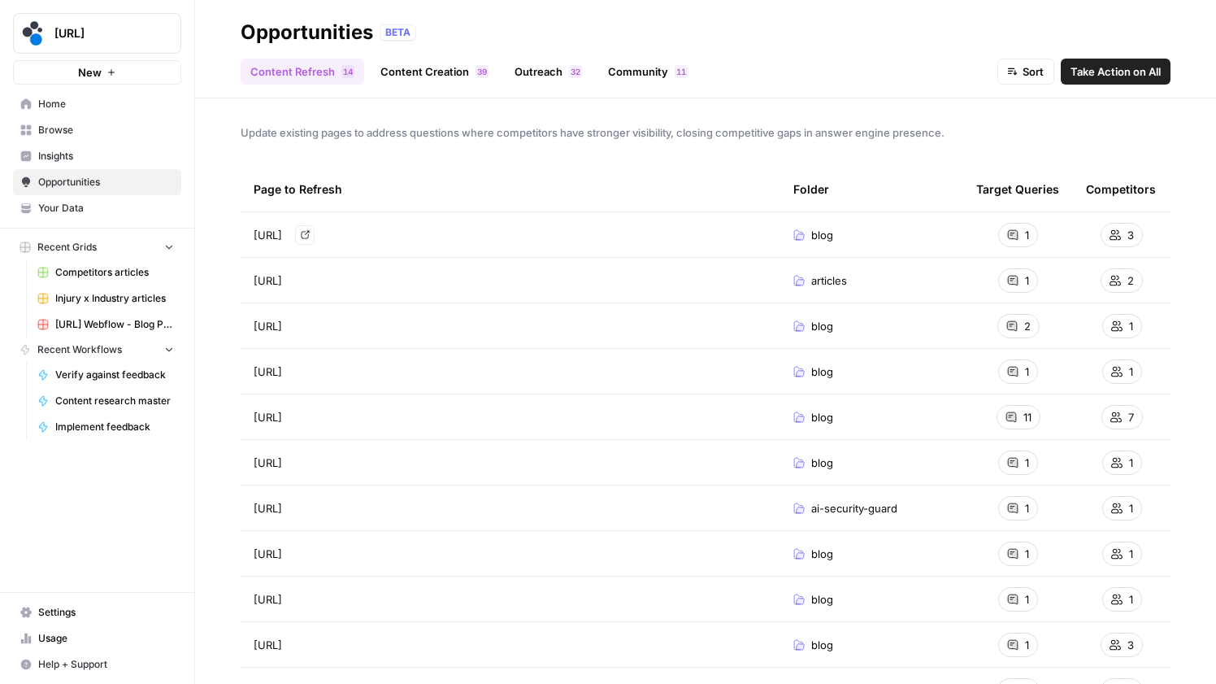
click at [282, 236] on span "[URL]" at bounding box center [268, 235] width 28 height 16
click at [423, 70] on link "Content Creation 9 3" at bounding box center [435, 72] width 128 height 26
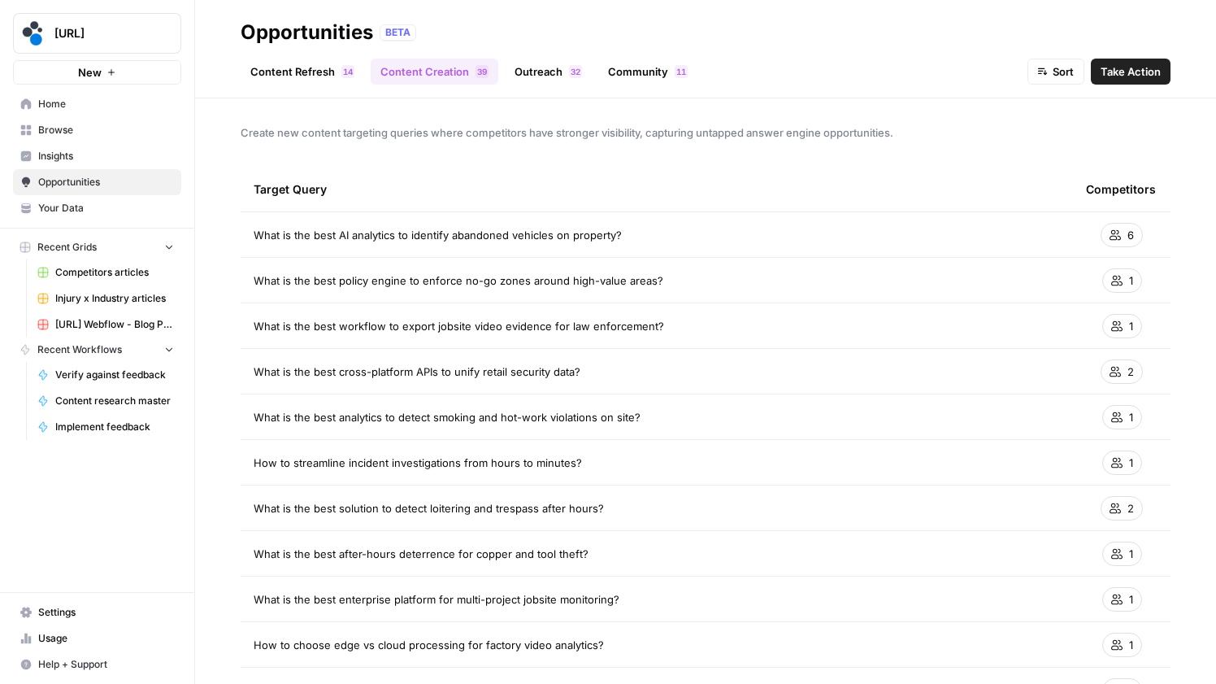
click at [288, 70] on link "Content Refresh 4 1" at bounding box center [303, 72] width 124 height 26
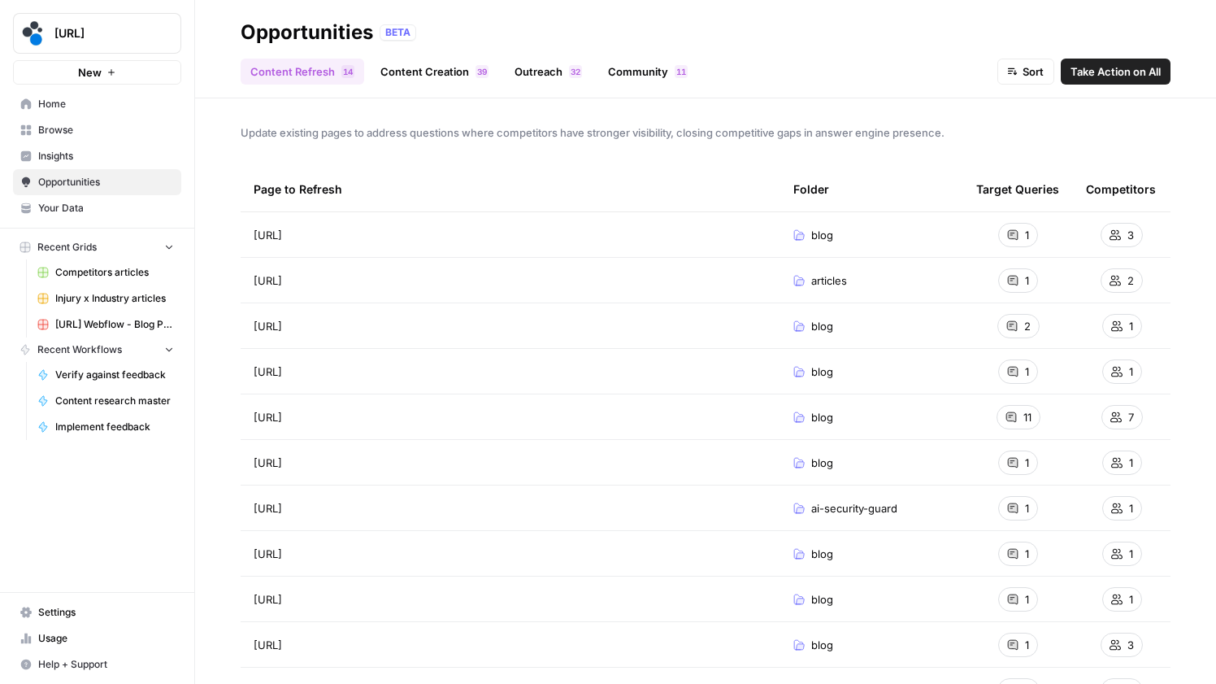
click at [533, 73] on link "Outreach 2 3" at bounding box center [548, 72] width 87 height 26
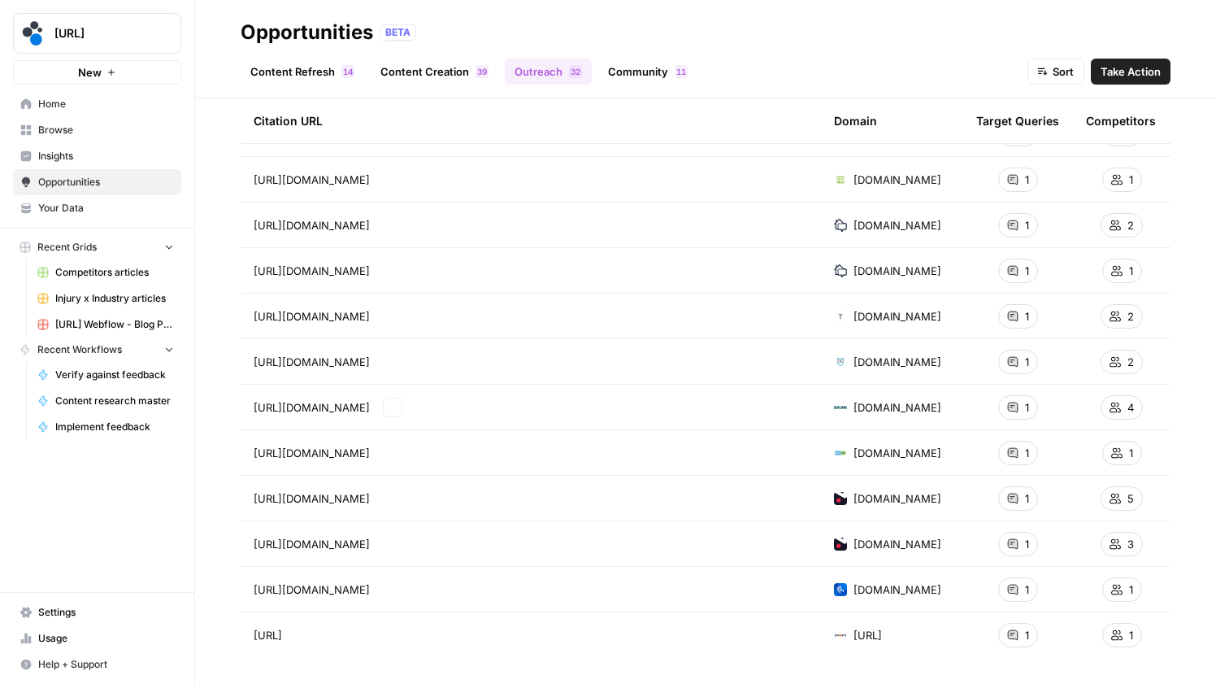
scroll to position [1002, 0]
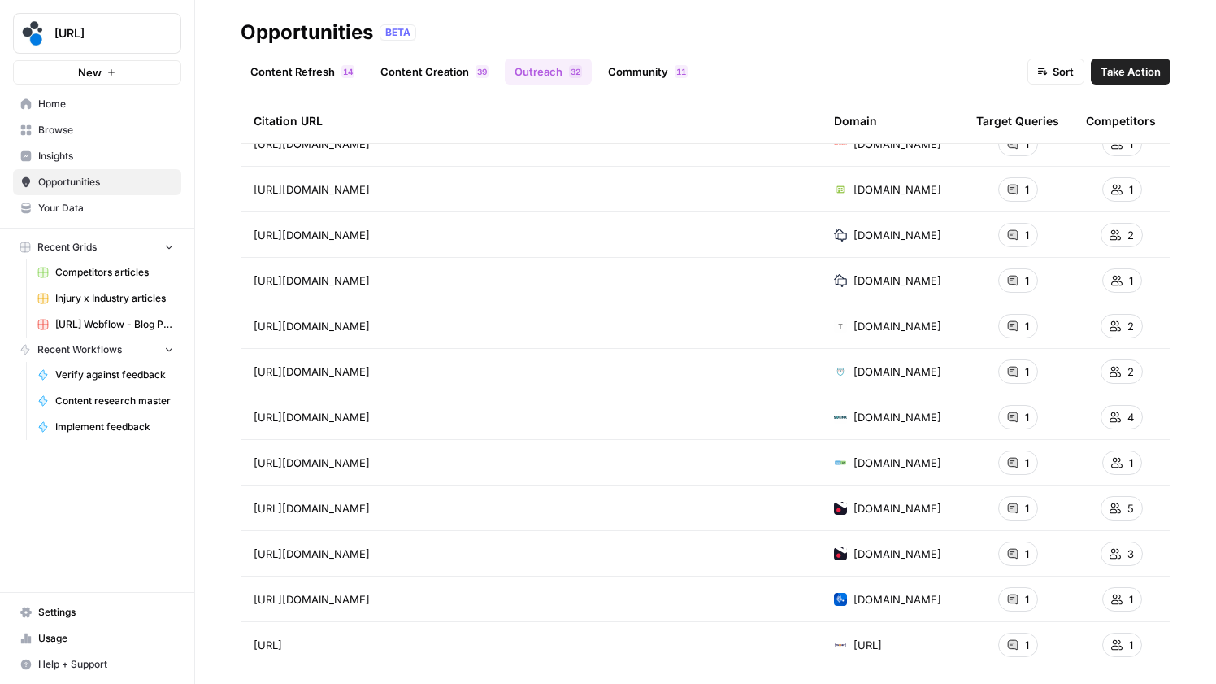
click at [930, 415] on div "[DOMAIN_NAME]" at bounding box center [892, 417] width 116 height 16
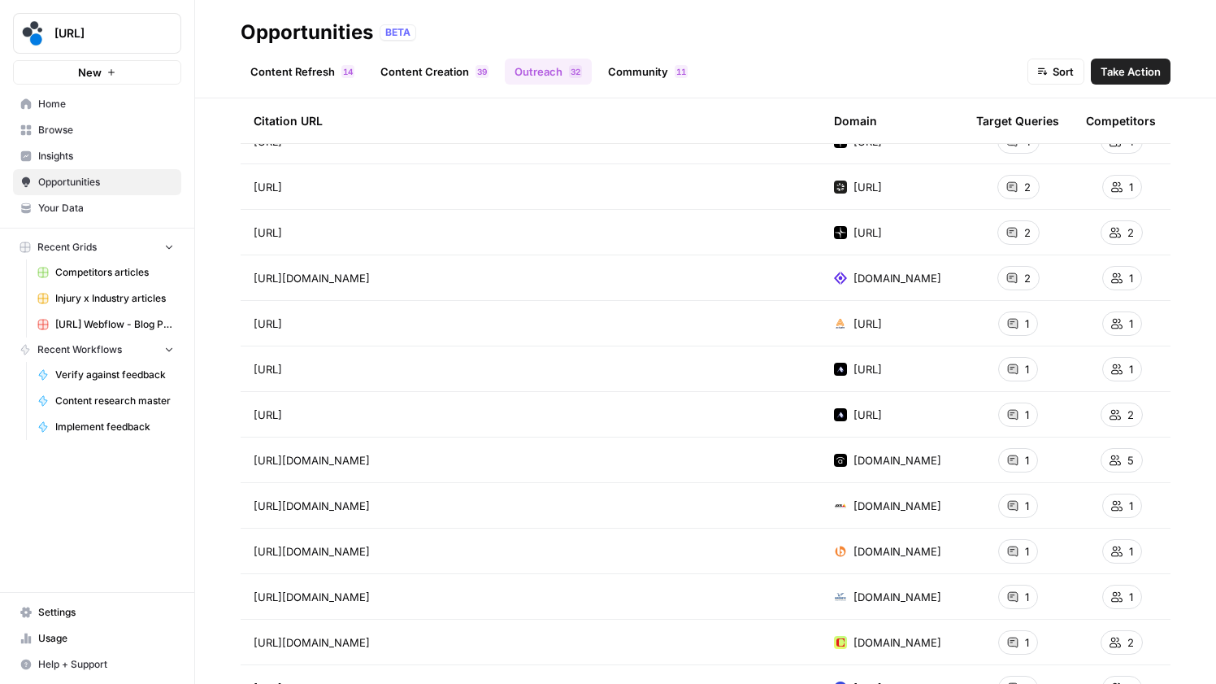
scroll to position [0, 0]
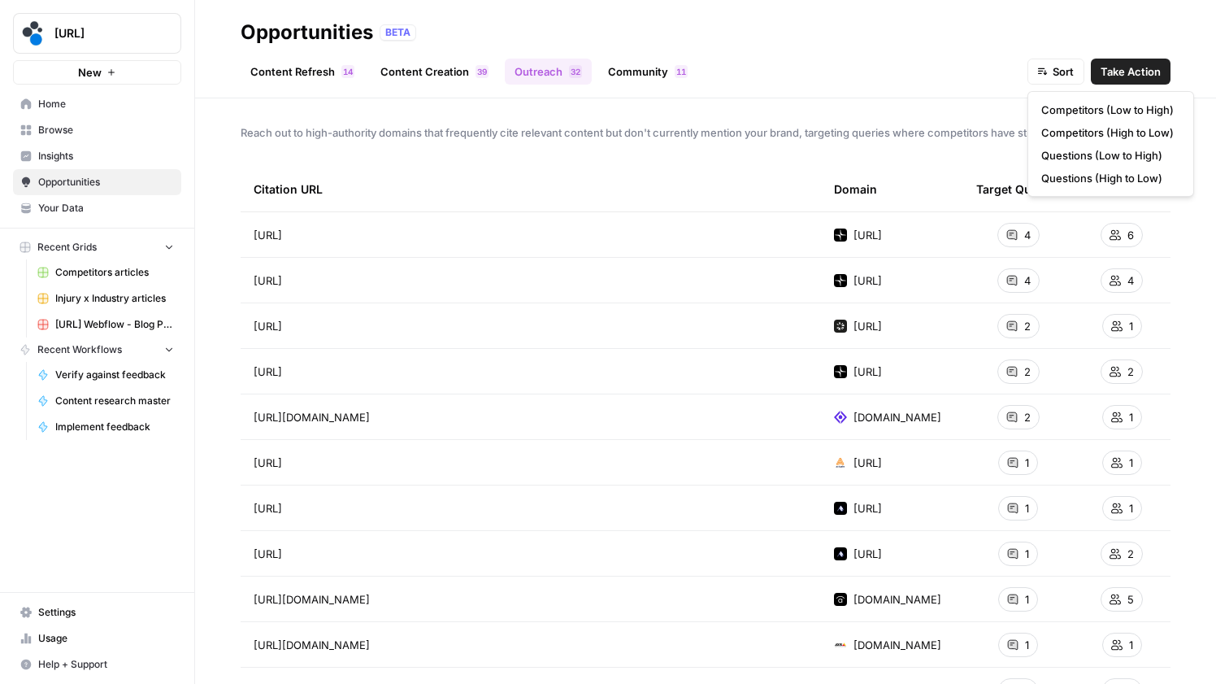
click at [1063, 76] on span "Sort" at bounding box center [1063, 71] width 21 height 16
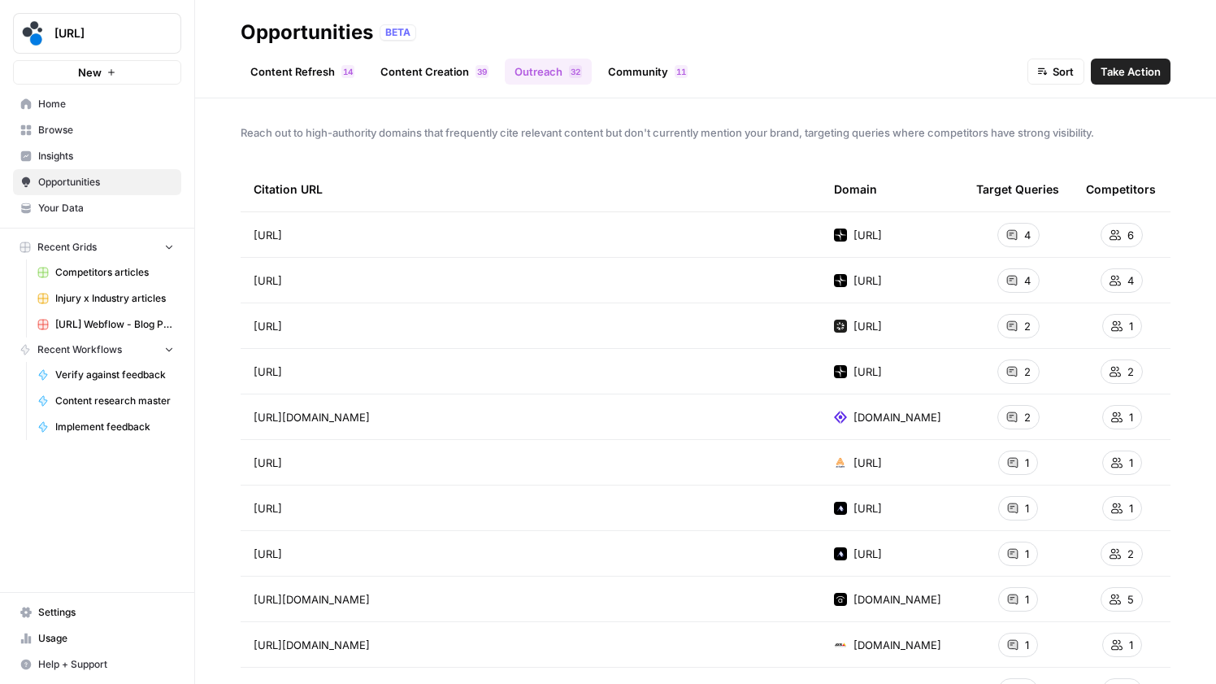
click at [963, 83] on div "Content Refresh 4 1 Content Creation 9 3 Outreach 2 3 Community 1 1 Sort Take A…" at bounding box center [706, 65] width 930 height 39
click at [613, 73] on link "Community 1 1" at bounding box center [647, 72] width 99 height 26
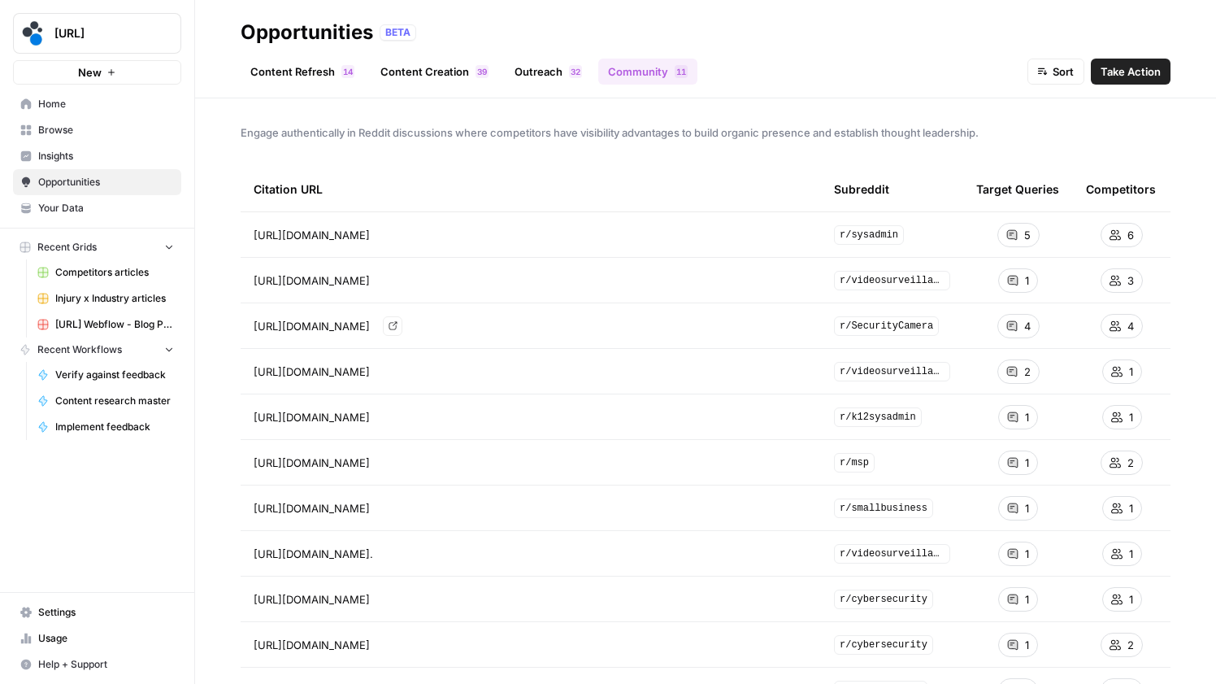
scroll to position [55, 0]
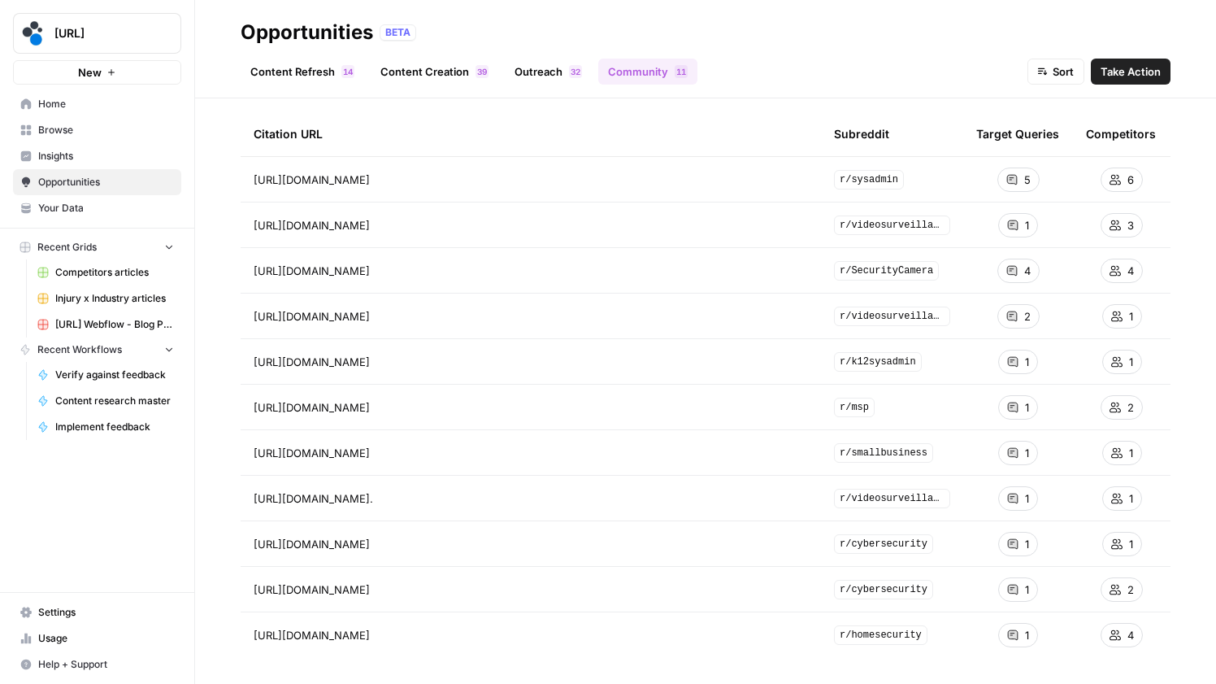
click at [516, 121] on div "Citation URL" at bounding box center [531, 133] width 555 height 45
